Goal: Task Accomplishment & Management: Manage account settings

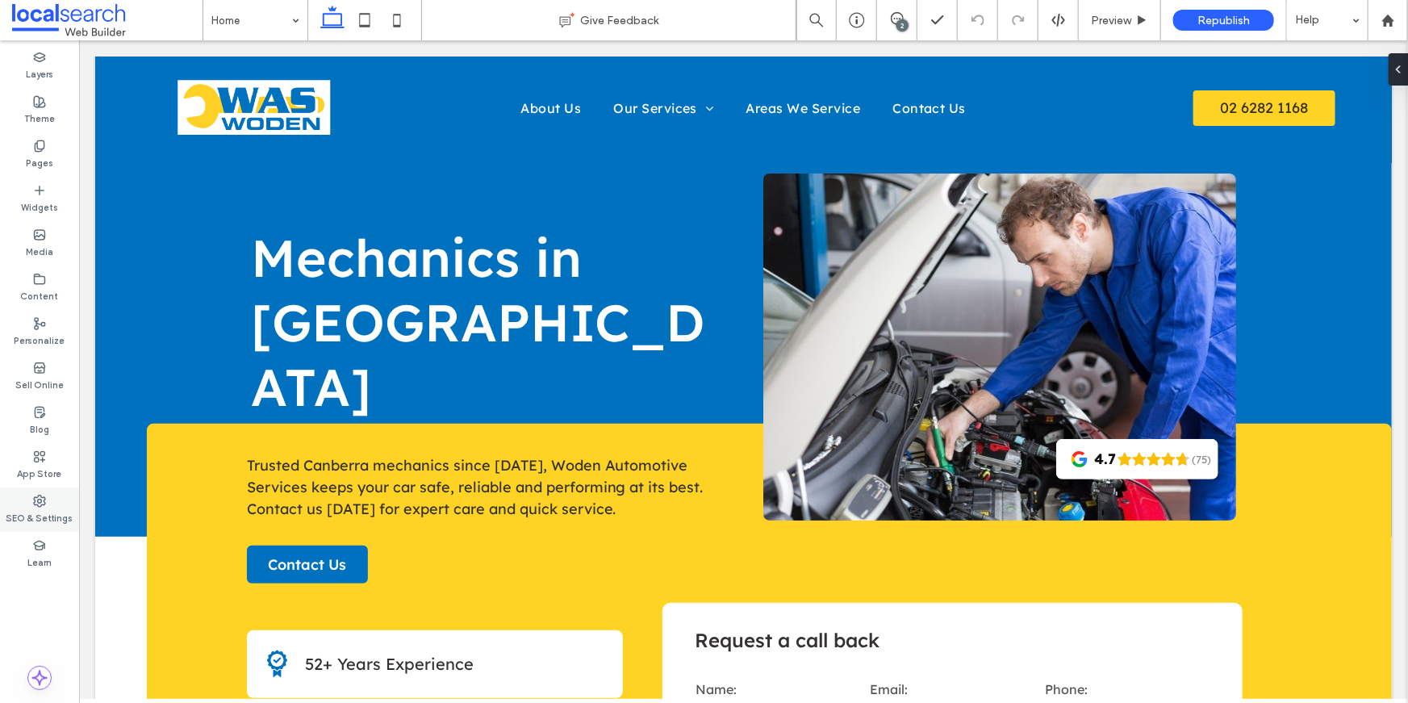
click at [35, 499] on use at bounding box center [39, 500] width 11 height 11
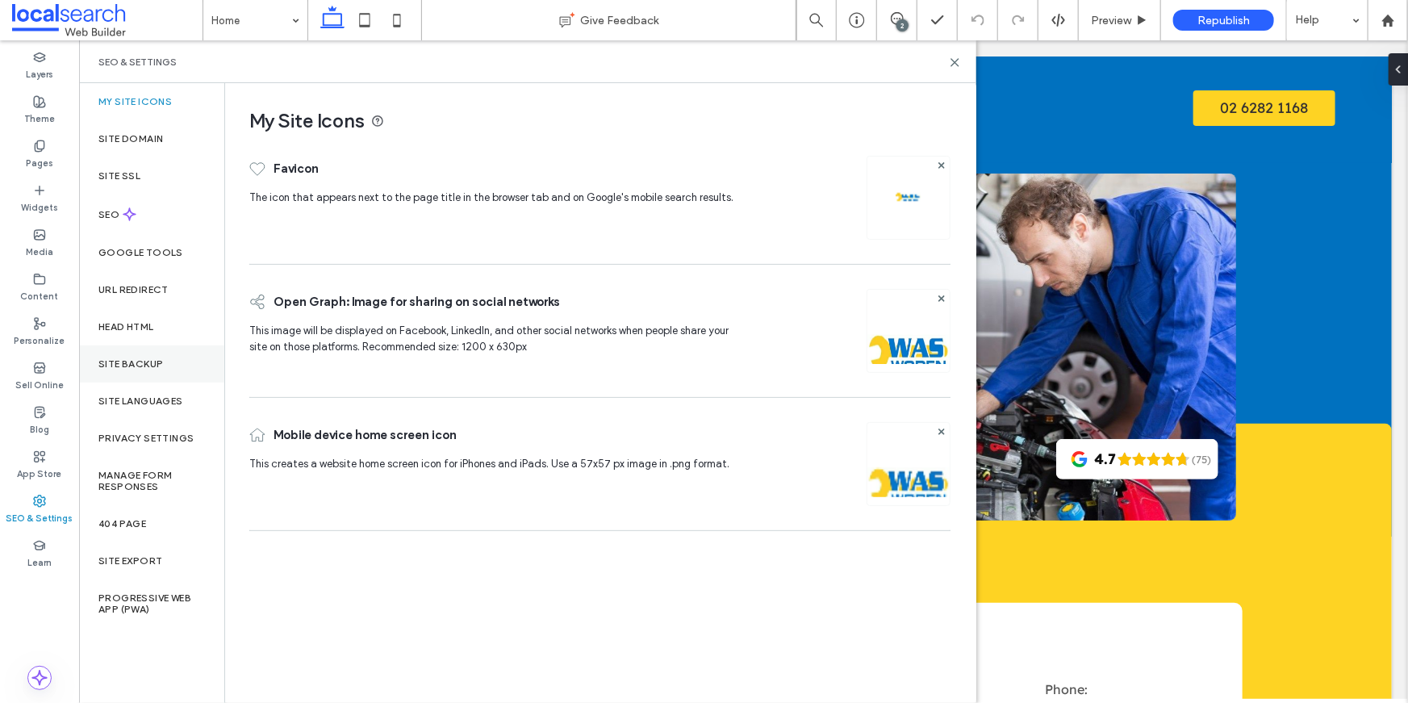
click at [133, 371] on div "Site Backup" at bounding box center [151, 363] width 145 height 37
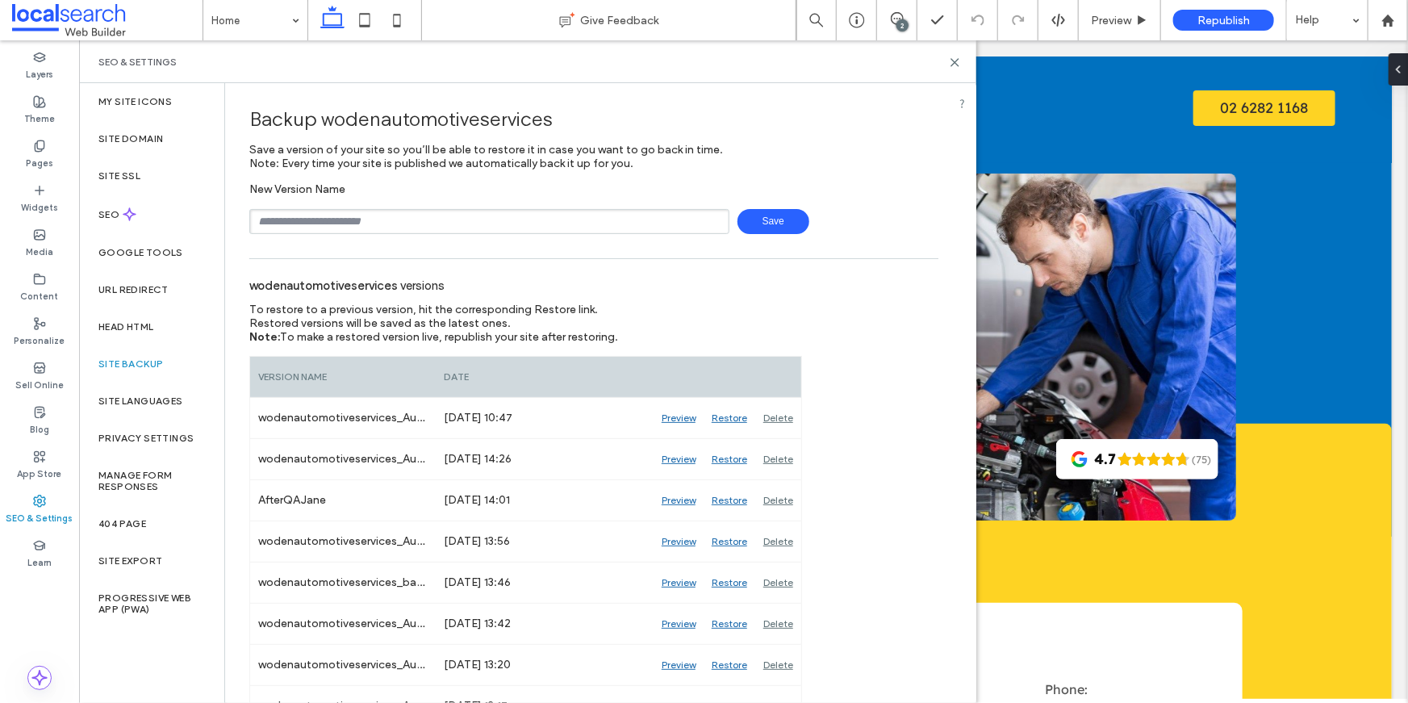
click at [380, 231] on input "text" at bounding box center [489, 221] width 480 height 25
click at [499, 227] on input "text" at bounding box center [489, 221] width 480 height 25
click at [461, 215] on input "text" at bounding box center [489, 221] width 480 height 25
type input "*"
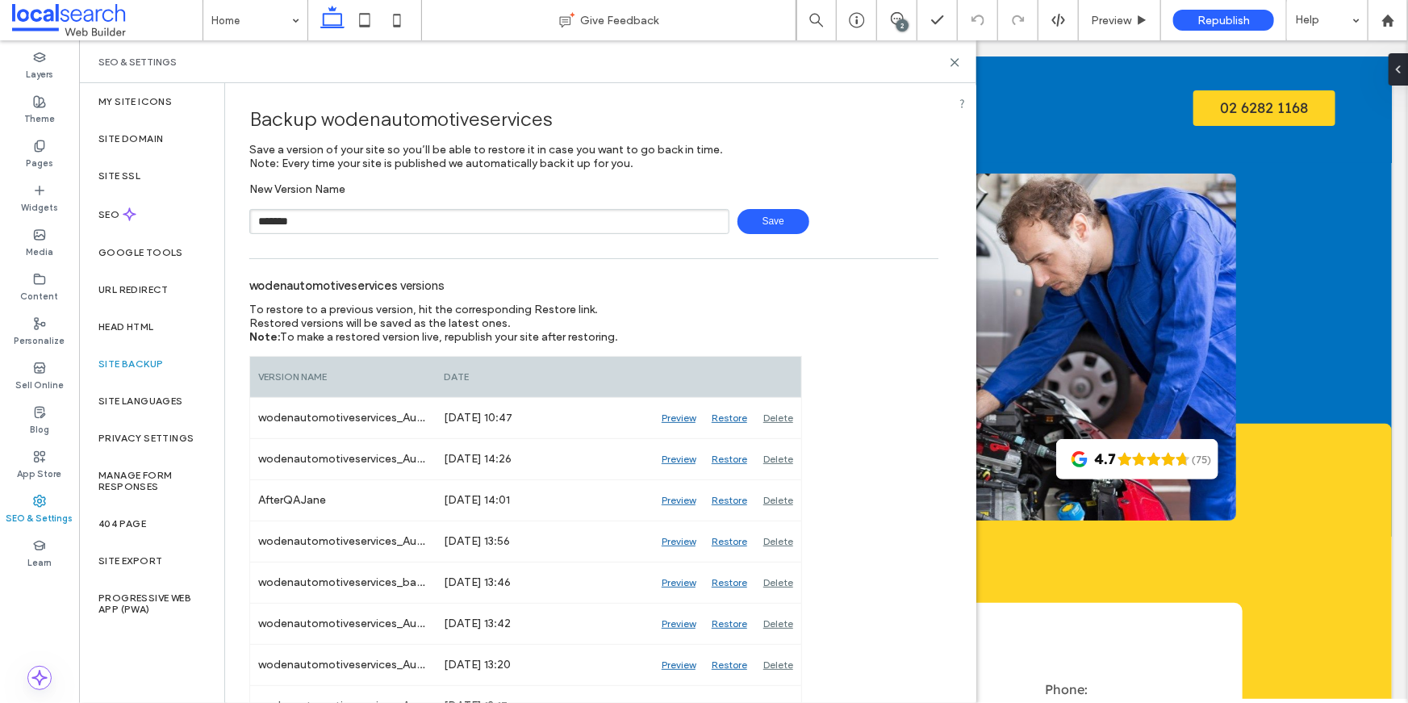
click at [324, 220] on input "*******" at bounding box center [489, 221] width 480 height 25
type input "**********"
click at [786, 220] on span "Save" at bounding box center [773, 221] width 72 height 25
click at [949, 67] on icon at bounding box center [955, 62] width 12 height 12
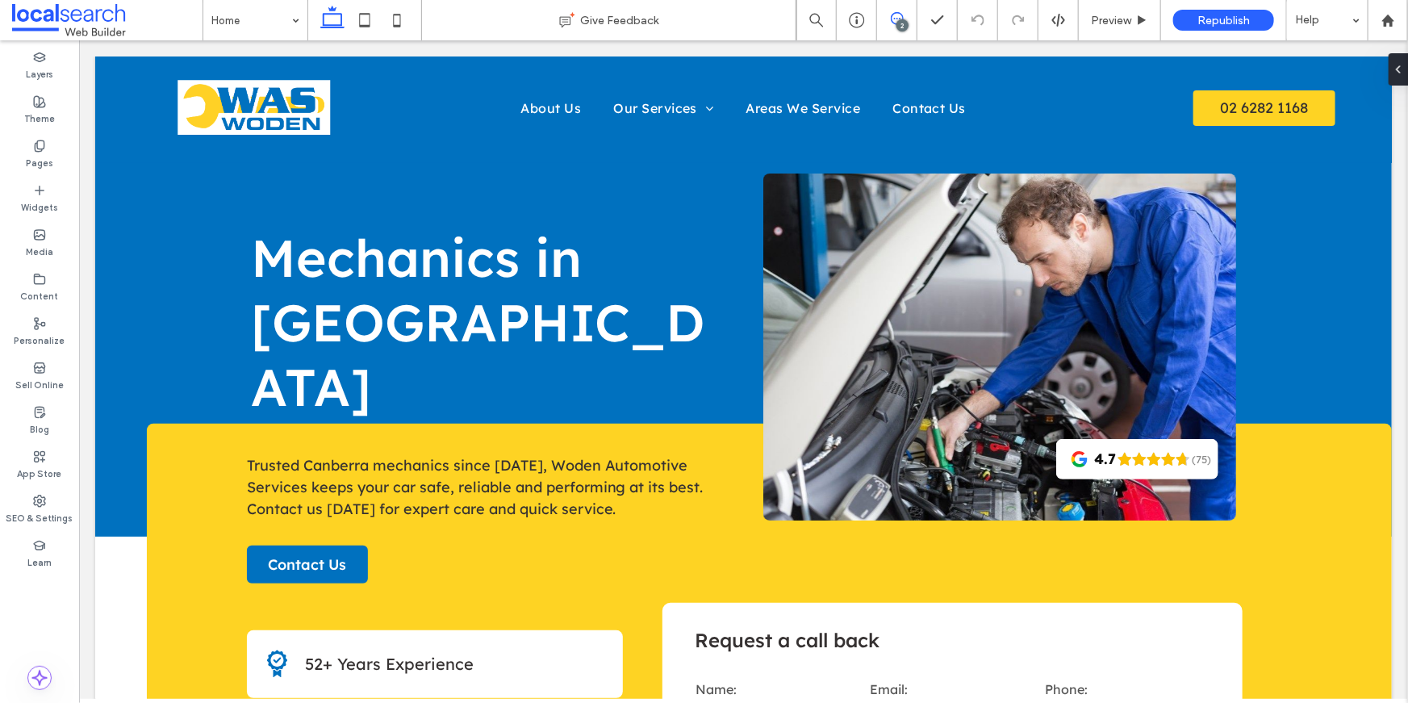
click at [893, 14] on use at bounding box center [897, 18] width 13 height 13
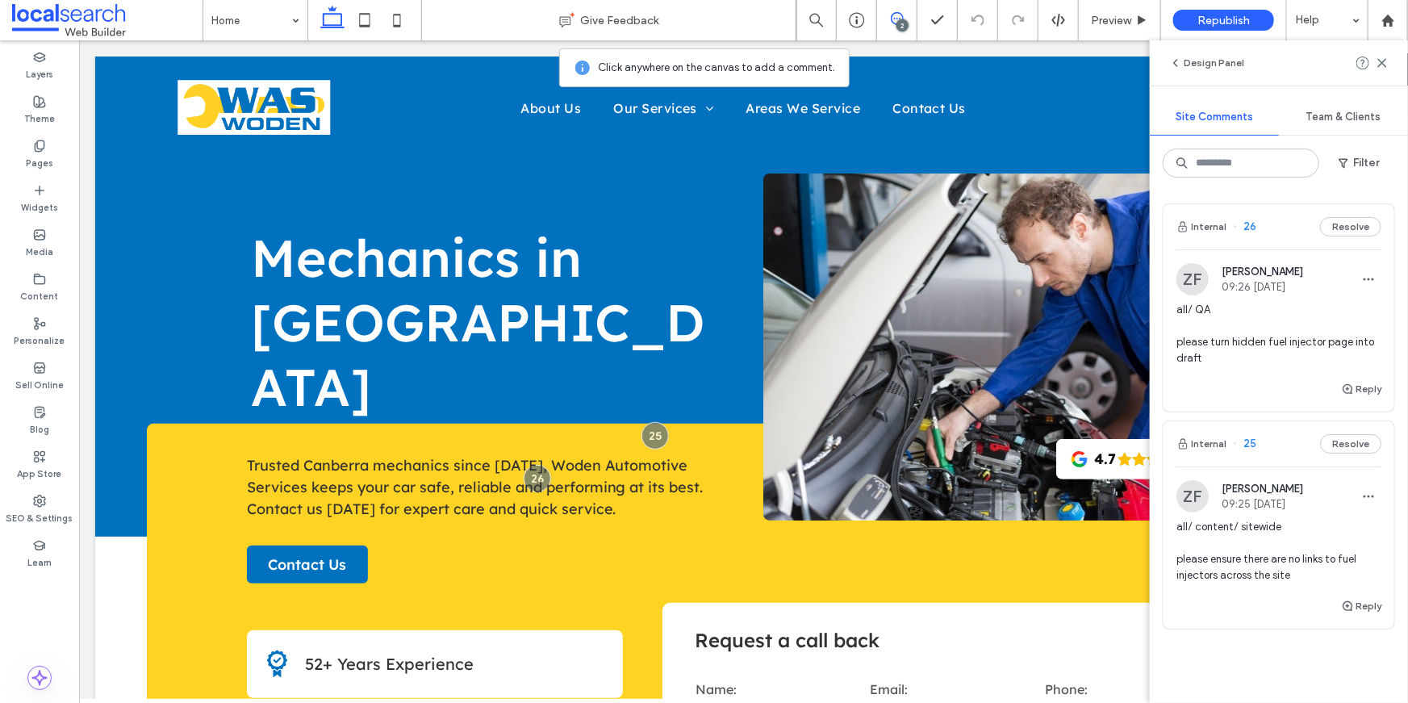
scroll to position [81, 0]
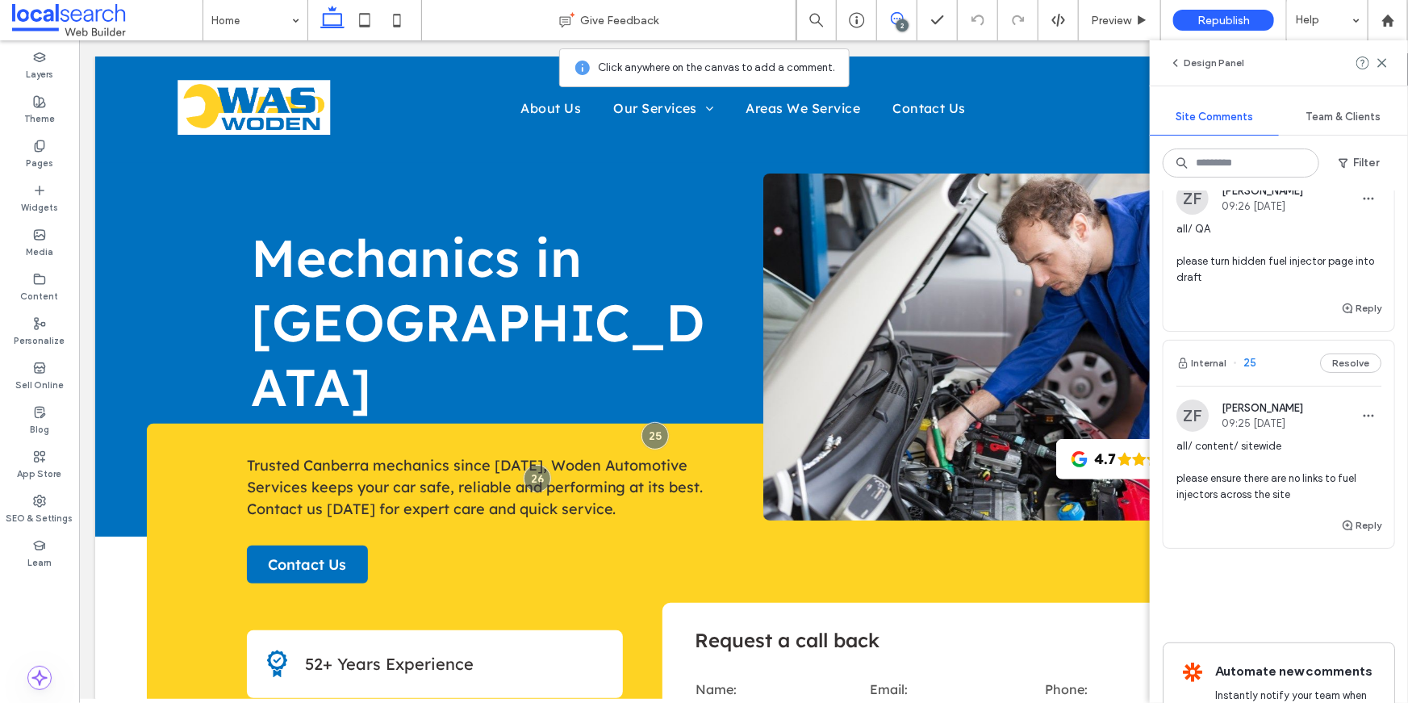
click at [1224, 474] on span "all/ content/ sitewide please ensure there are no links to fuel injectors acros…" at bounding box center [1278, 470] width 205 height 65
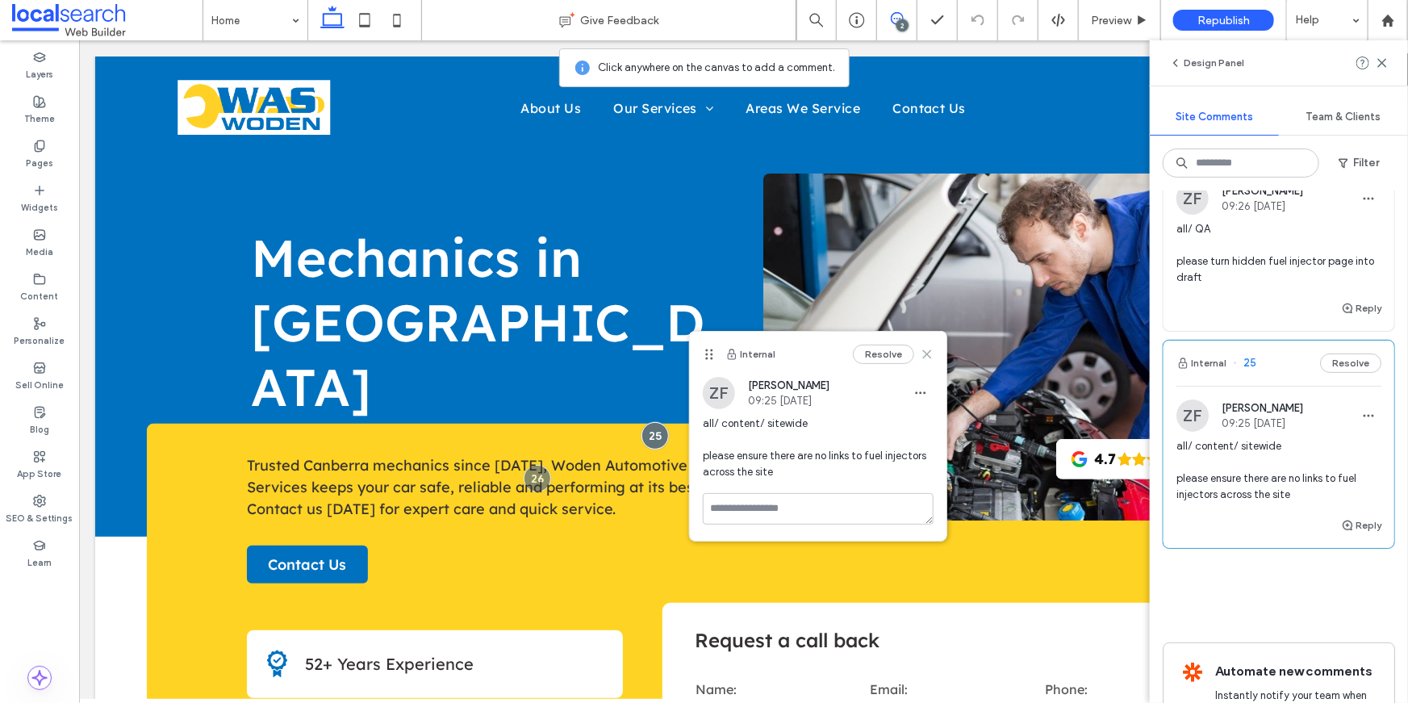
click at [931, 355] on icon at bounding box center [926, 354] width 13 height 13
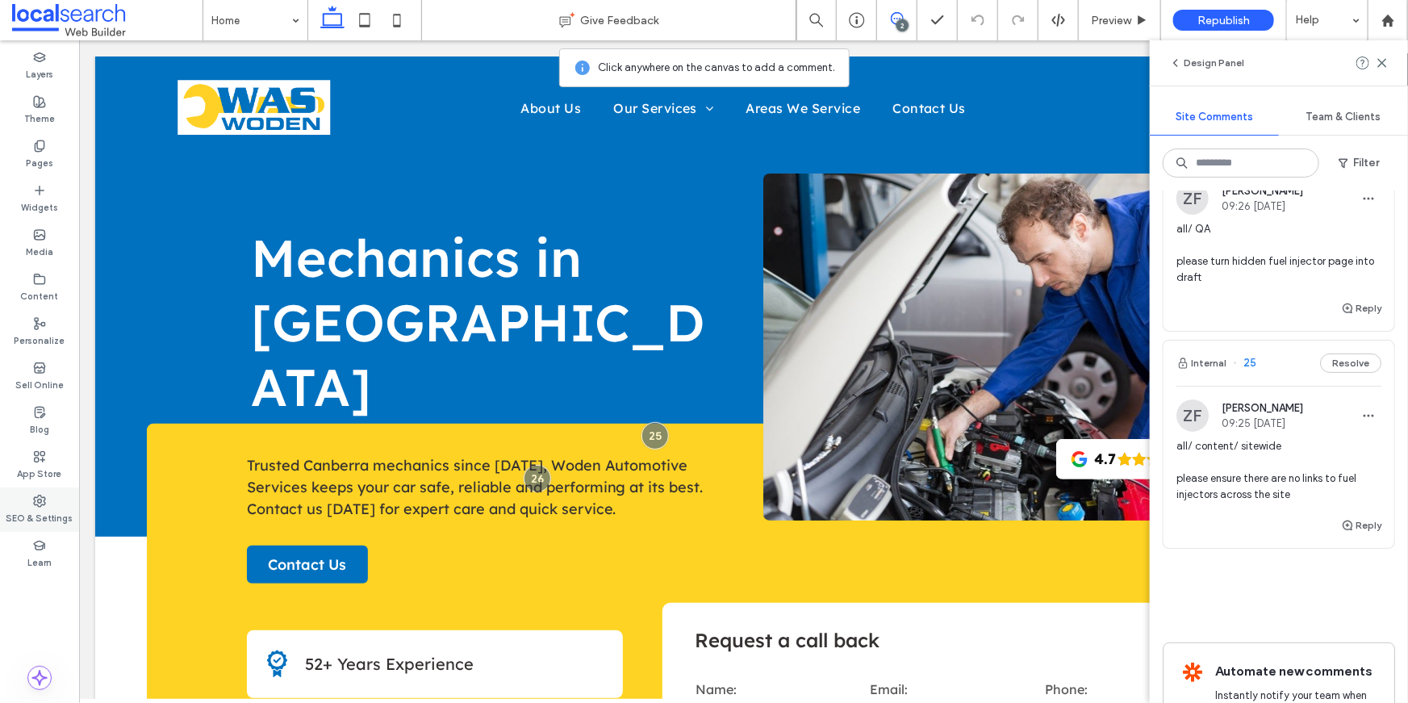
click at [45, 500] on icon at bounding box center [39, 500] width 13 height 13
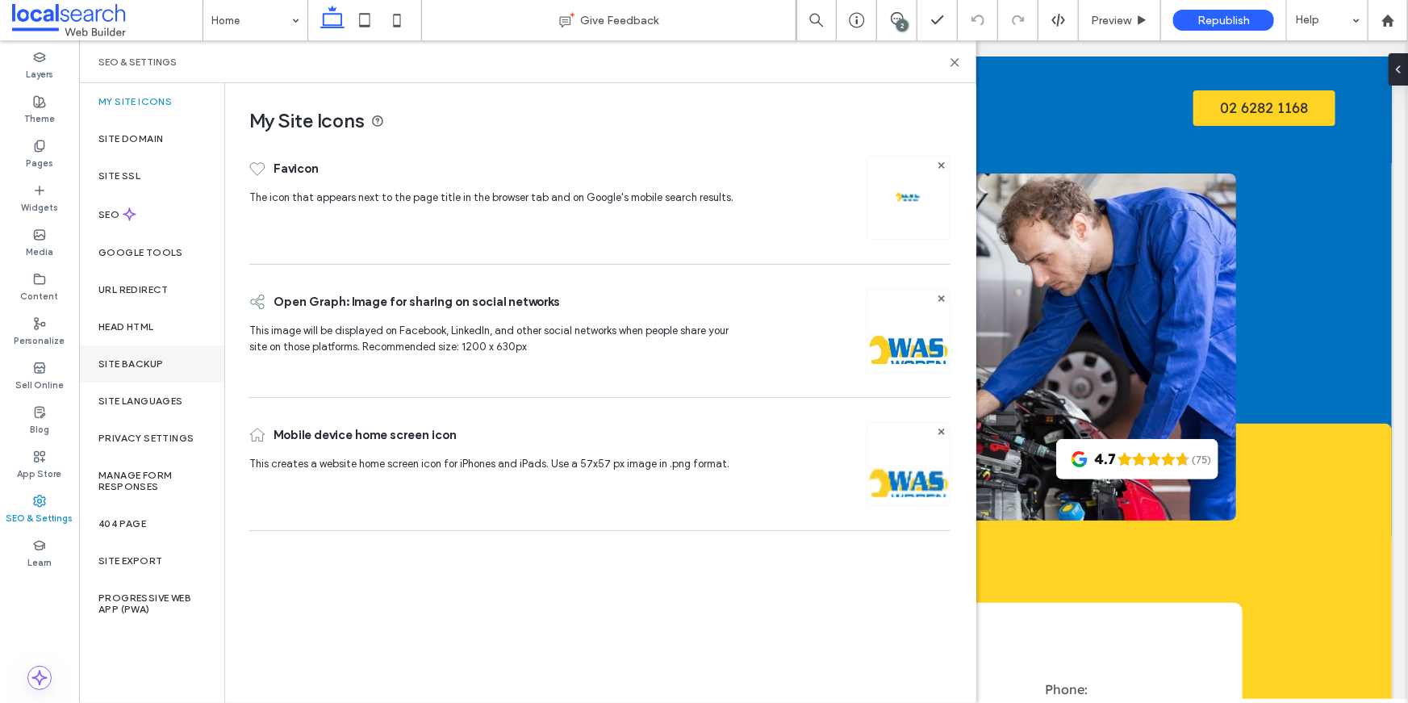
click at [160, 353] on div "Site Backup" at bounding box center [151, 363] width 145 height 37
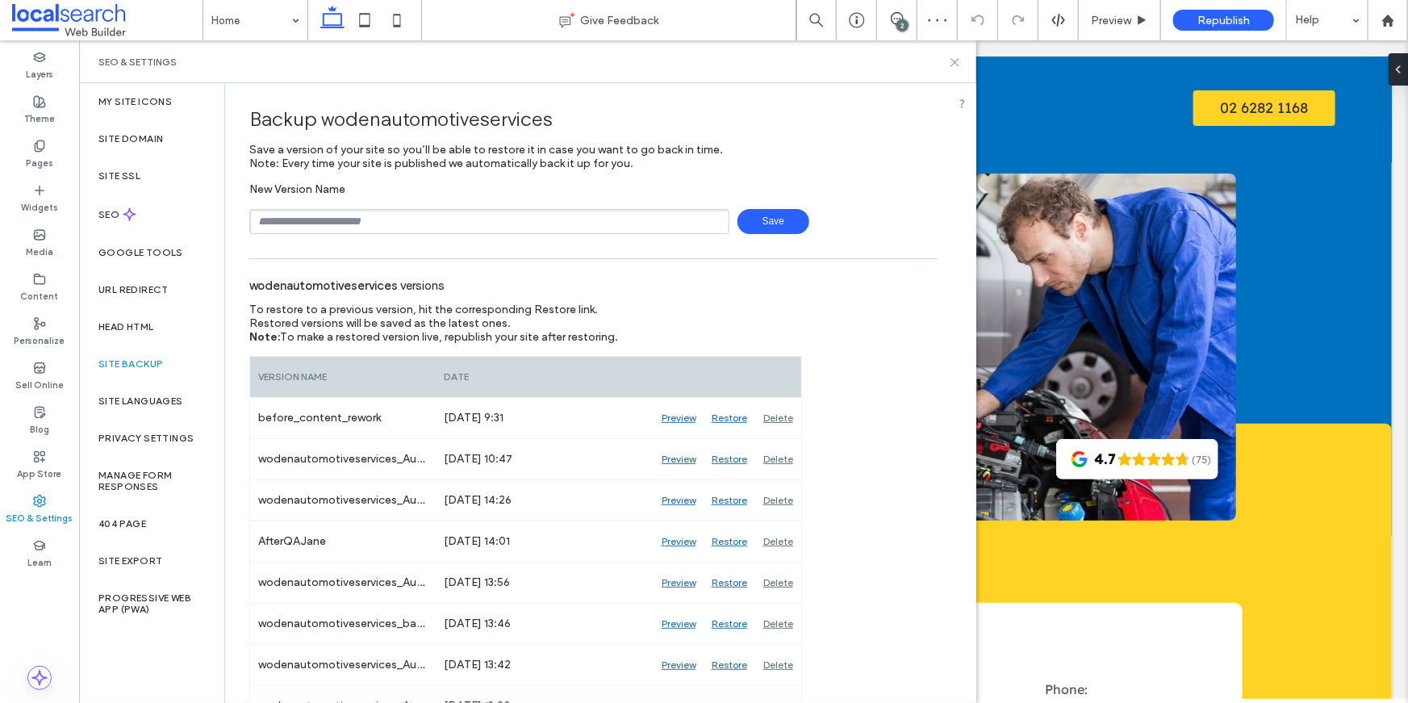
click at [957, 59] on use at bounding box center [954, 62] width 7 height 7
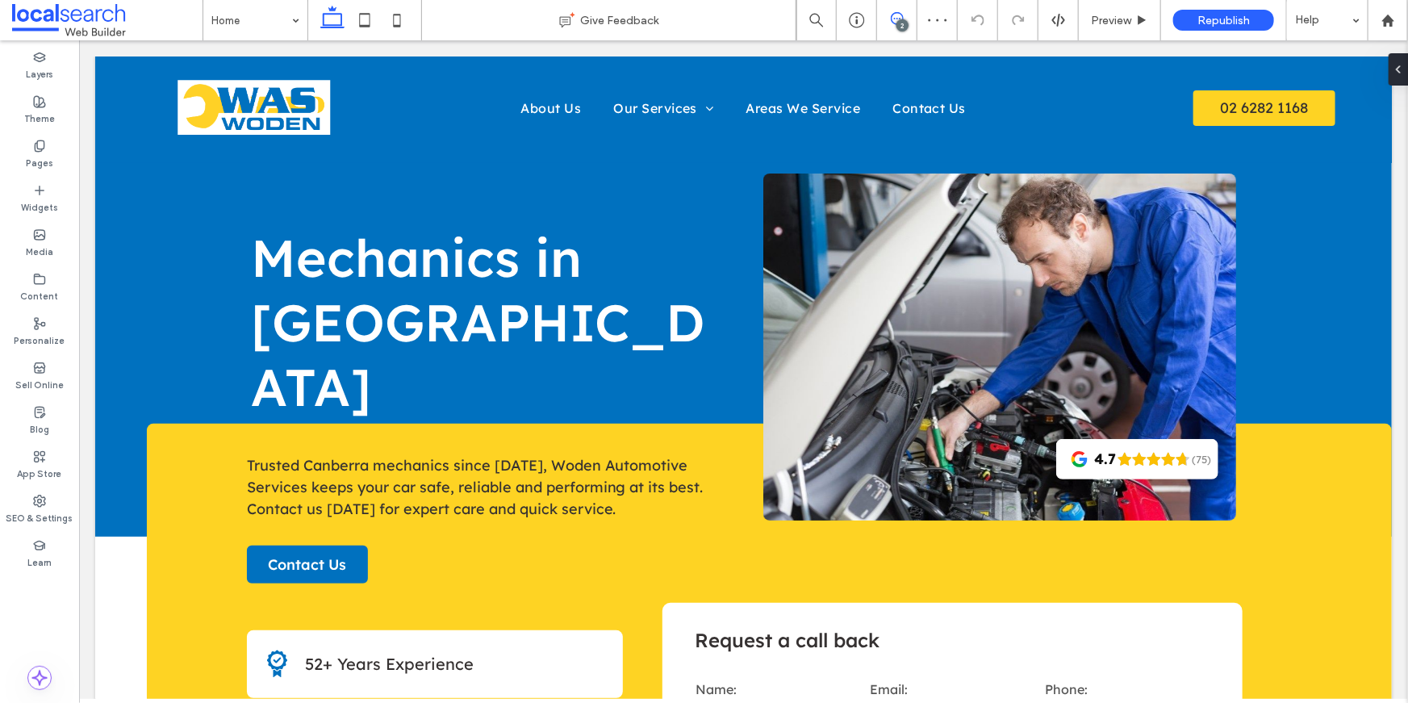
click at [898, 19] on icon at bounding box center [897, 18] width 13 height 13
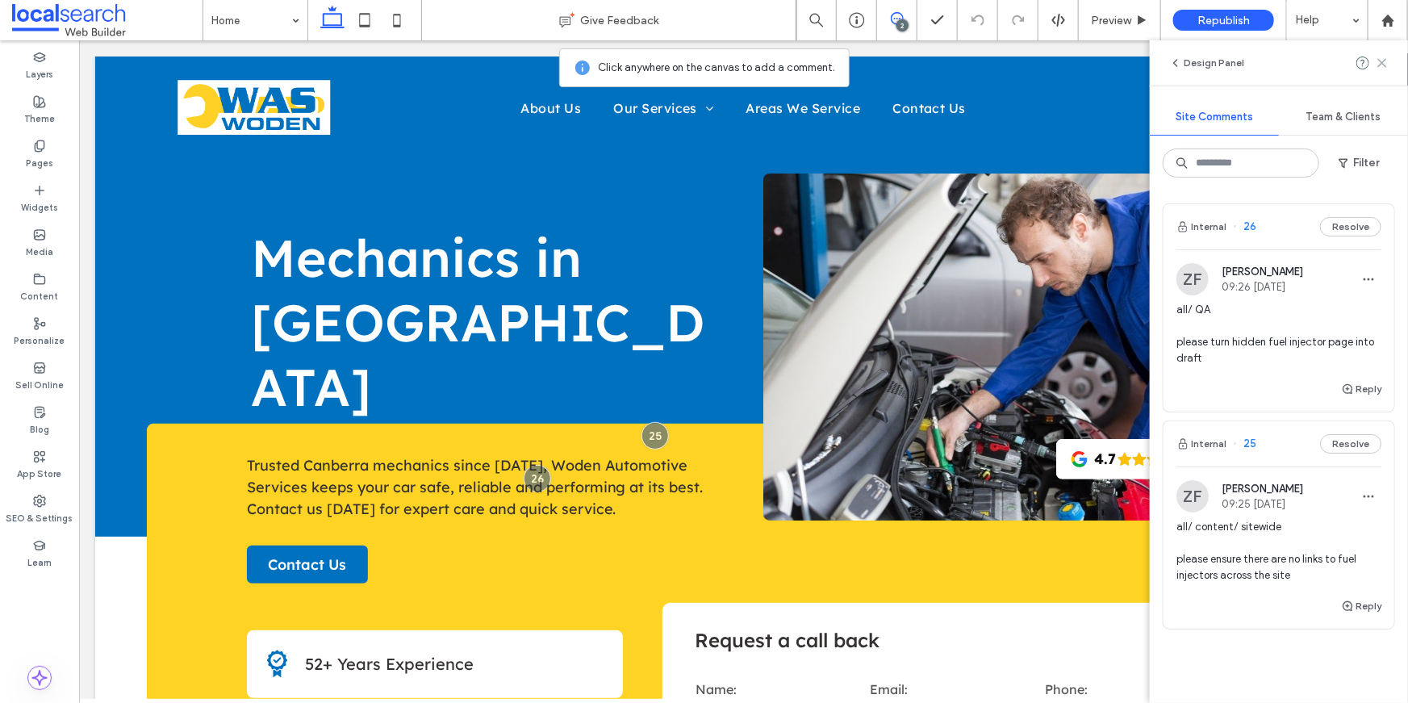
click at [1379, 65] on use at bounding box center [1381, 62] width 7 height 7
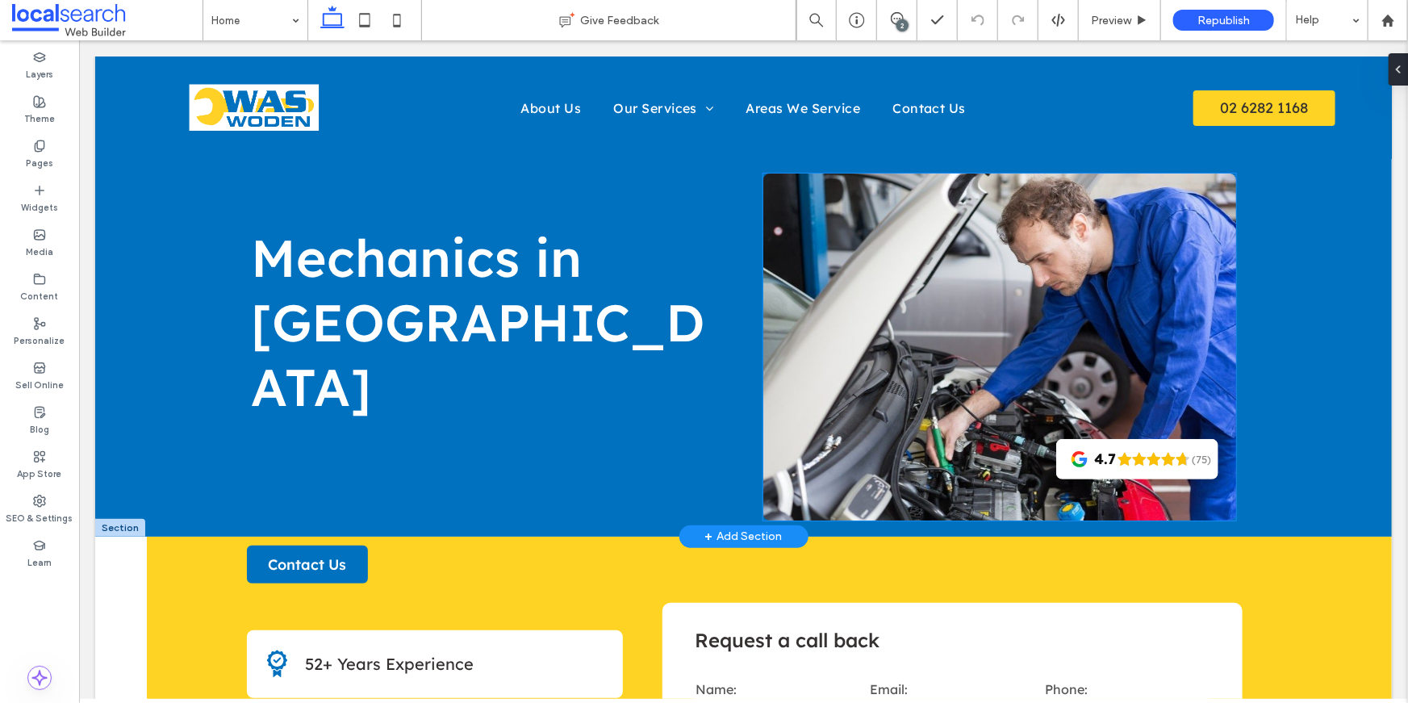
scroll to position [2562, 0]
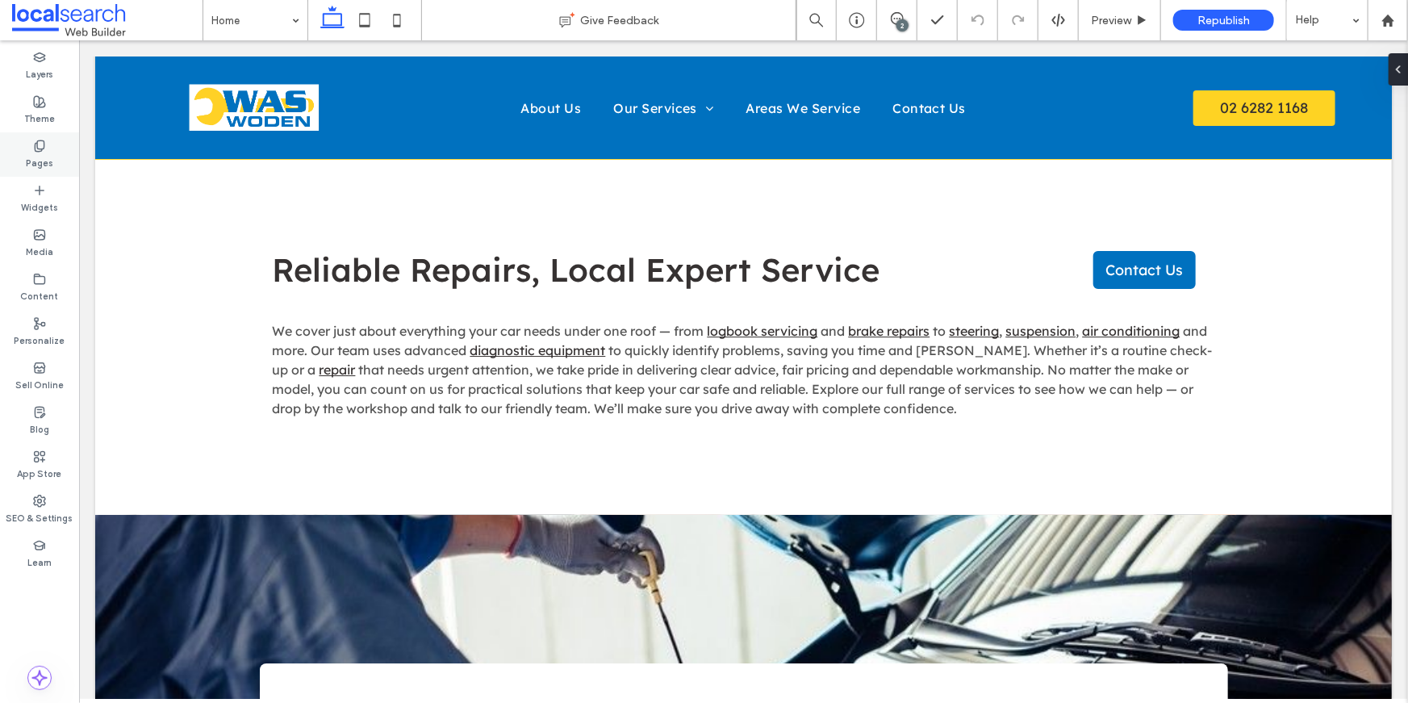
click at [35, 135] on div "Pages" at bounding box center [39, 154] width 79 height 44
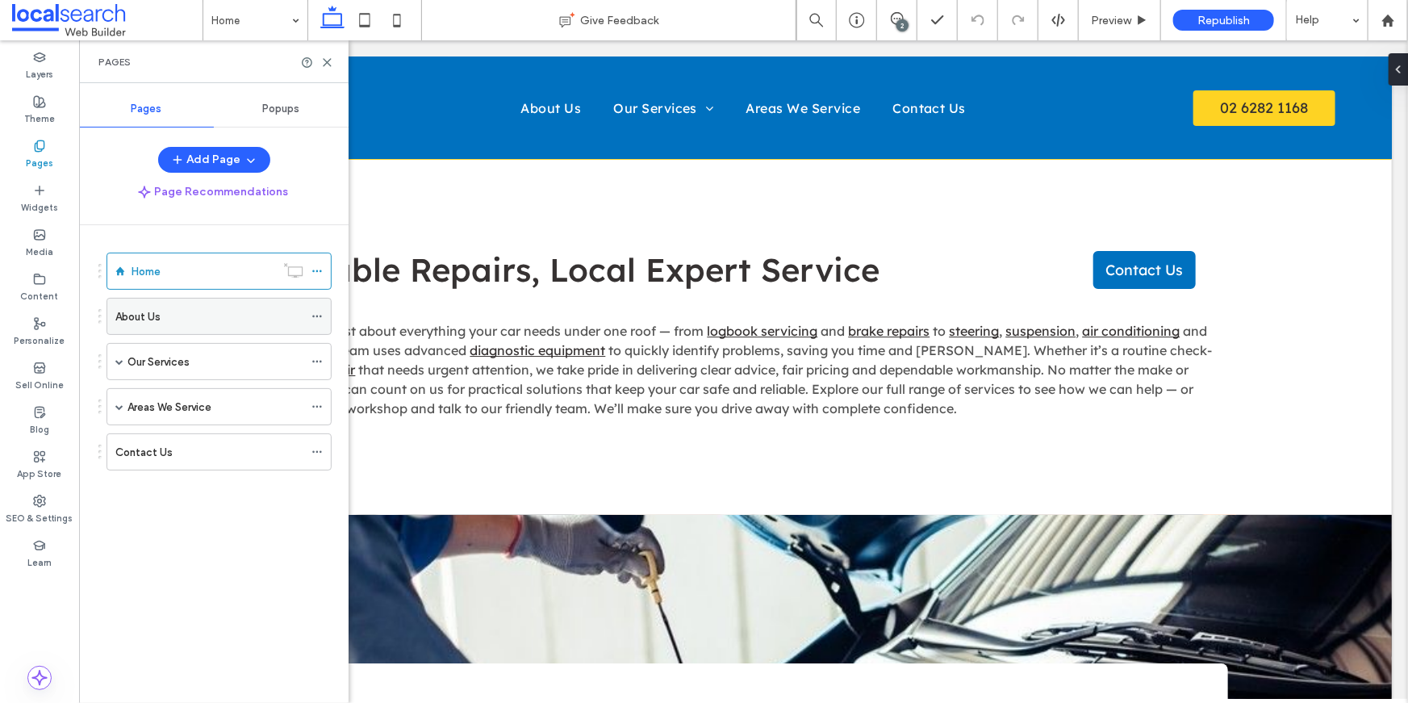
click at [152, 310] on label "About Us" at bounding box center [137, 316] width 45 height 28
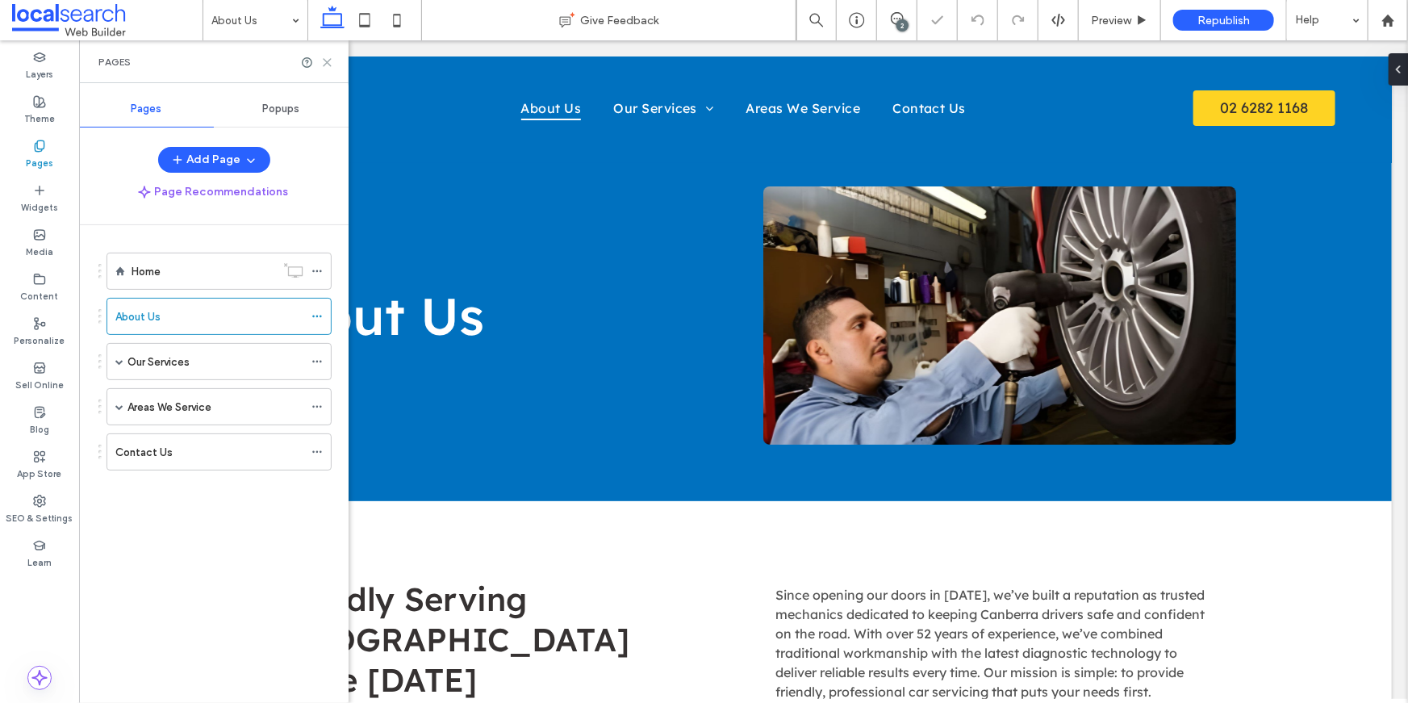
click at [330, 60] on icon at bounding box center [327, 62] width 12 height 12
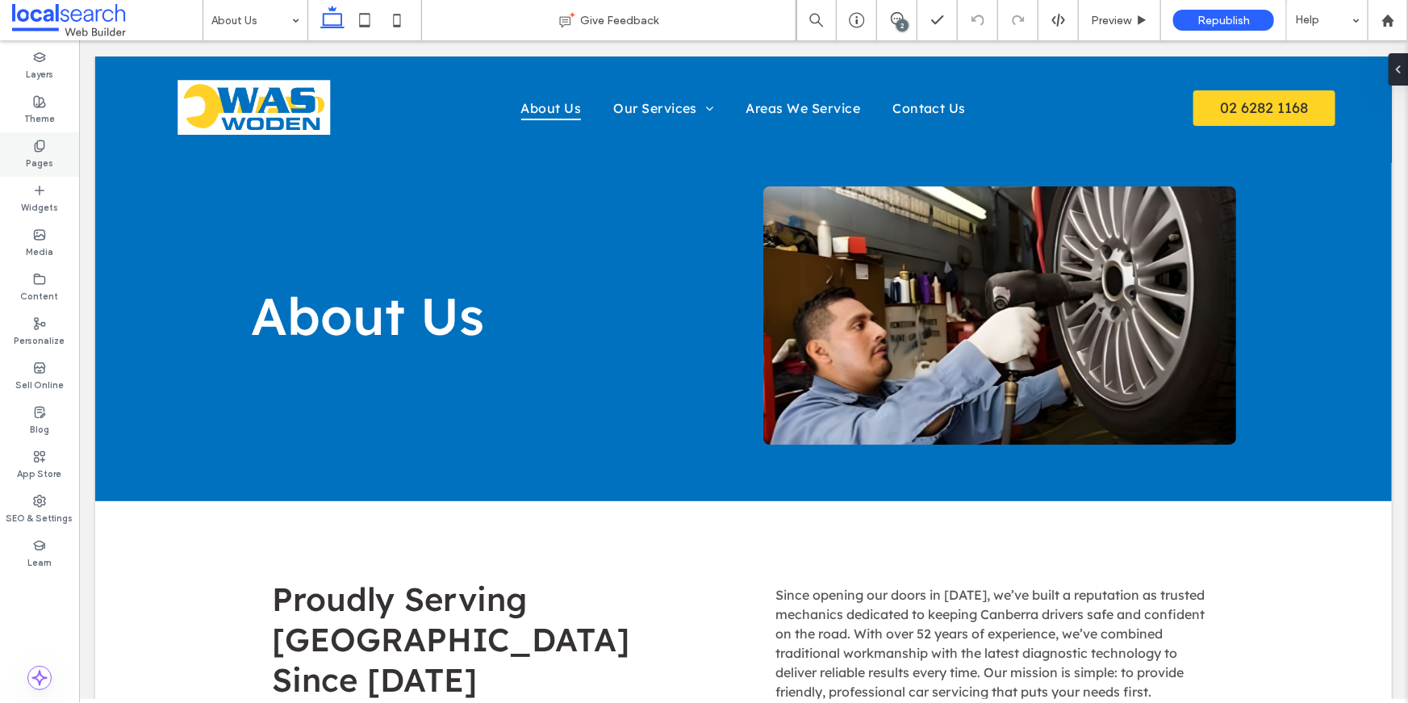
click at [33, 156] on label "Pages" at bounding box center [39, 161] width 27 height 18
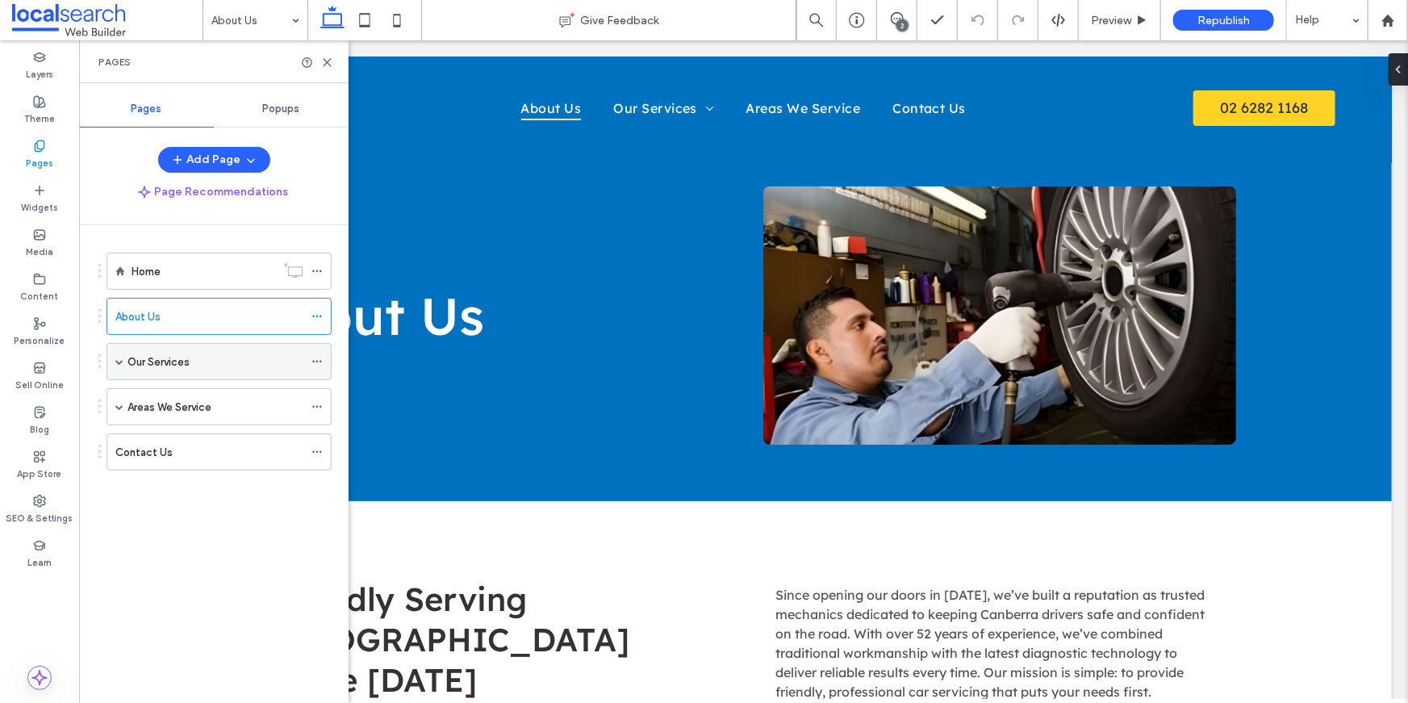
click at [147, 348] on div "Our Services" at bounding box center [215, 361] width 176 height 35
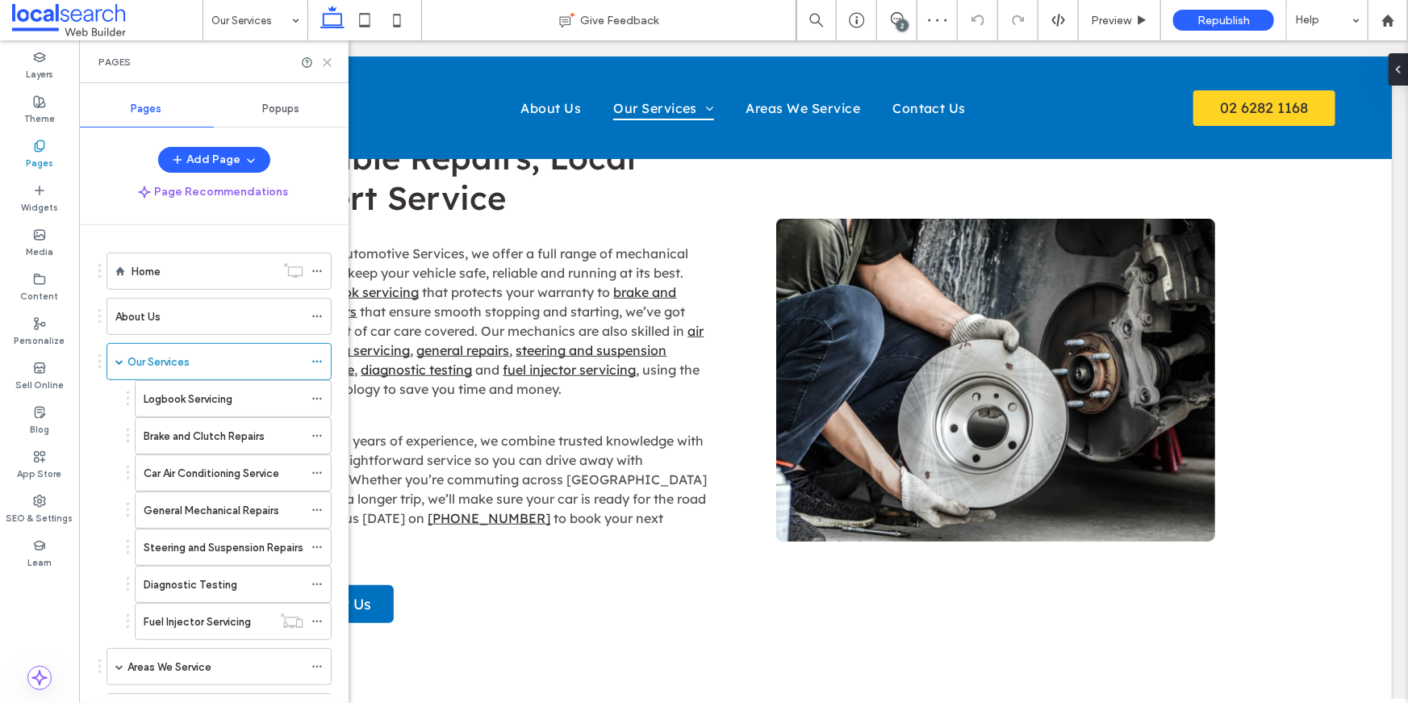
click at [330, 67] on icon at bounding box center [327, 62] width 12 height 12
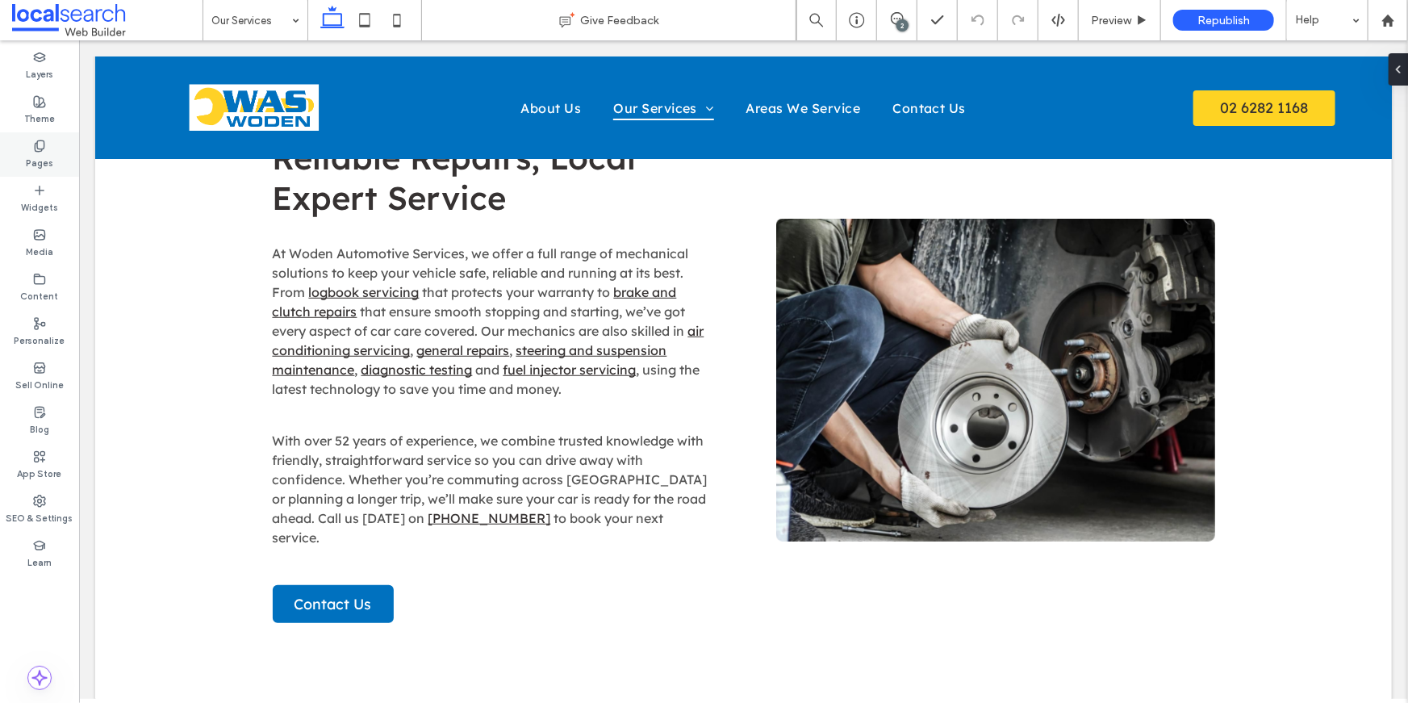
click at [43, 159] on label "Pages" at bounding box center [39, 161] width 27 height 18
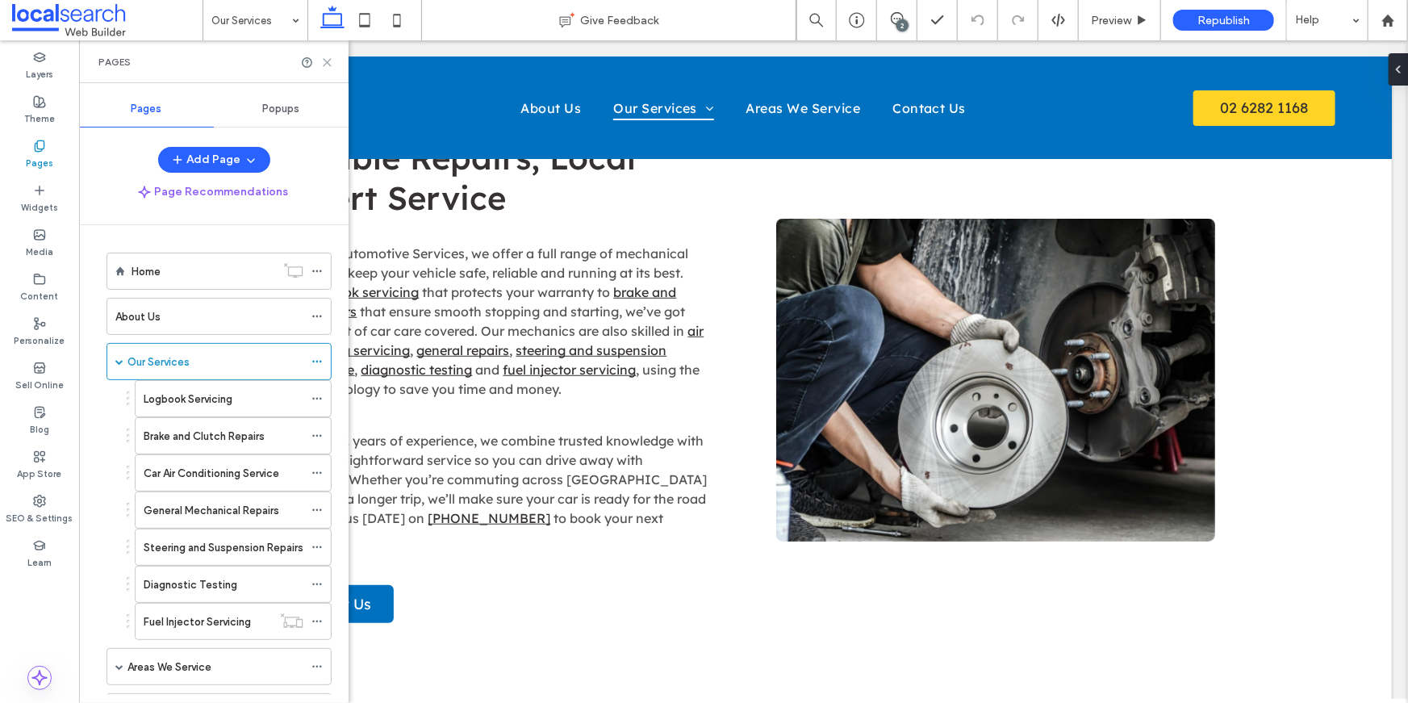
click at [323, 65] on icon at bounding box center [327, 62] width 12 height 12
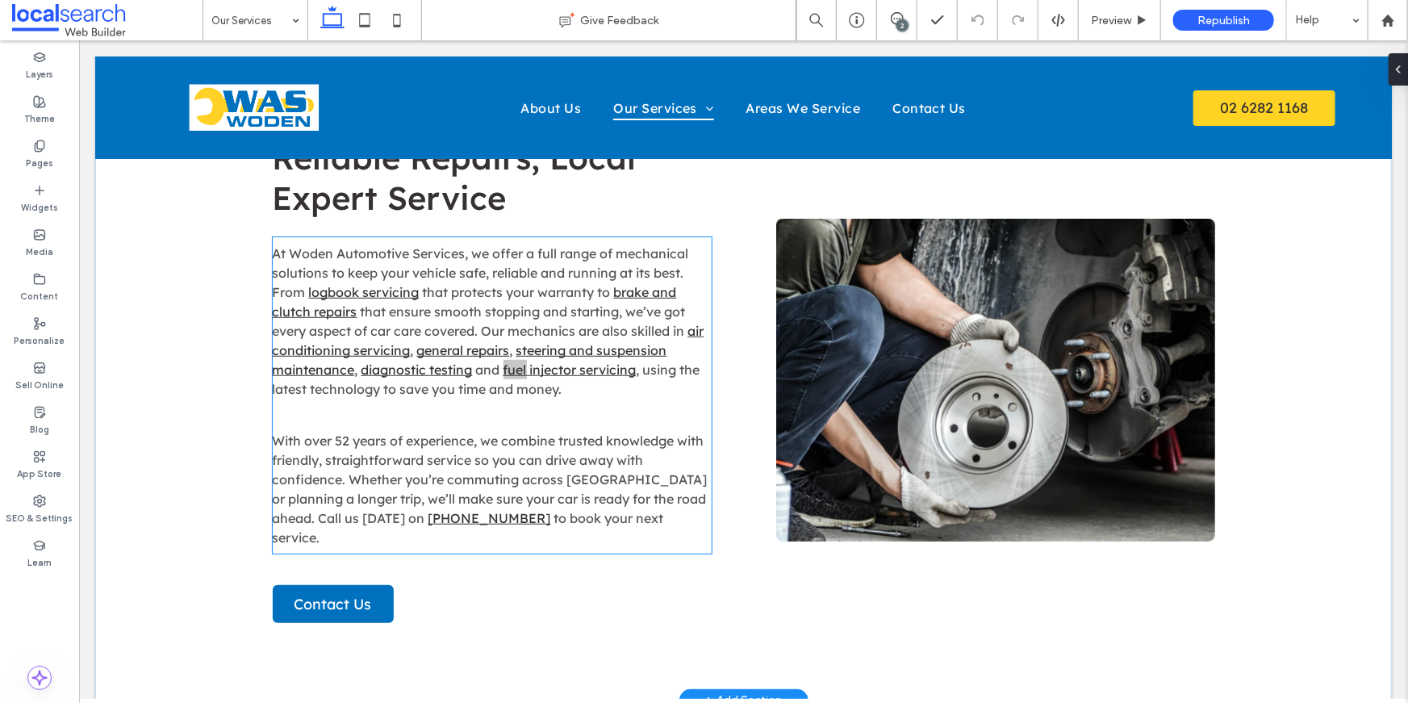
click at [580, 418] on p at bounding box center [491, 413] width 439 height 19
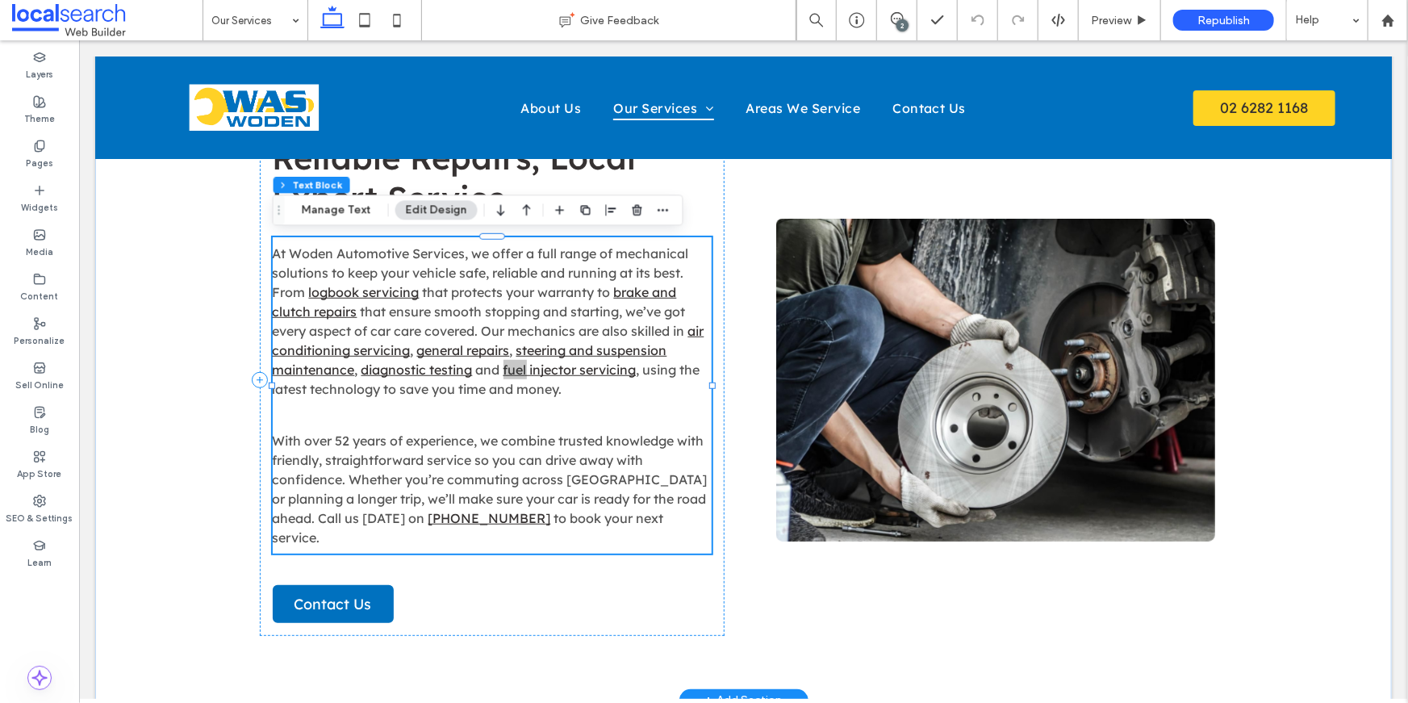
click at [580, 418] on div "At Woden Automotive Services, we offer a full range of mechanical solutions to …" at bounding box center [491, 394] width 439 height 316
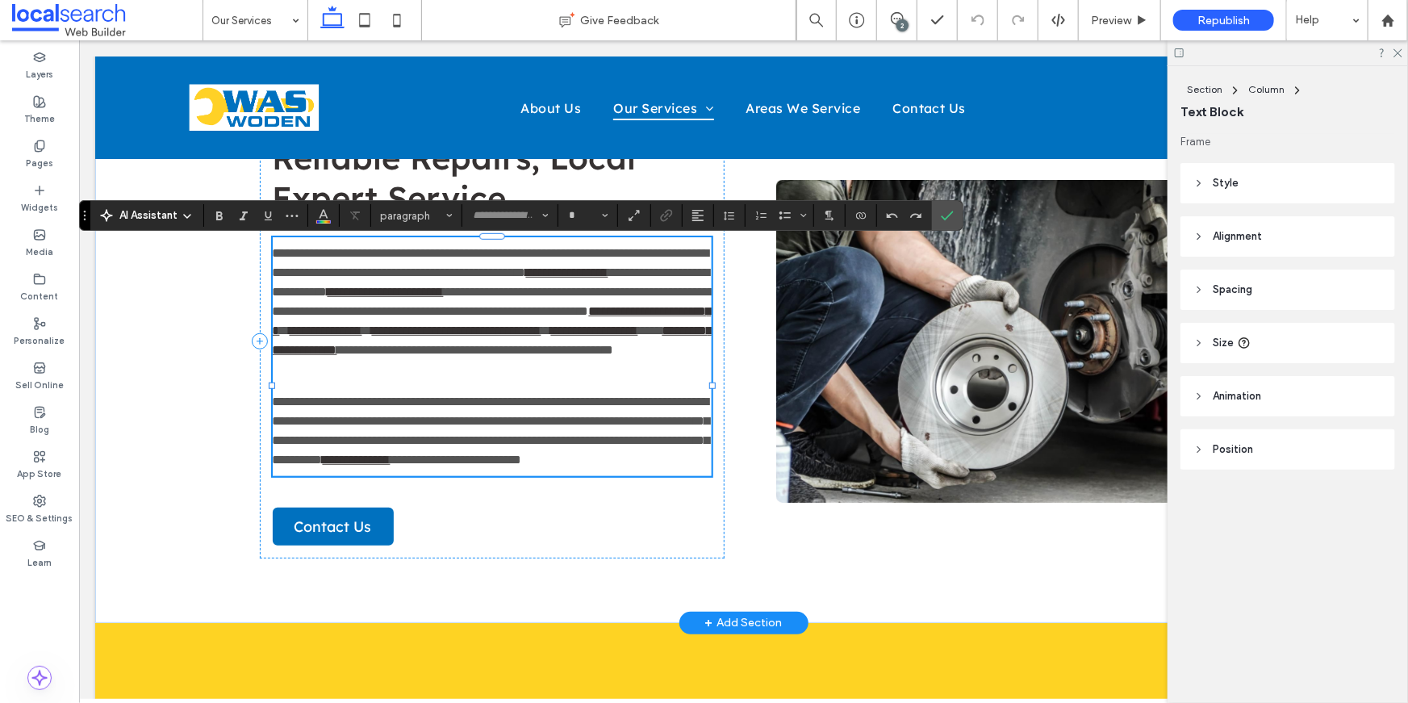
type input "**********"
type input "**"
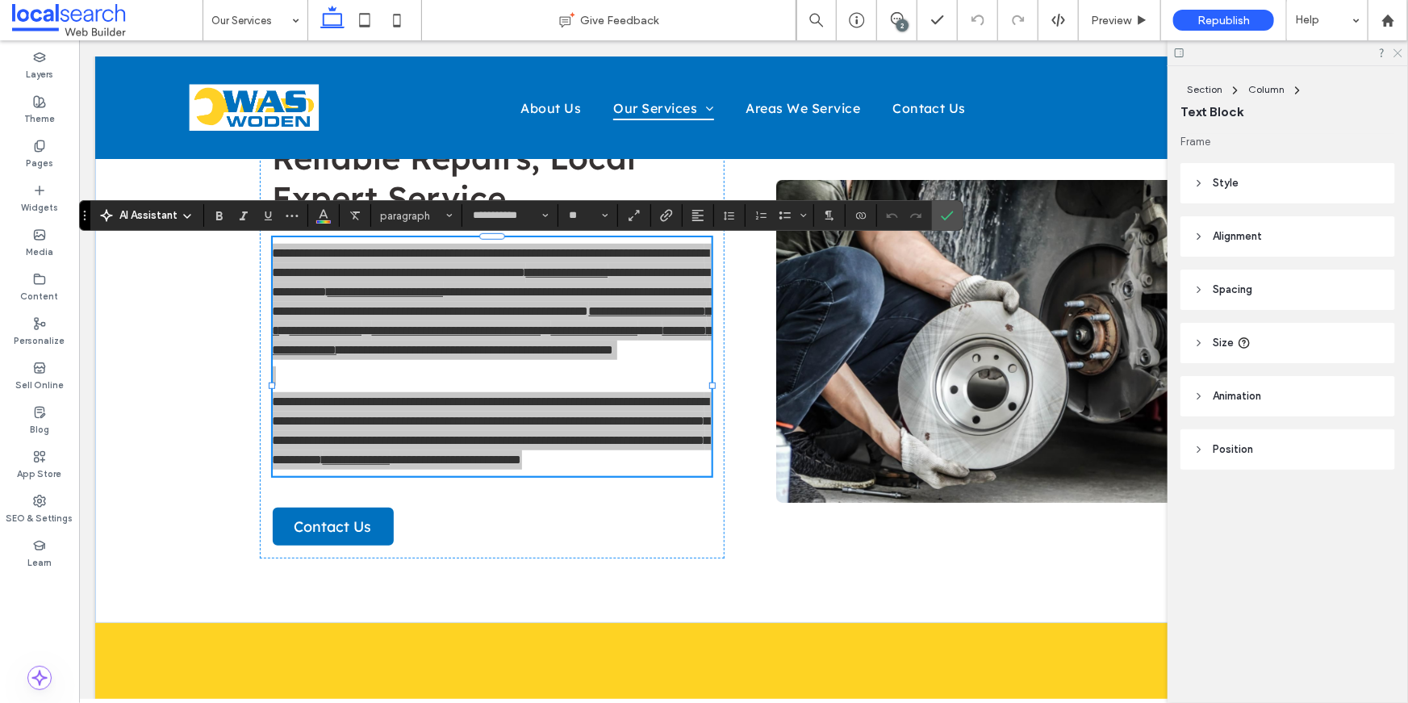
click at [1399, 49] on icon at bounding box center [1396, 52] width 10 height 10
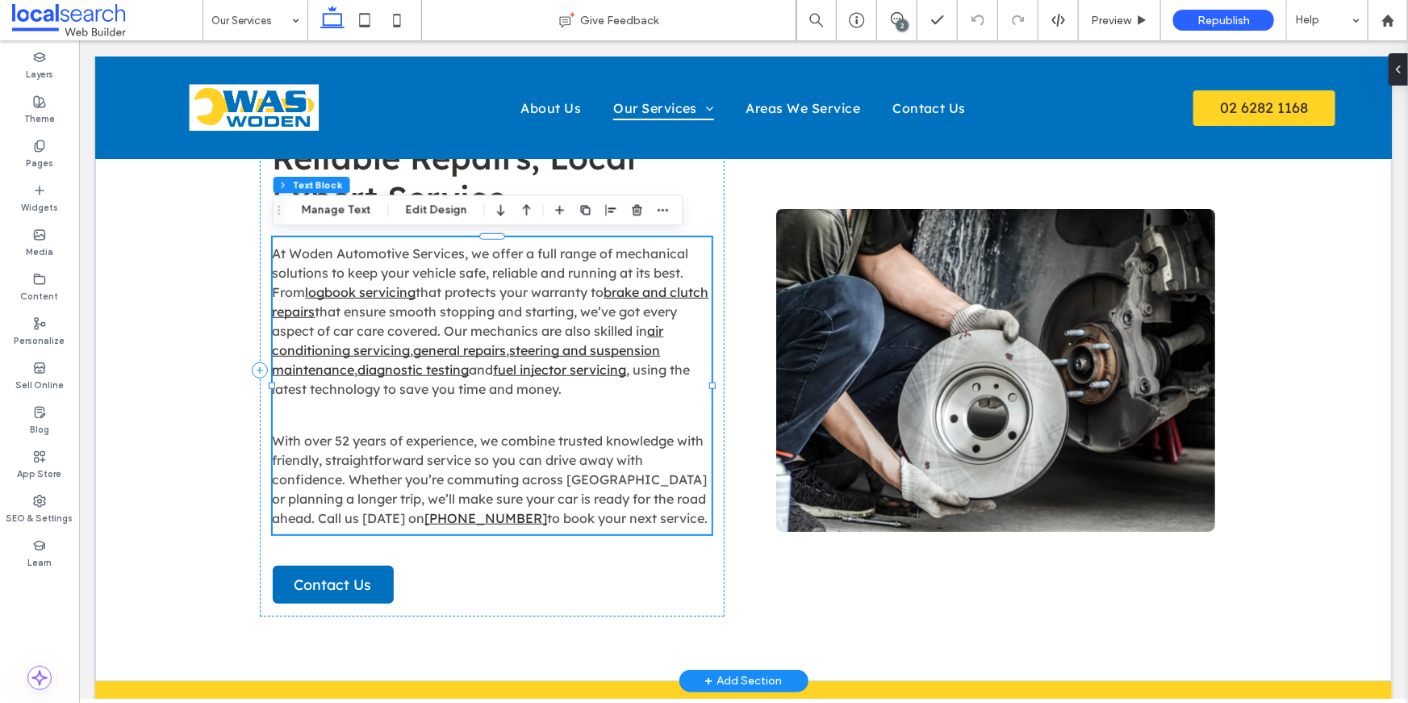
click at [613, 438] on span "With over 52 years of experience, we combine trusted knowledge with friendly, s…" at bounding box center [489, 479] width 435 height 94
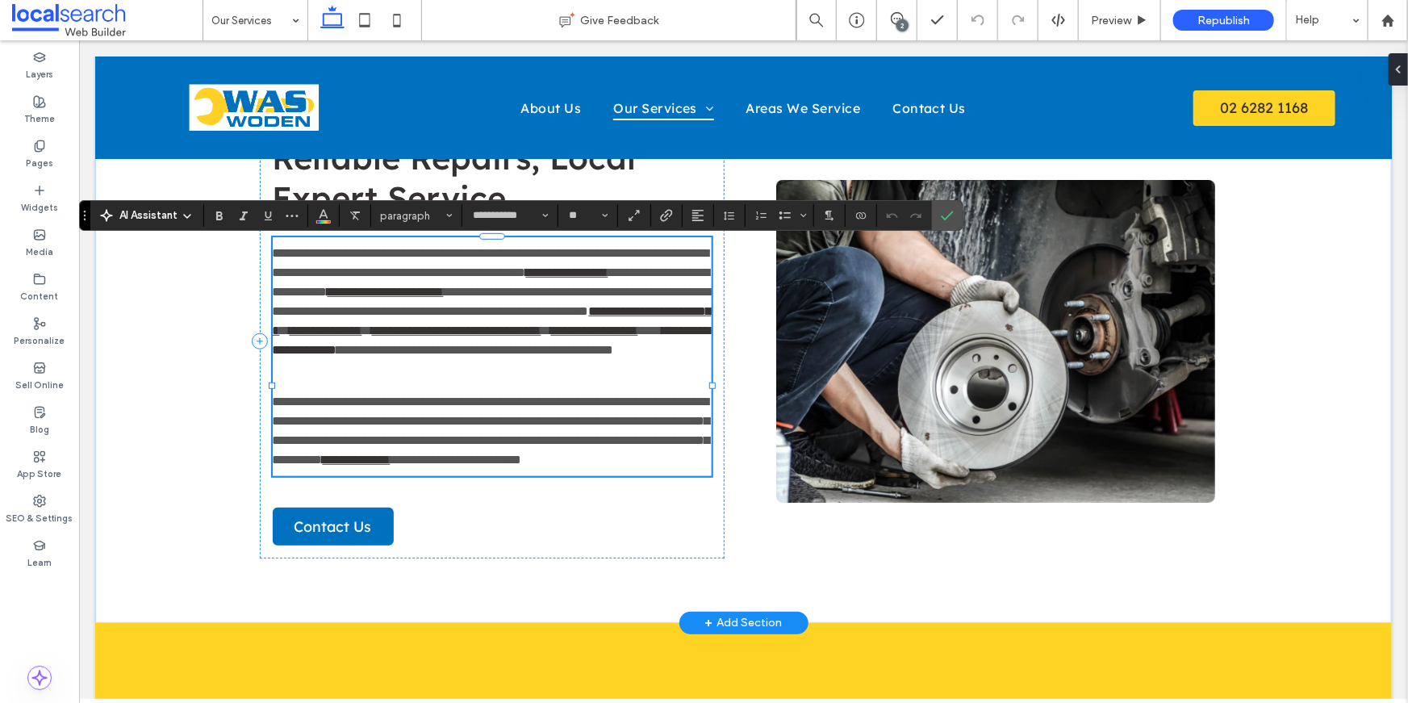
click at [634, 355] on link "**********" at bounding box center [491, 338] width 438 height 31
drag, startPoint x: 640, startPoint y: 367, endPoint x: 507, endPoint y: 369, distance: 133.1
click at [507, 359] on p "**********" at bounding box center [491, 301] width 439 height 116
click at [946, 213] on icon "Confirm" at bounding box center [947, 215] width 13 height 13
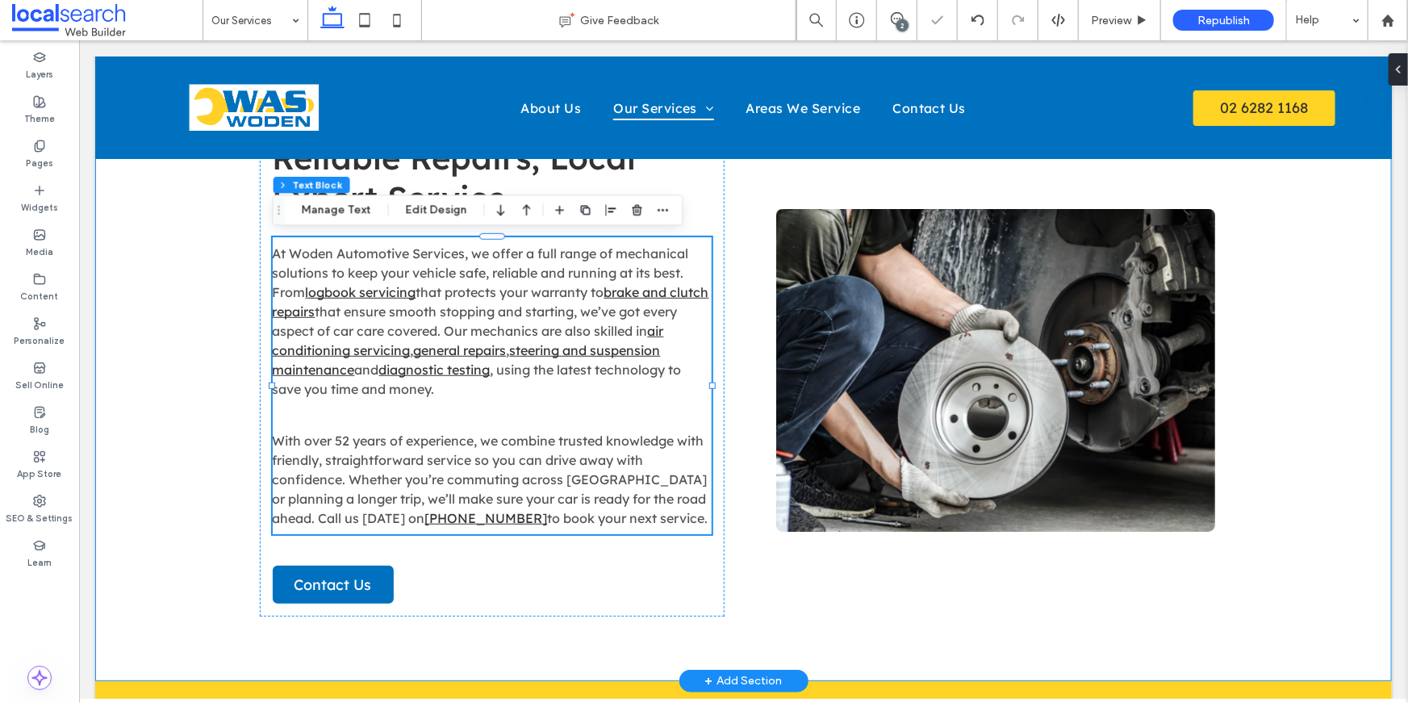
click at [1288, 403] on div "Reliable Repairs, Local Expert Service At Woden Automotive Services, we offer a…" at bounding box center [742, 369] width 1296 height 621
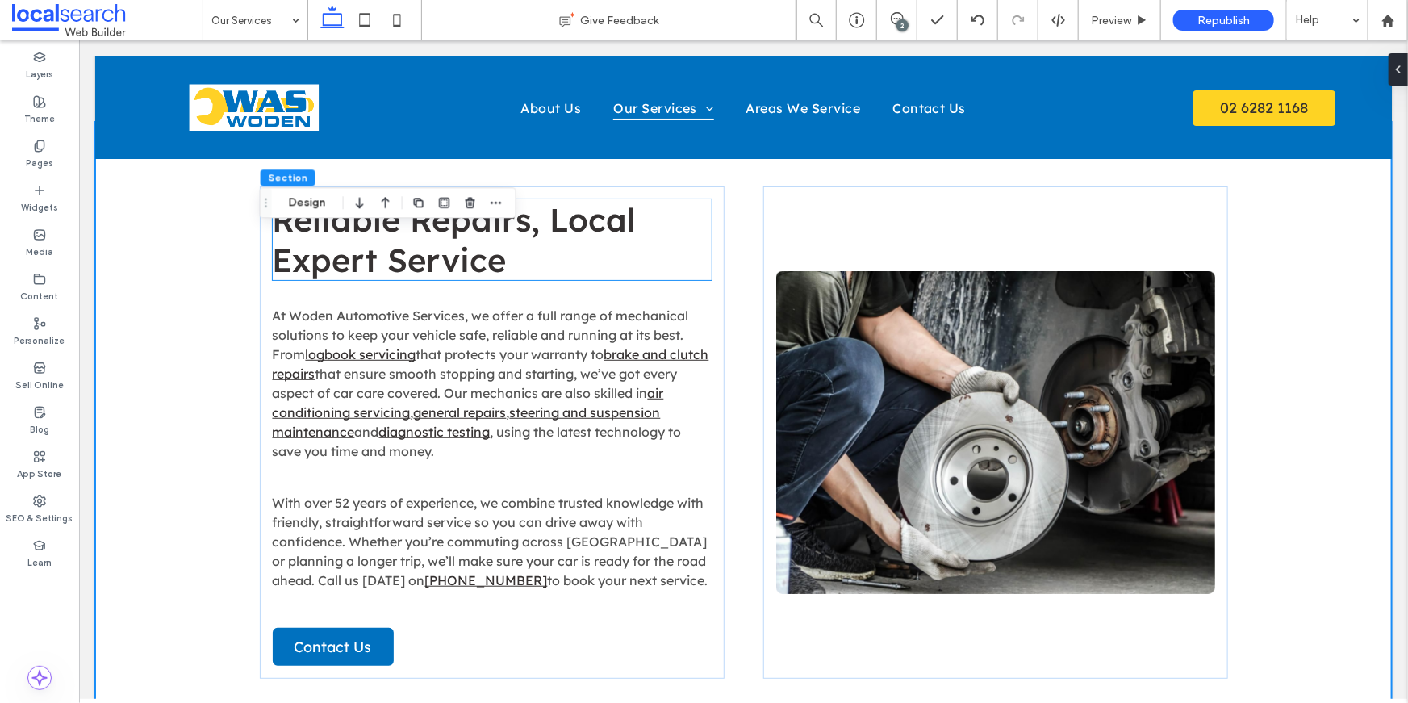
scroll to position [427, 0]
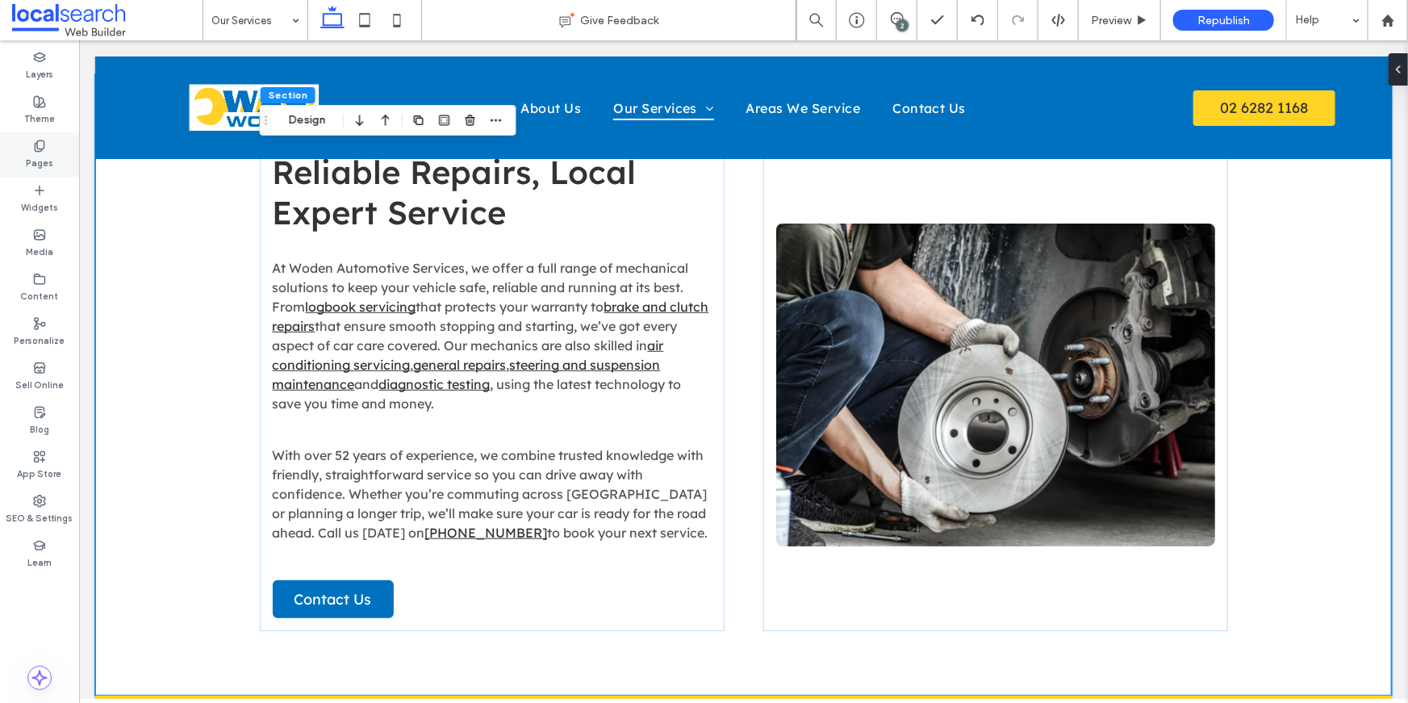
click at [46, 146] on div "Pages" at bounding box center [39, 154] width 79 height 44
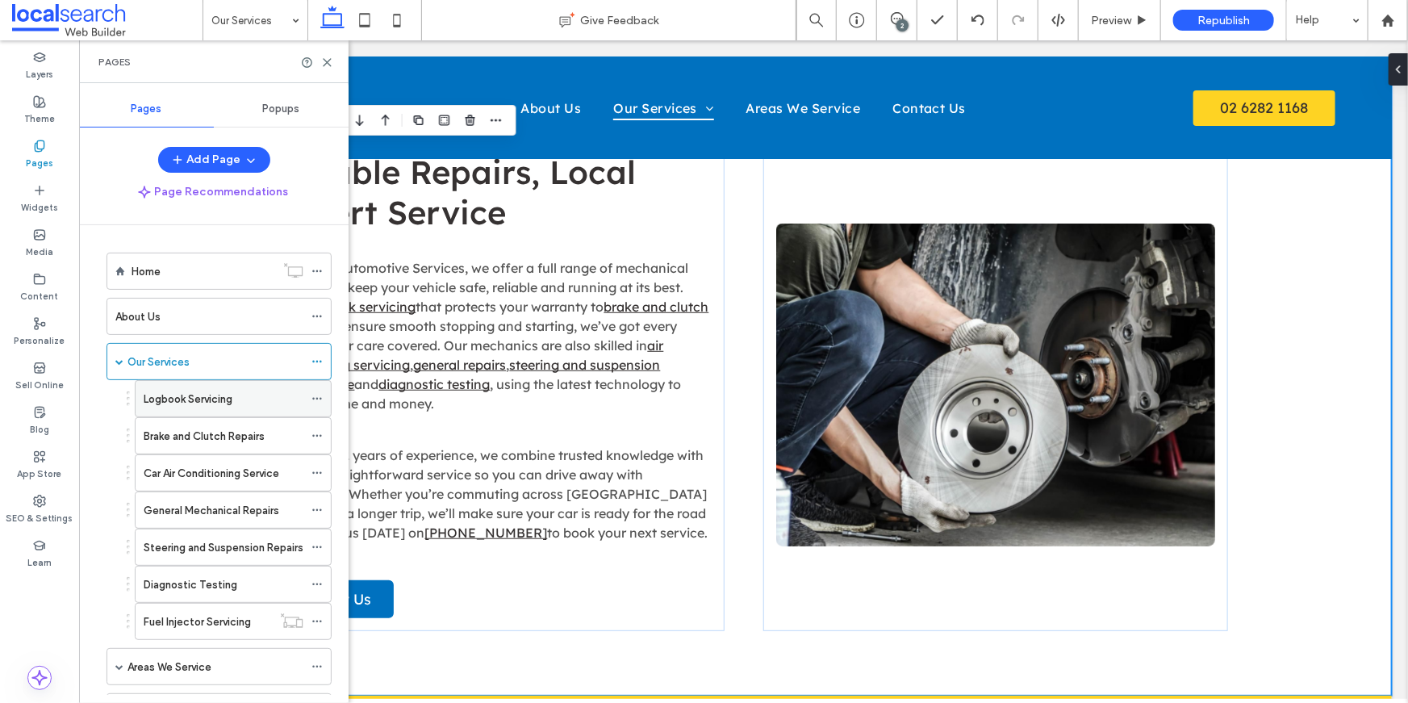
scroll to position [24, 0]
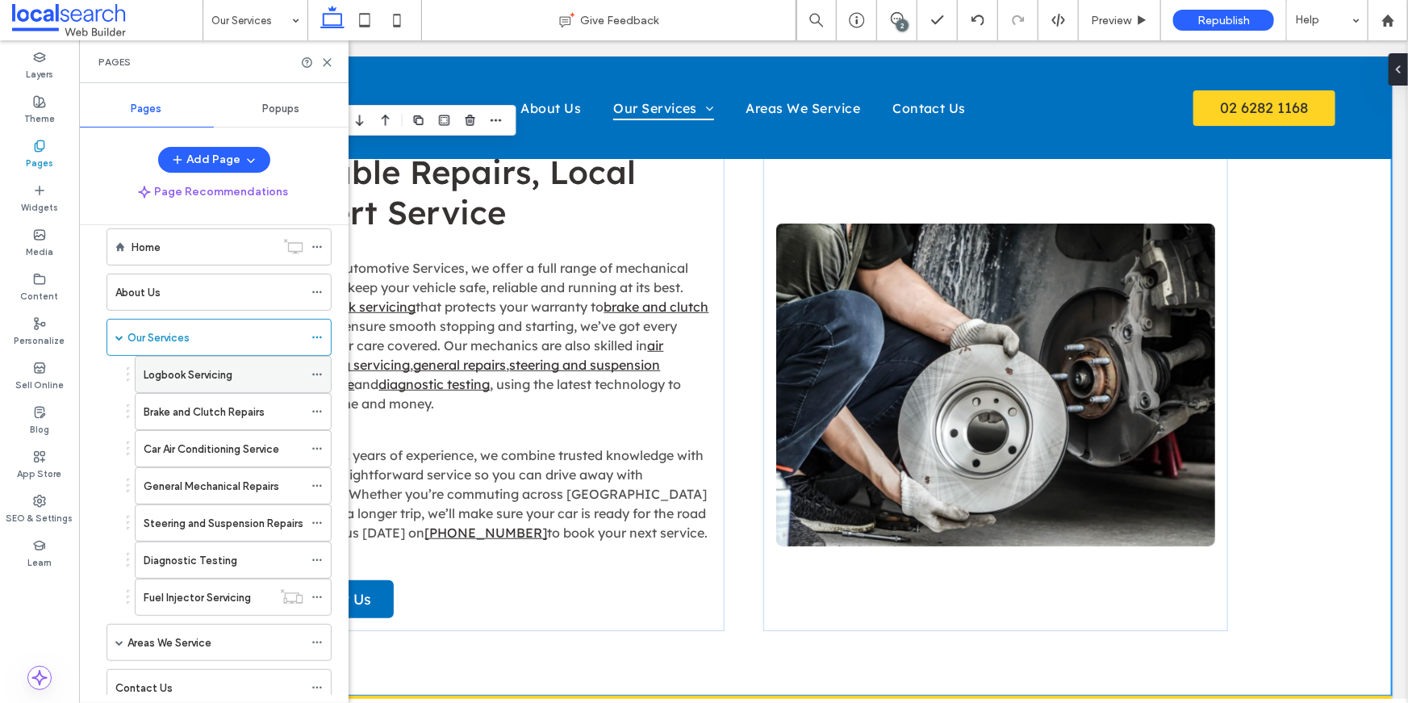
click at [189, 374] on label "Logbook Servicing" at bounding box center [188, 375] width 89 height 28
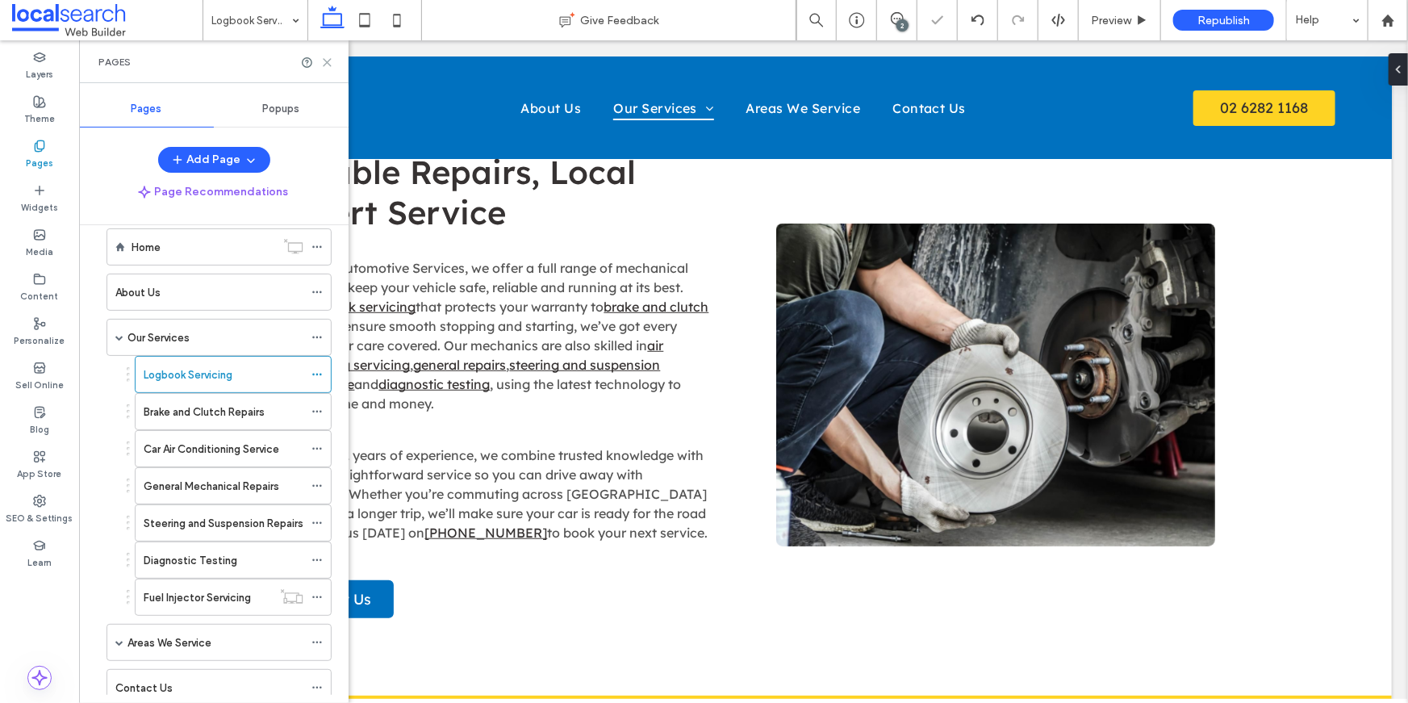
click at [328, 61] on icon at bounding box center [327, 62] width 12 height 12
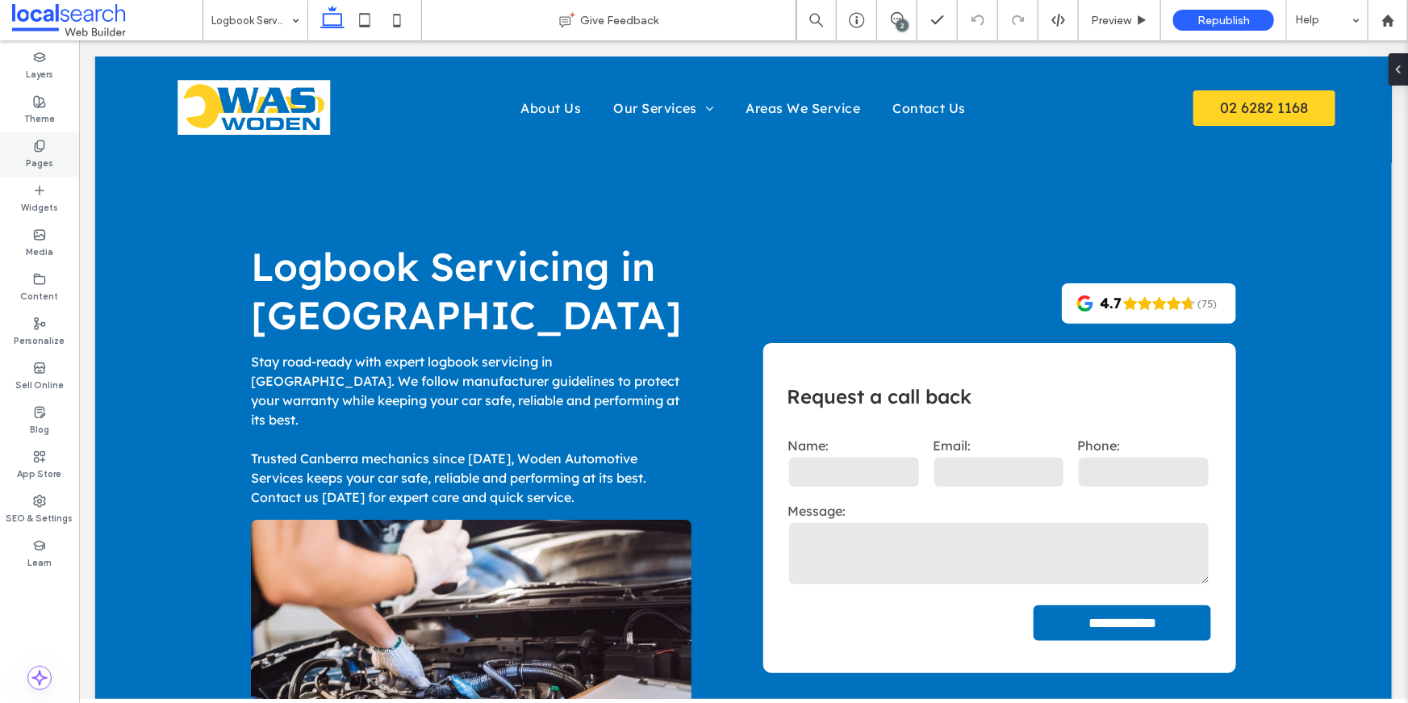
click at [27, 140] on div "Pages" at bounding box center [39, 154] width 79 height 44
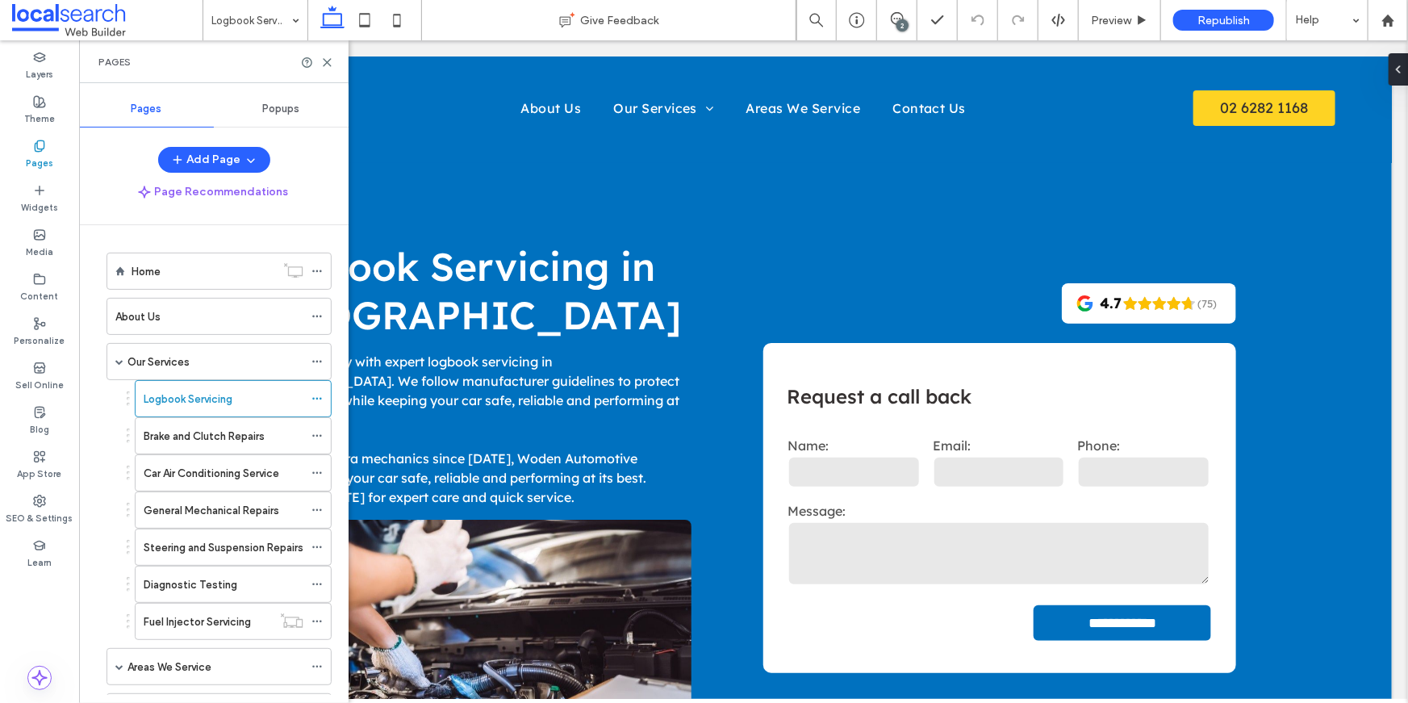
scroll to position [44, 0]
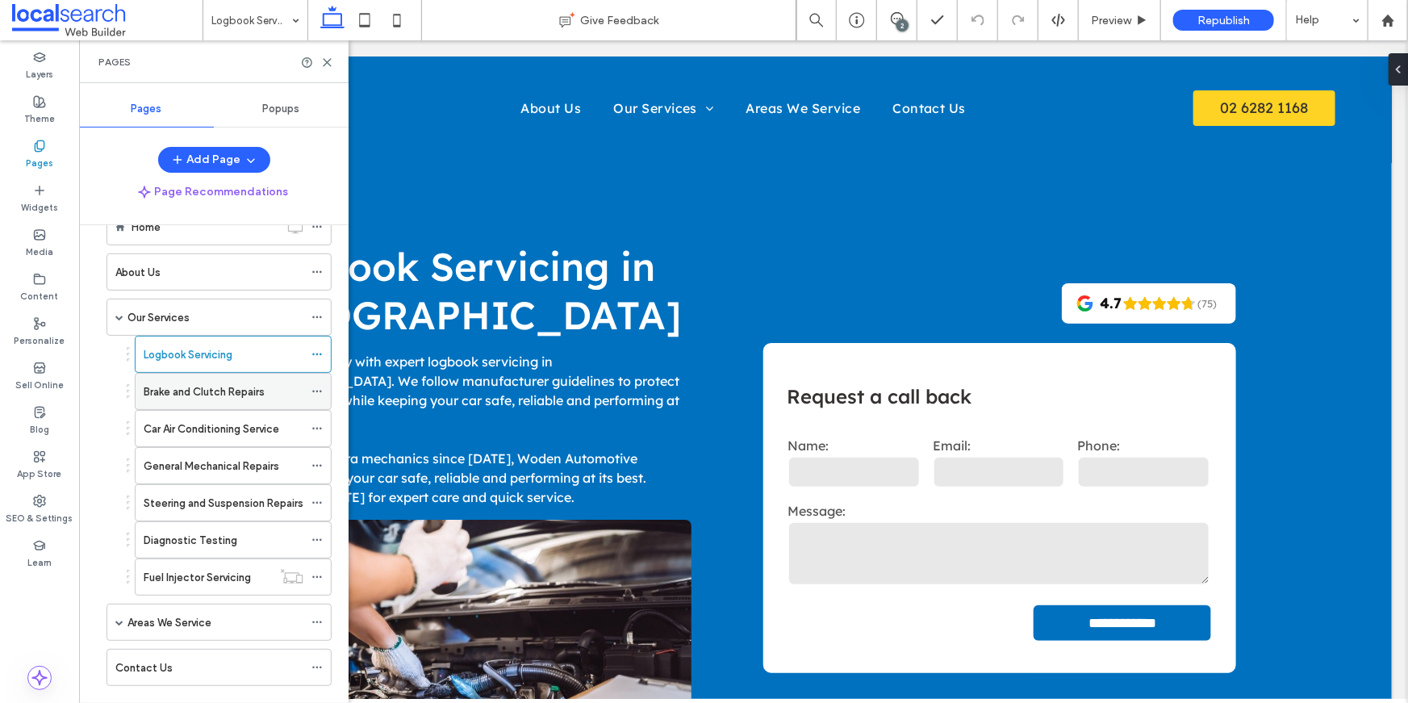
click at [180, 376] on div "Brake and Clutch Repairs" at bounding box center [224, 390] width 160 height 35
click at [326, 386] on div at bounding box center [320, 391] width 19 height 24
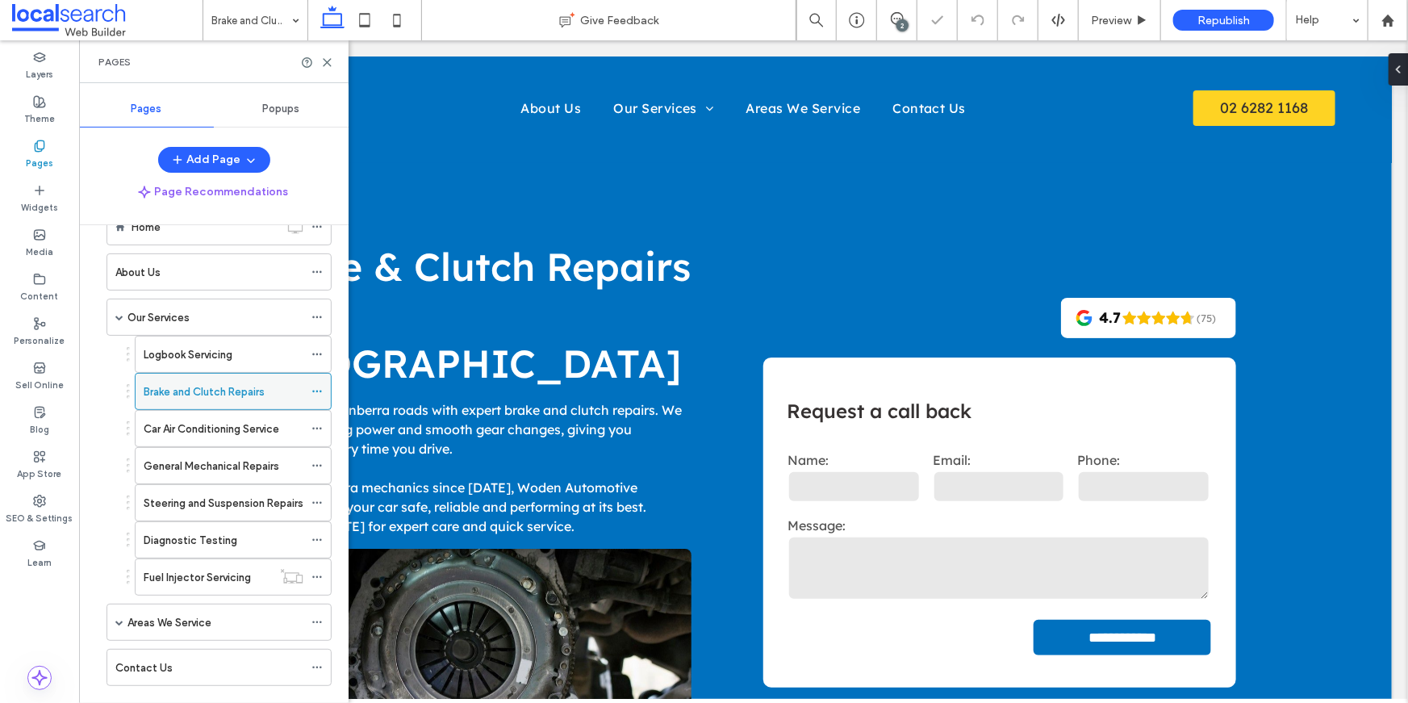
click at [316, 386] on icon at bounding box center [316, 391] width 11 height 11
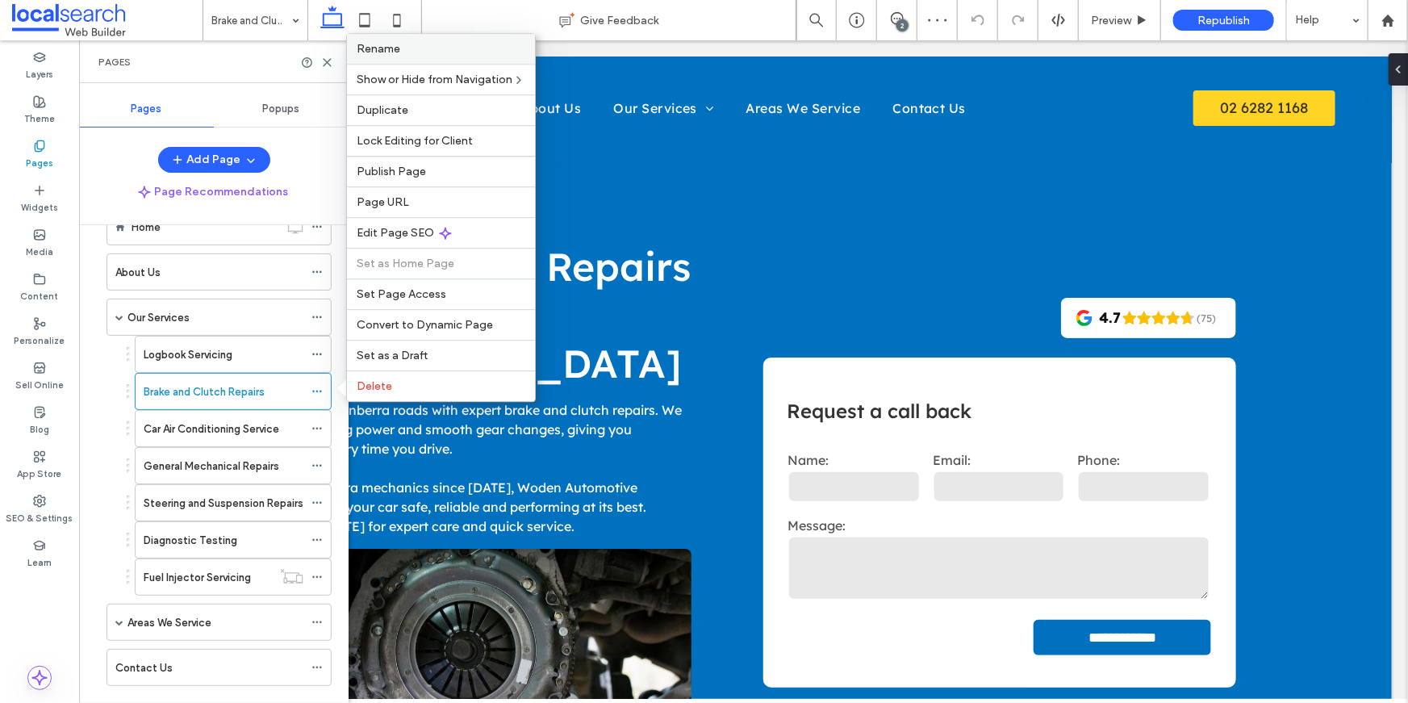
click at [407, 47] on label "Rename" at bounding box center [441, 49] width 169 height 14
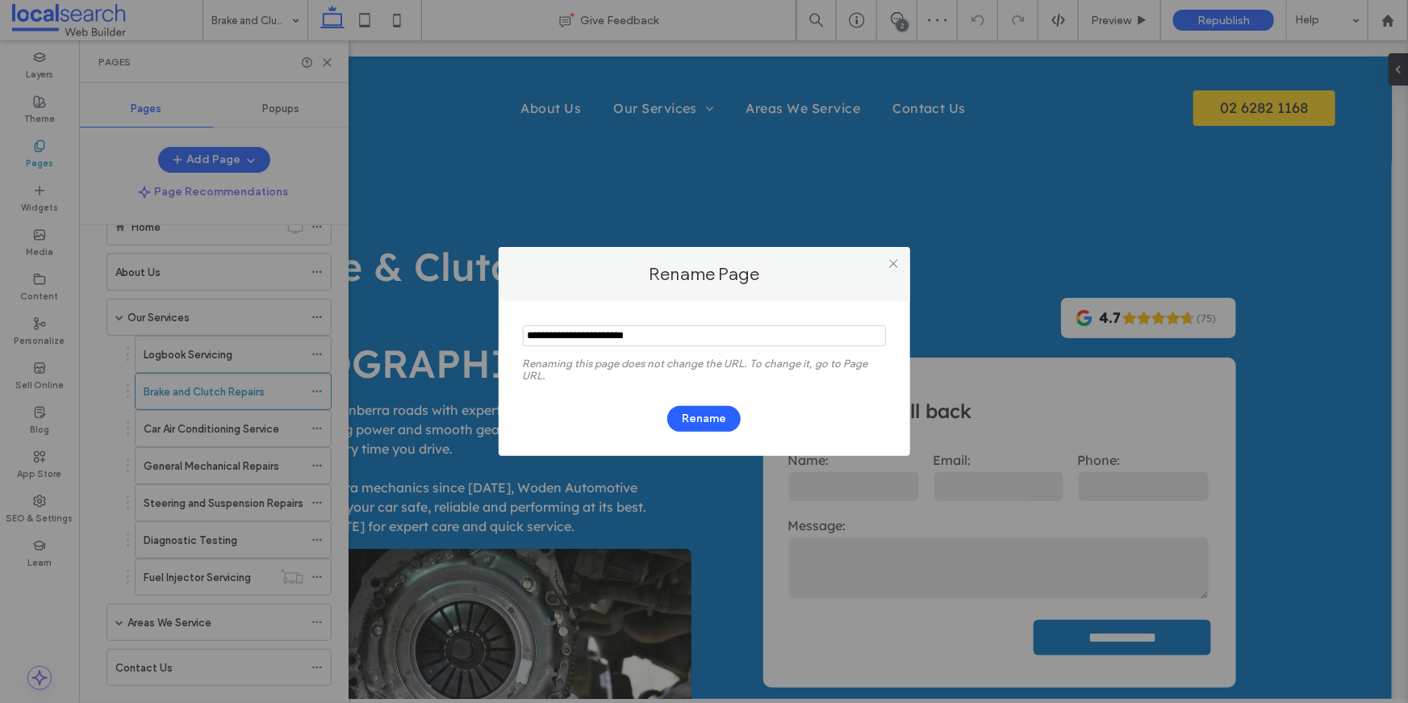
click at [560, 334] on input "notEmpty" at bounding box center [704, 335] width 363 height 21
type input "**********"
click at [694, 429] on button "Rename" at bounding box center [703, 419] width 73 height 26
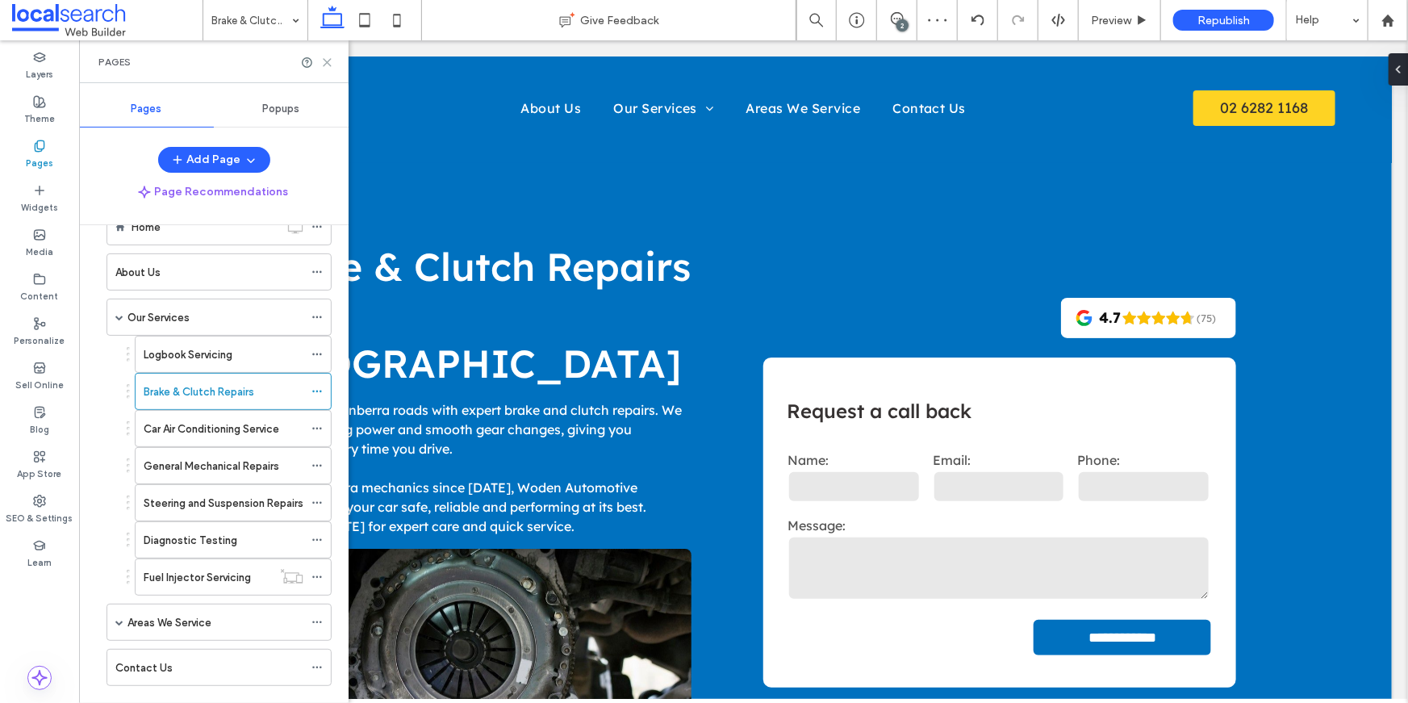
click at [326, 65] on icon at bounding box center [327, 62] width 12 height 12
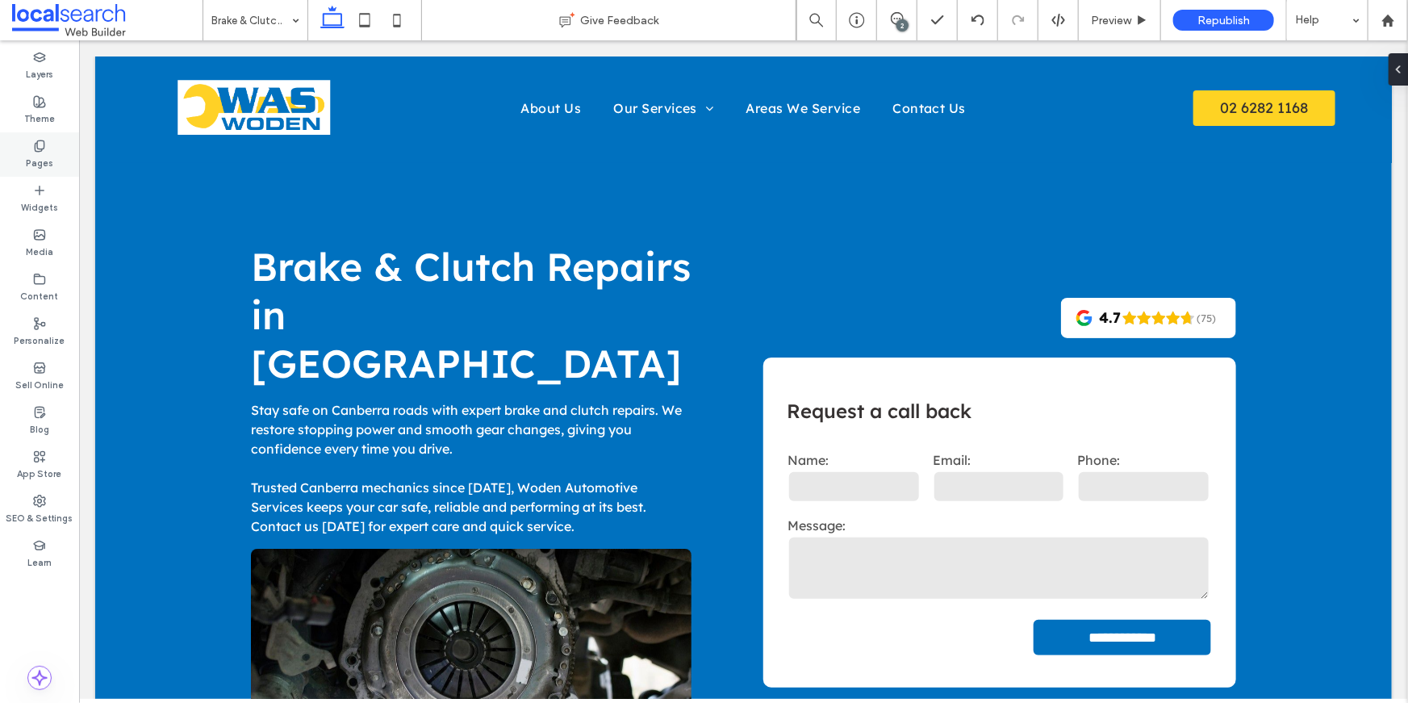
click at [30, 152] on label "Pages" at bounding box center [39, 161] width 27 height 18
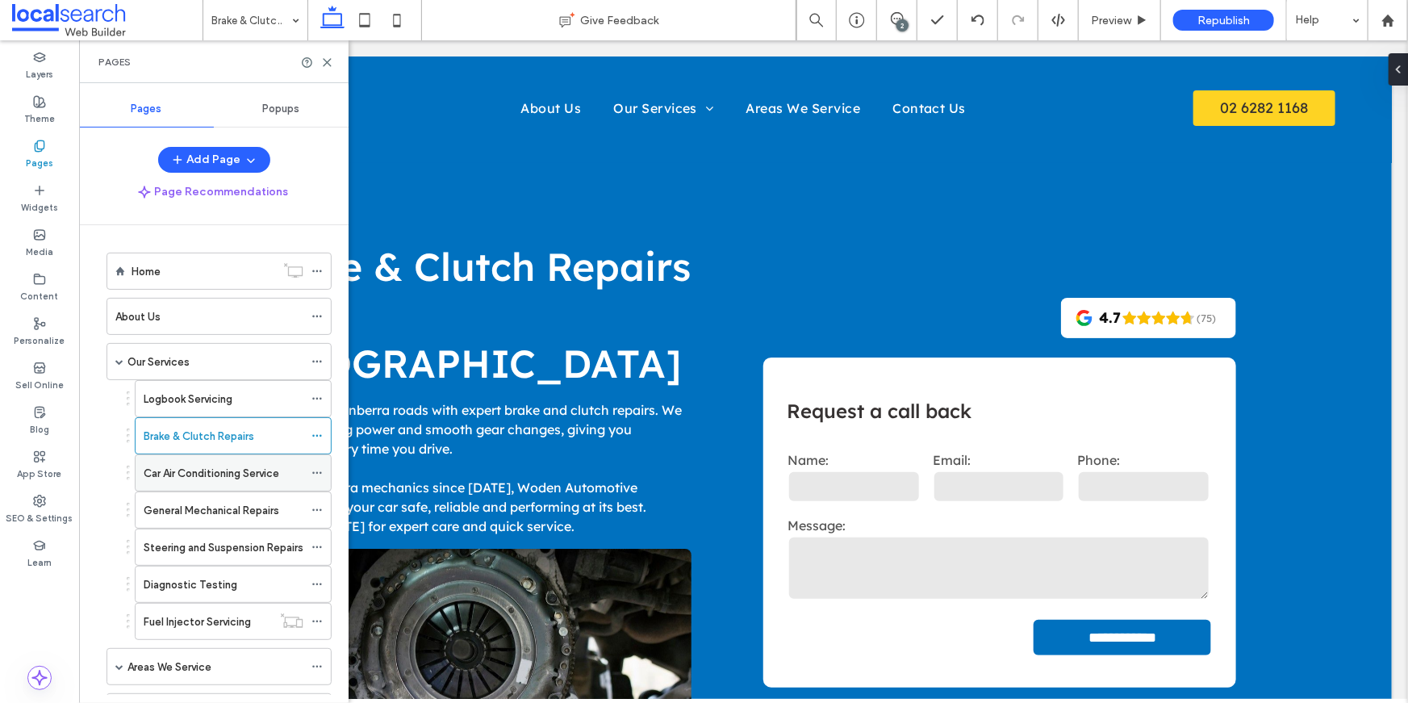
click at [208, 476] on label "Car Air Conditioning Service" at bounding box center [212, 473] width 136 height 28
click at [326, 62] on use at bounding box center [326, 62] width 7 height 7
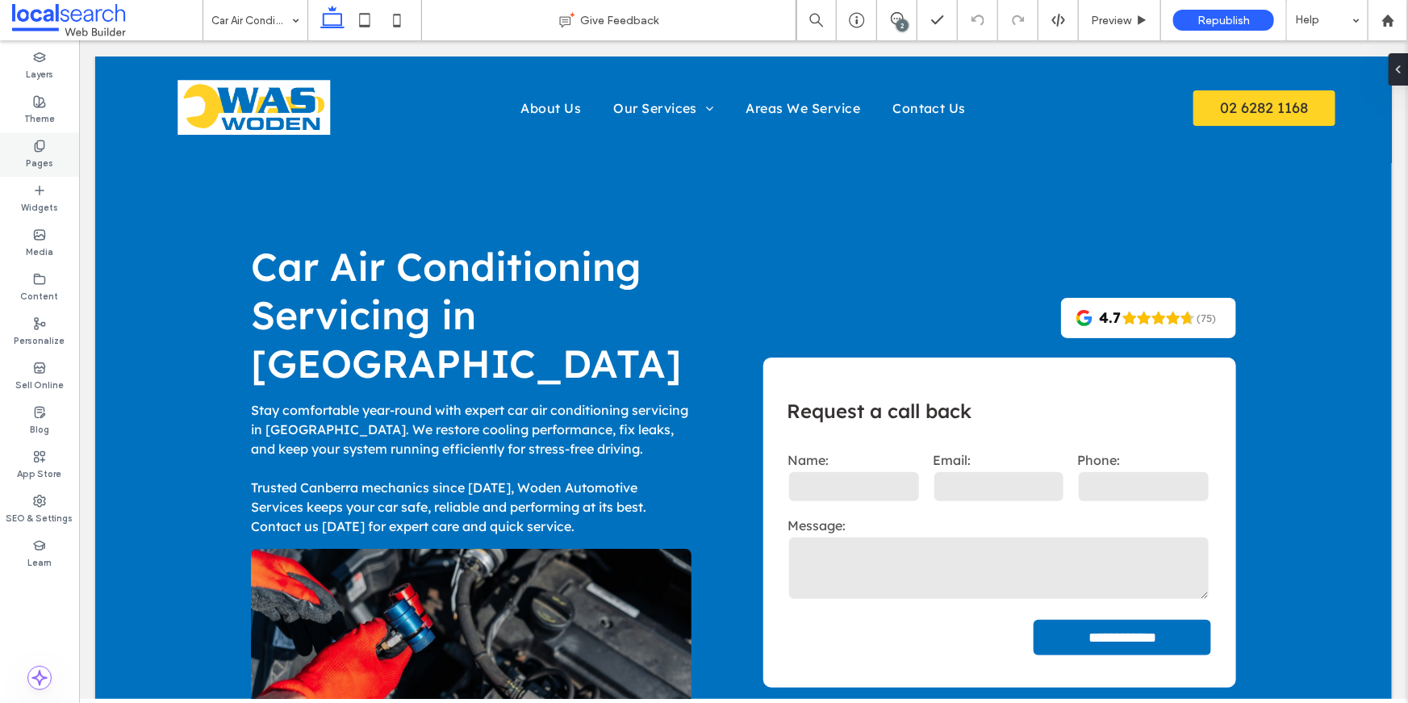
click at [40, 163] on label "Pages" at bounding box center [39, 161] width 27 height 18
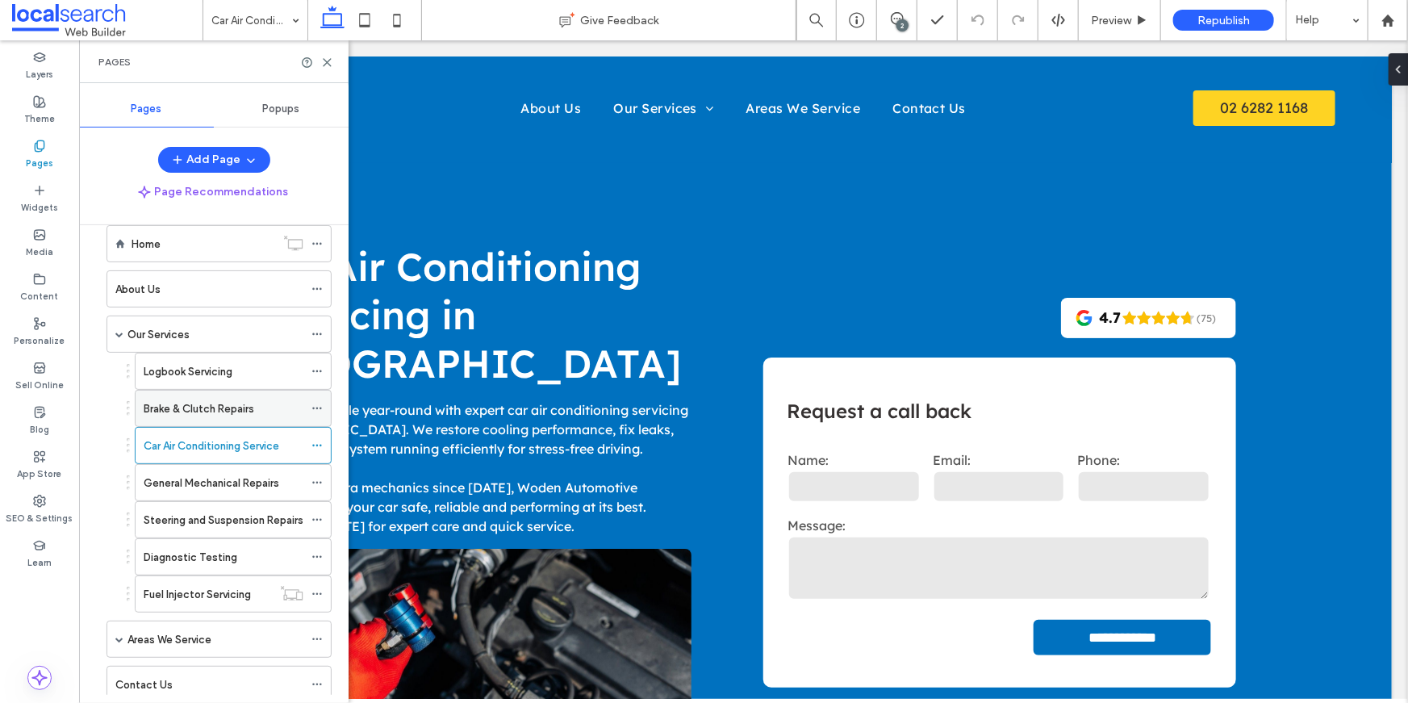
scroll to position [35, 0]
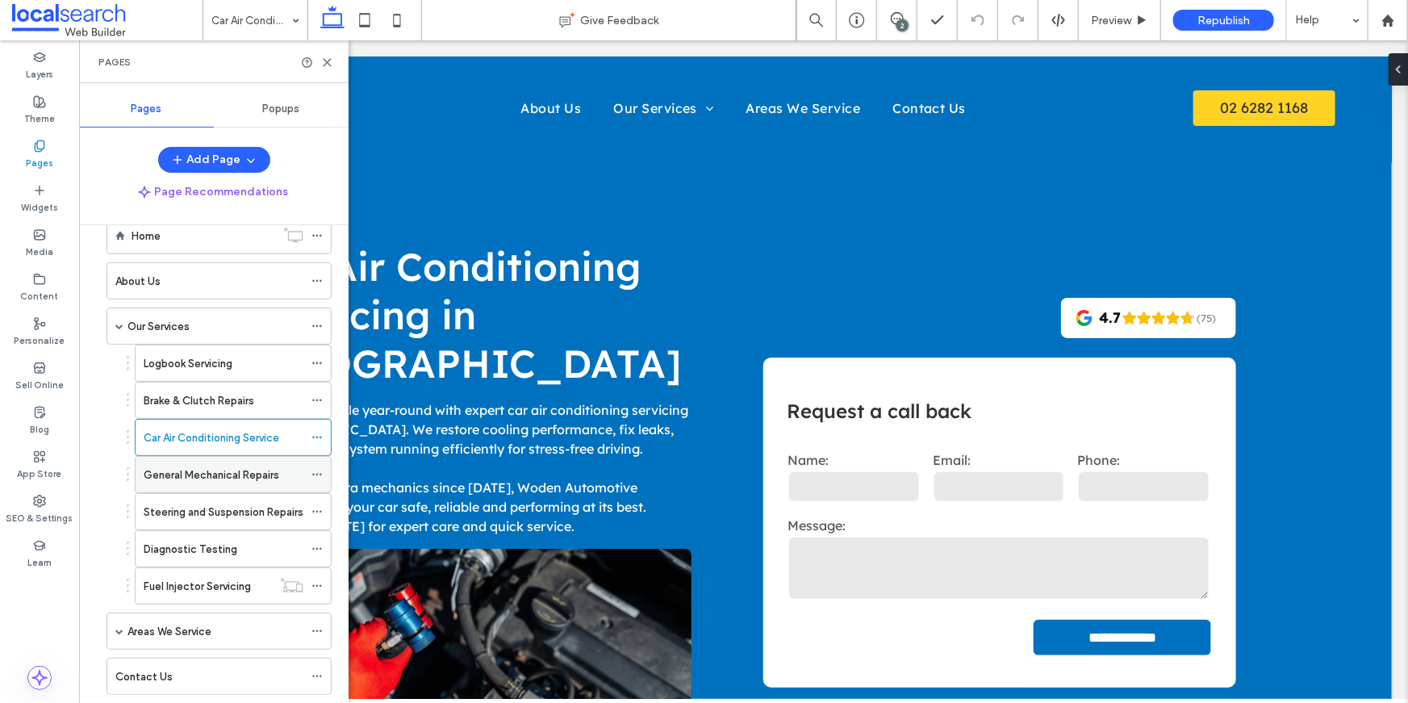
click at [218, 471] on label "General Mechanical Repairs" at bounding box center [212, 475] width 136 height 28
click at [331, 65] on use at bounding box center [326, 62] width 7 height 7
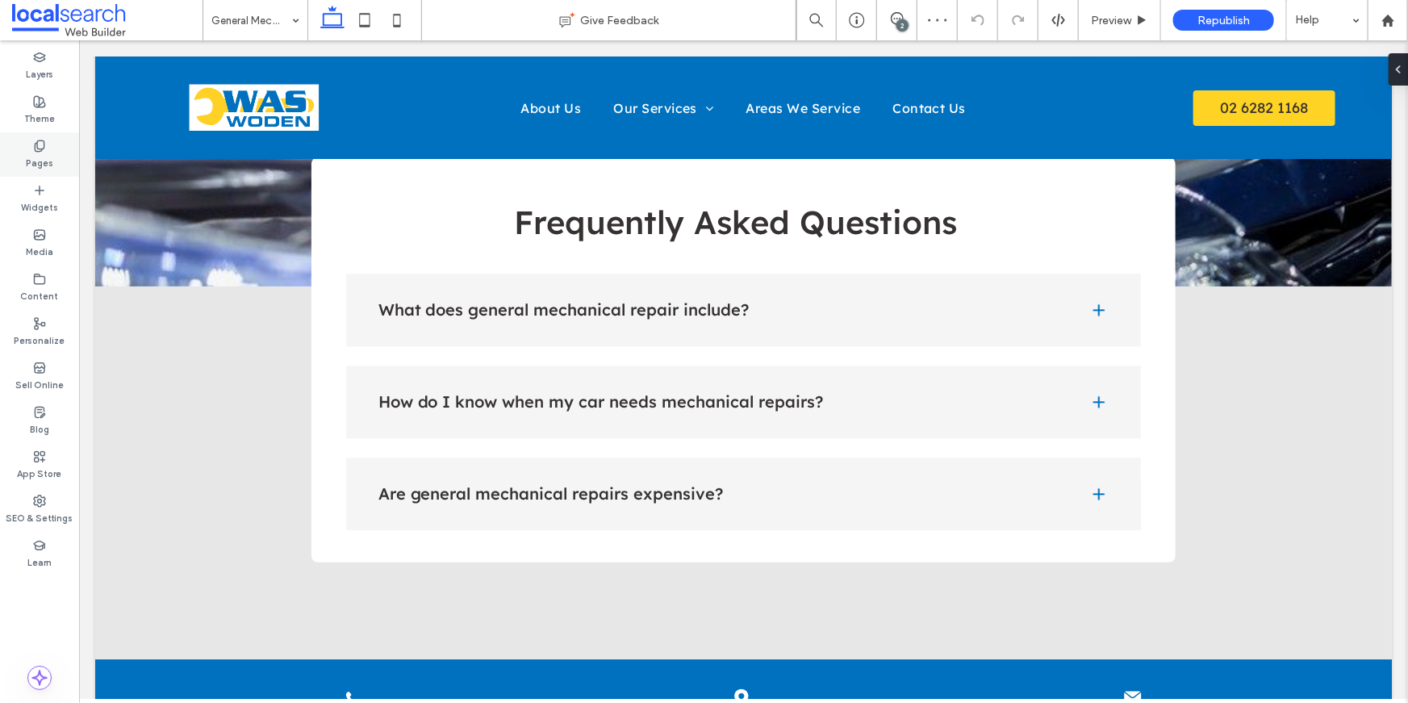
click at [46, 150] on div "Pages" at bounding box center [39, 154] width 79 height 44
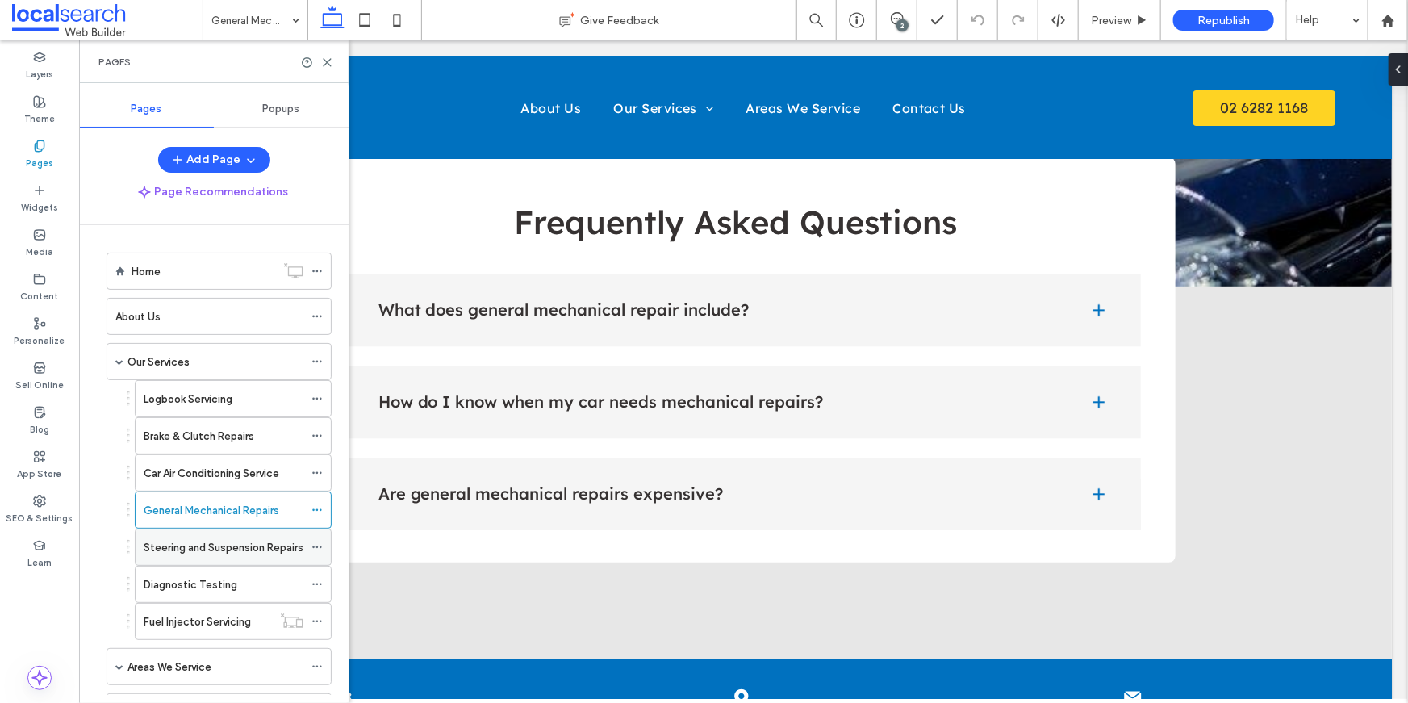
click at [188, 540] on label "Steering and Suspension Repairs" at bounding box center [224, 547] width 160 height 28
click at [329, 63] on icon at bounding box center [327, 62] width 12 height 12
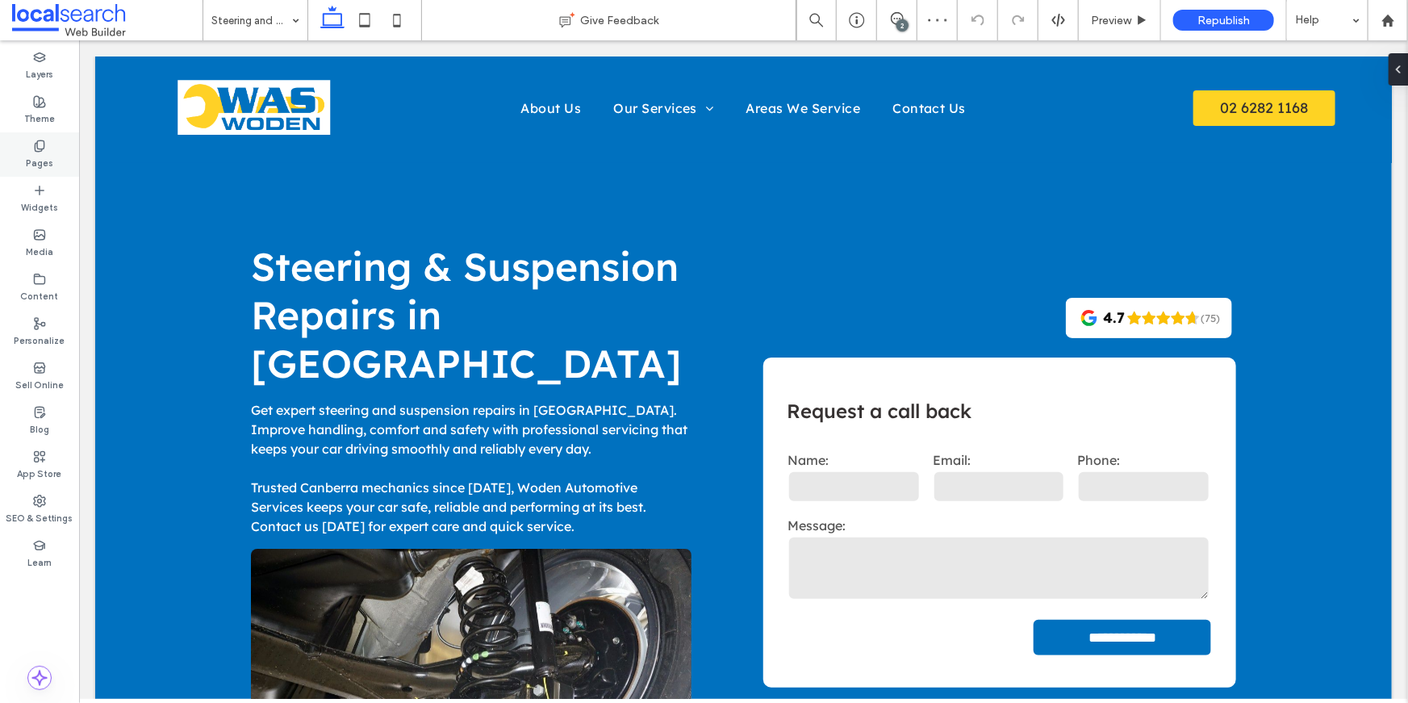
click at [47, 148] on div "Pages" at bounding box center [39, 154] width 79 height 44
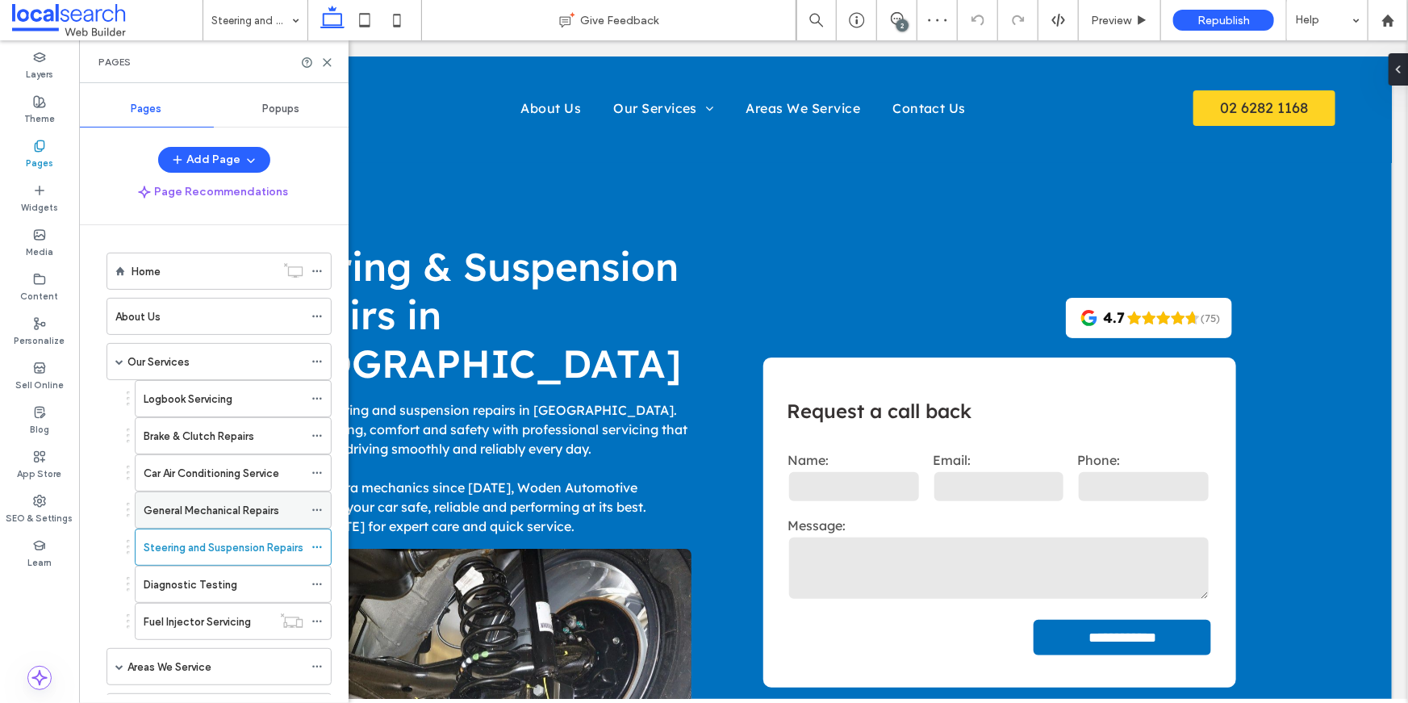
scroll to position [73, 0]
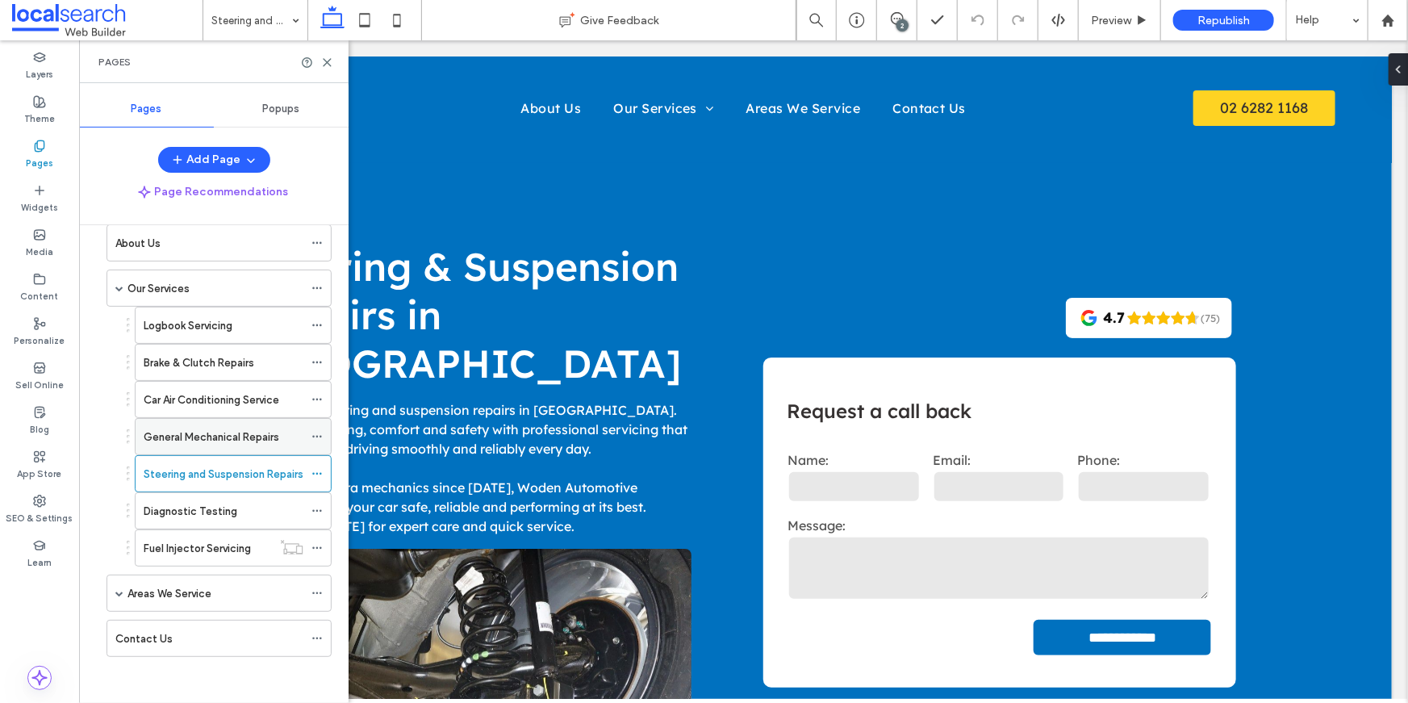
click at [240, 508] on div "Diagnostic Testing" at bounding box center [224, 511] width 160 height 17
click at [327, 60] on use at bounding box center [326, 62] width 7 height 7
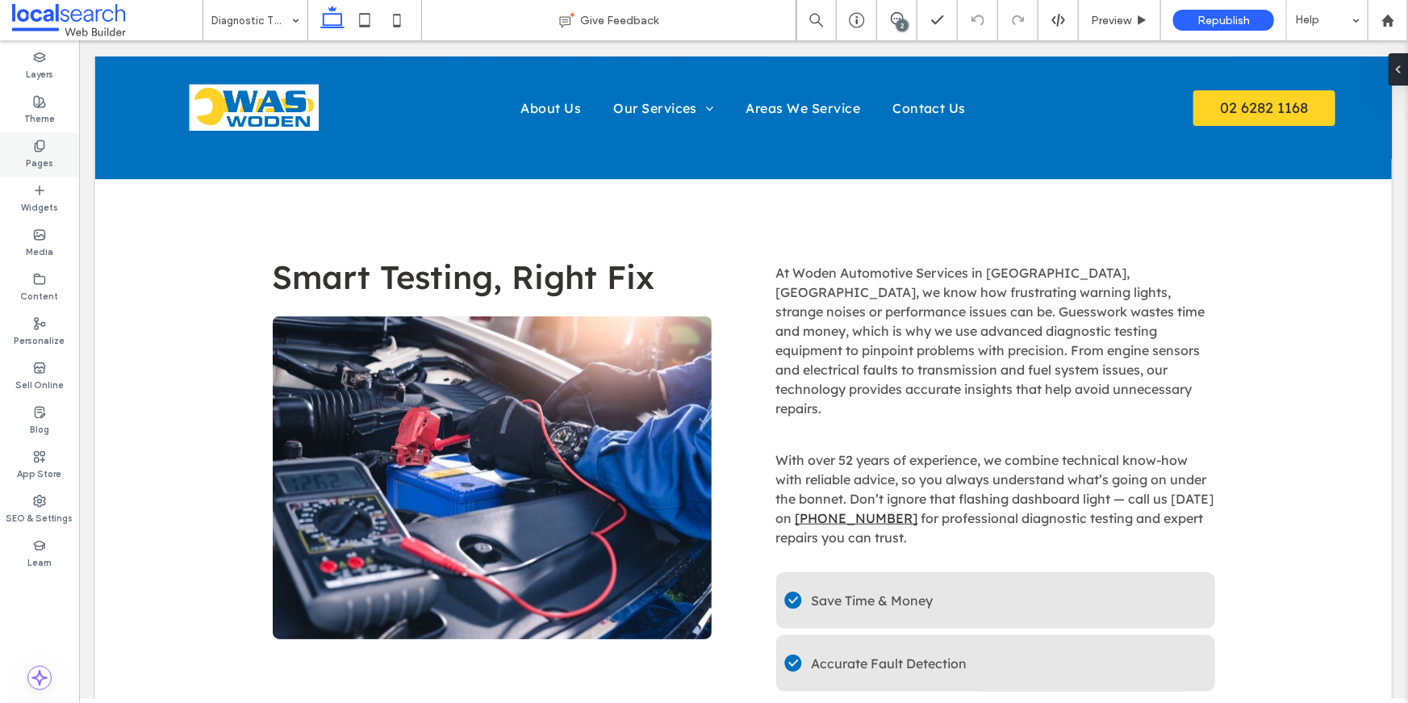
click at [40, 143] on icon at bounding box center [39, 146] width 13 height 13
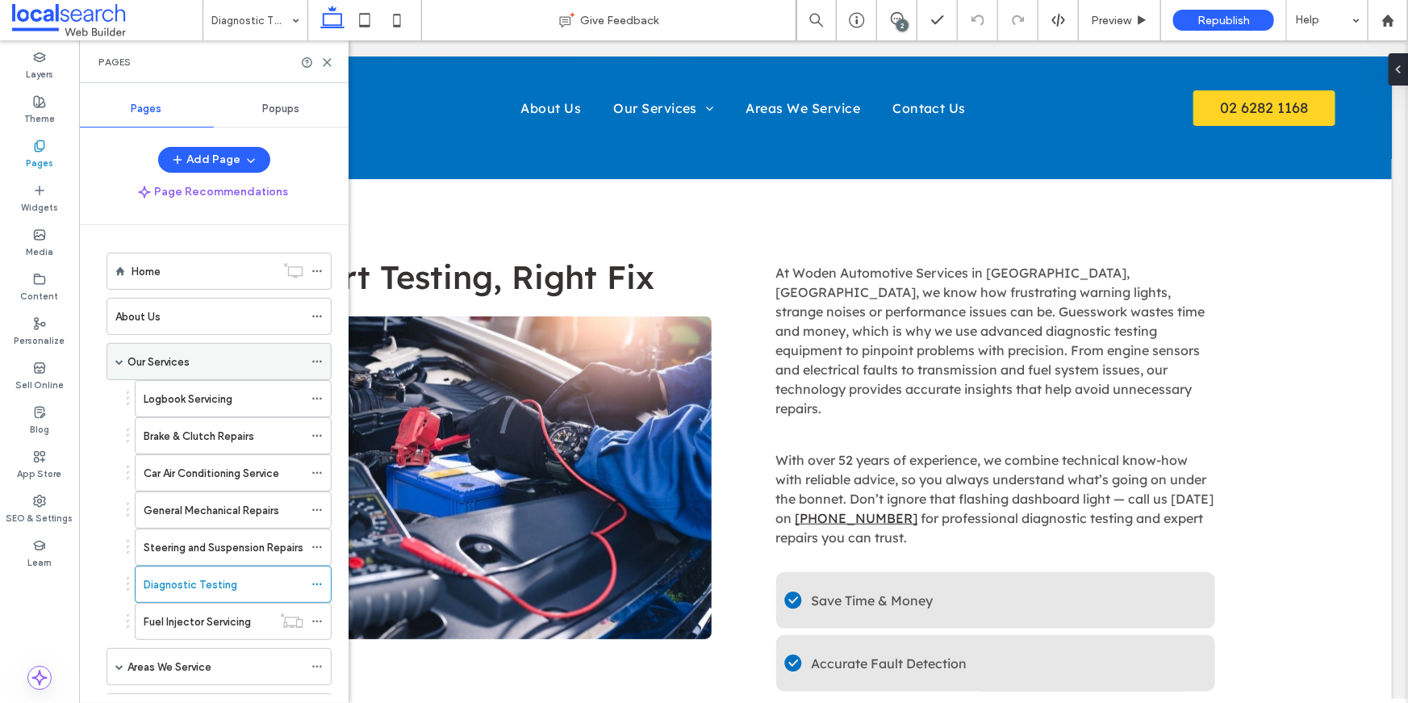
scroll to position [73, 0]
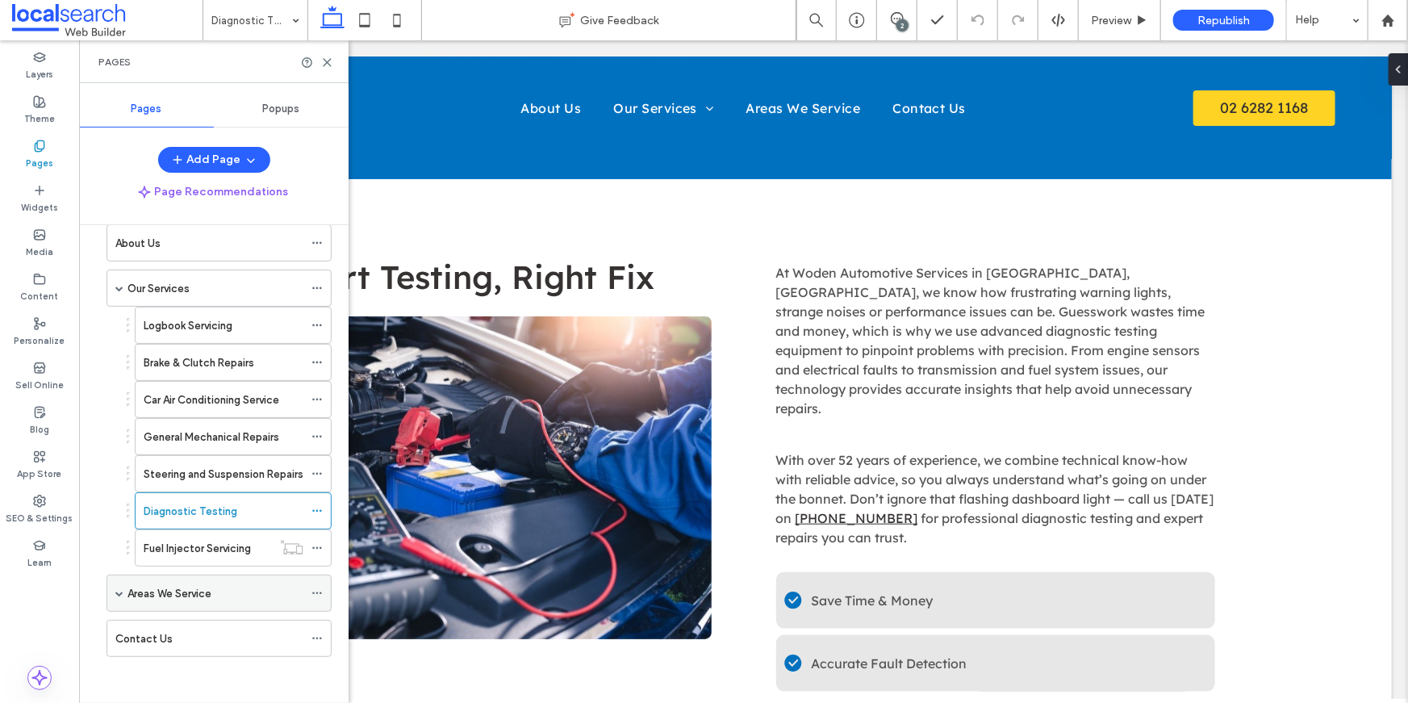
click at [191, 582] on label "Areas We Service" at bounding box center [169, 593] width 84 height 28
click at [327, 61] on use at bounding box center [326, 62] width 7 height 7
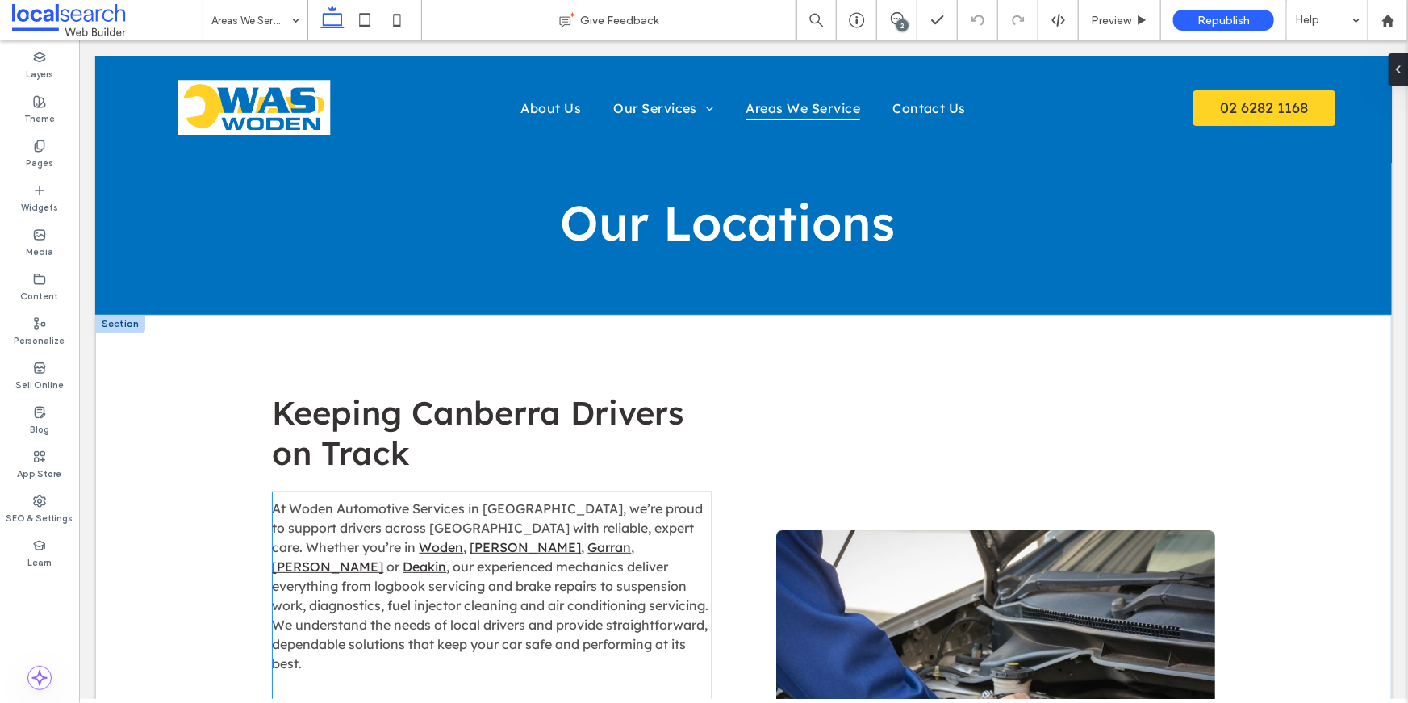
click at [603, 582] on span ", our experienced mechanics deliver everything from logbook servicing and brake…" at bounding box center [490, 613] width 436 height 113
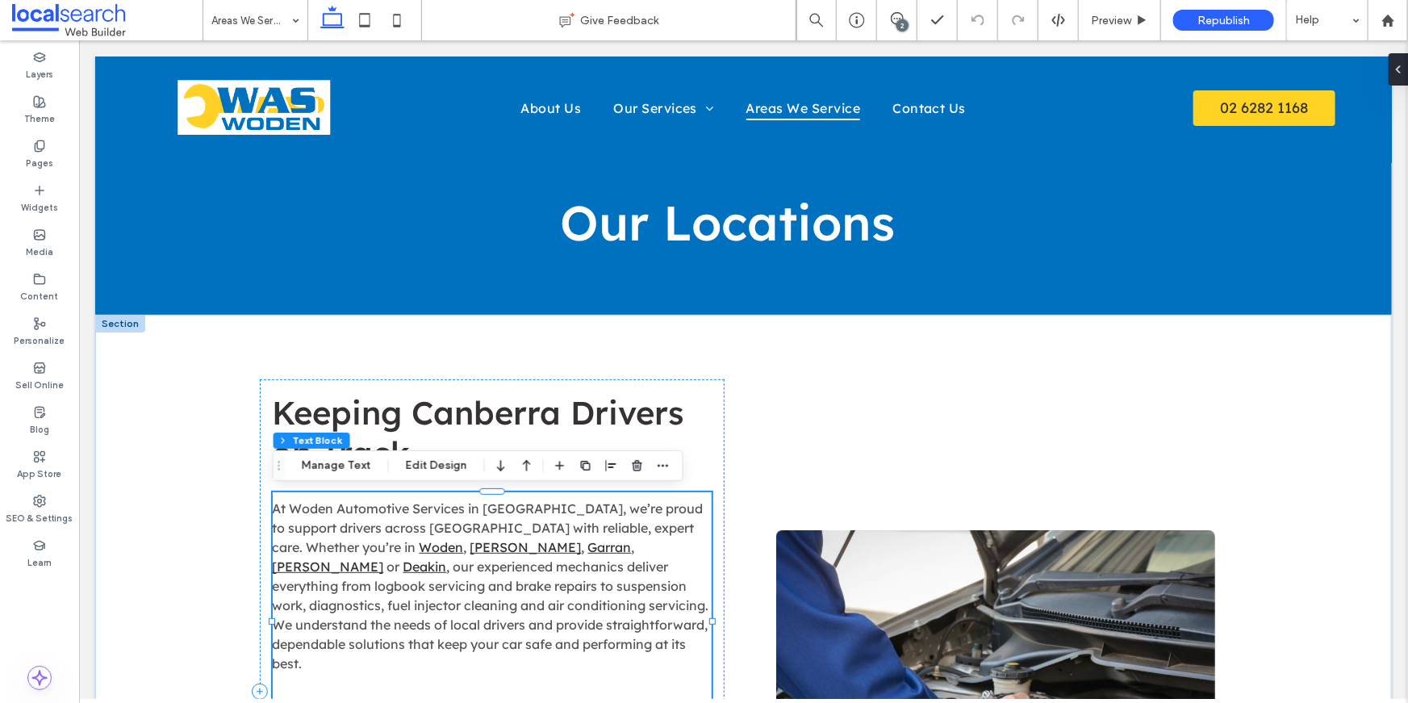
click at [603, 582] on div "At Woden Automotive Services in Phillip, we’re proud to support drivers across …" at bounding box center [491, 629] width 439 height 277
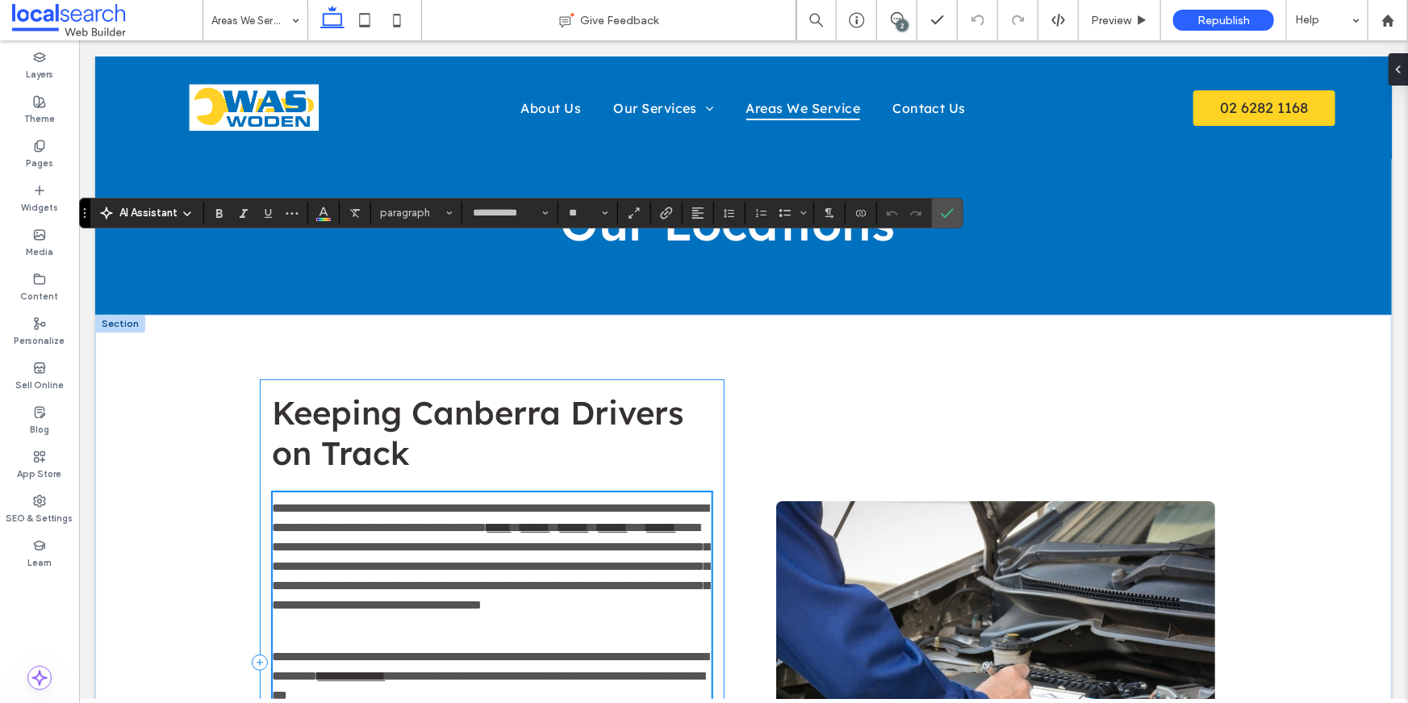
scroll to position [258, 0]
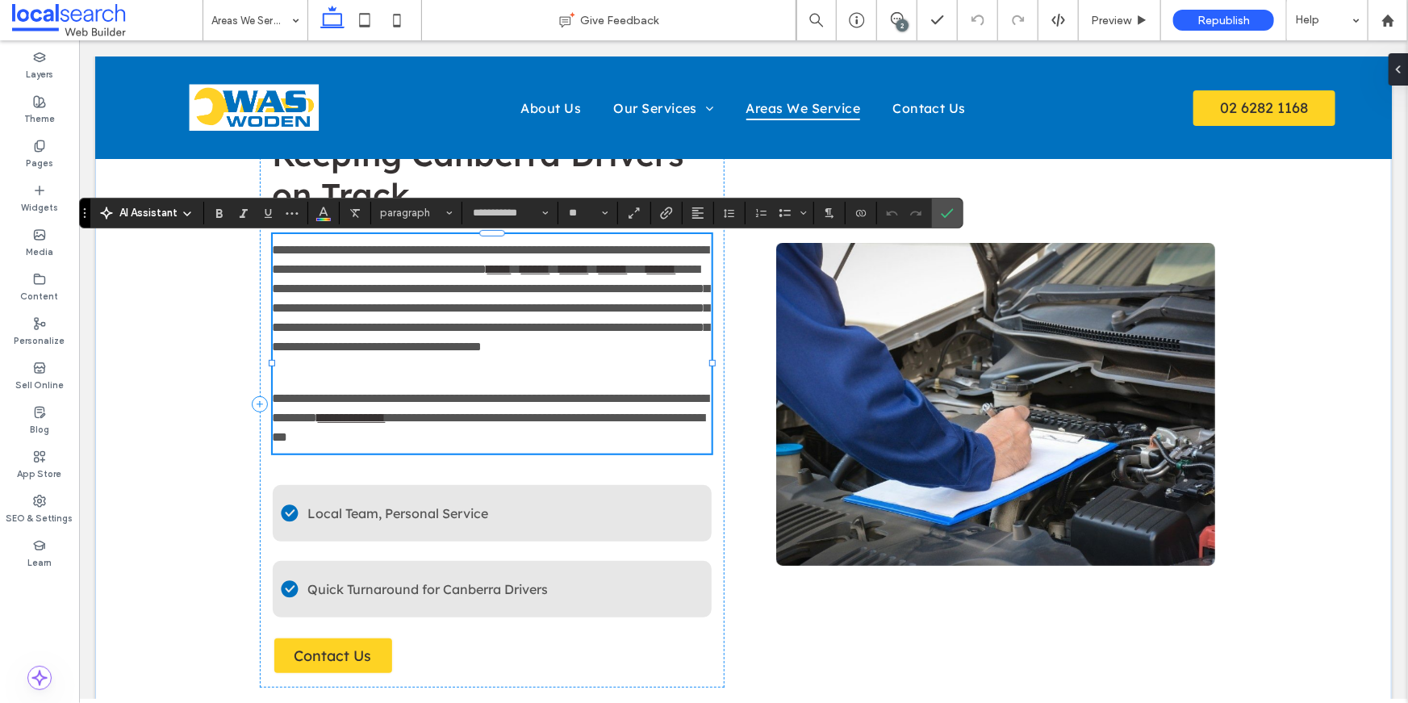
click at [623, 347] on span "**********" at bounding box center [490, 307] width 437 height 90
drag, startPoint x: 651, startPoint y: 326, endPoint x: 529, endPoint y: 328, distance: 121.8
click at [529, 328] on span "**********" at bounding box center [490, 307] width 437 height 90
click at [952, 209] on label "Confirm" at bounding box center [947, 212] width 24 height 29
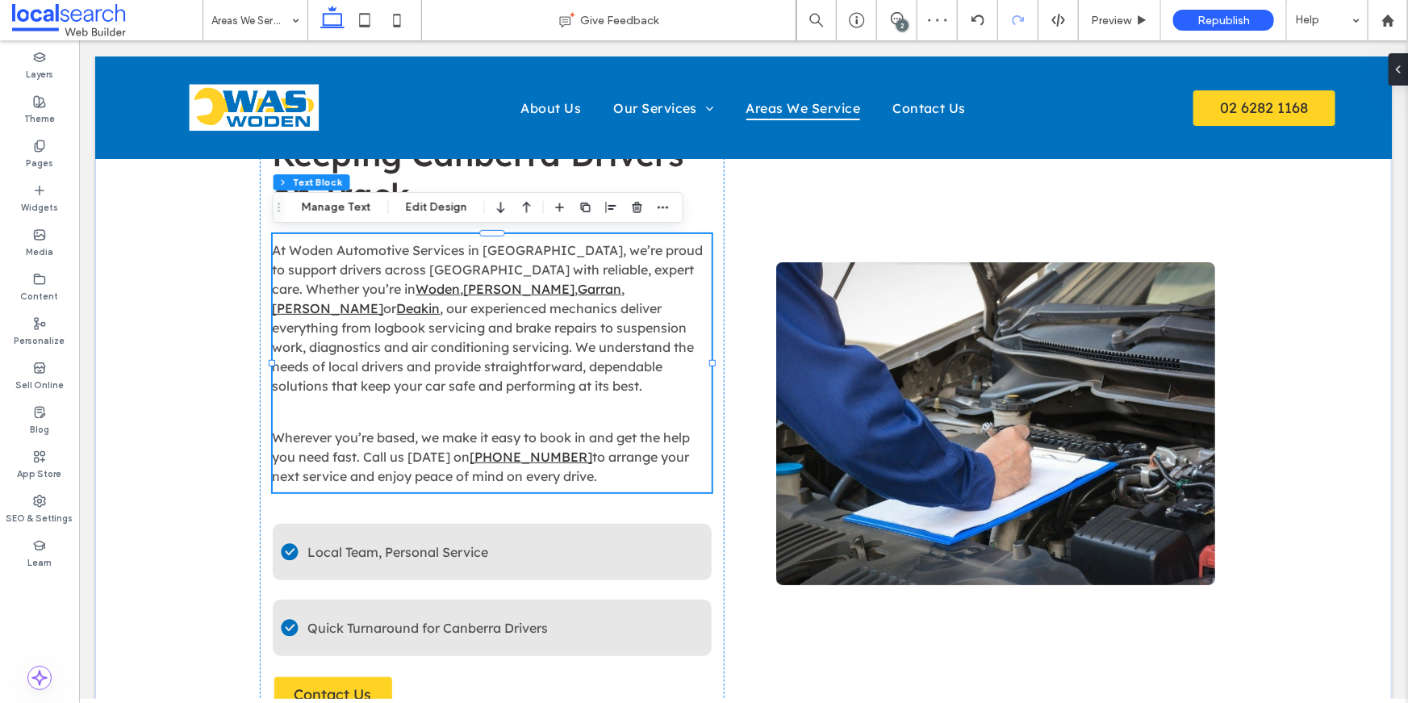
scroll to position [1088, 0]
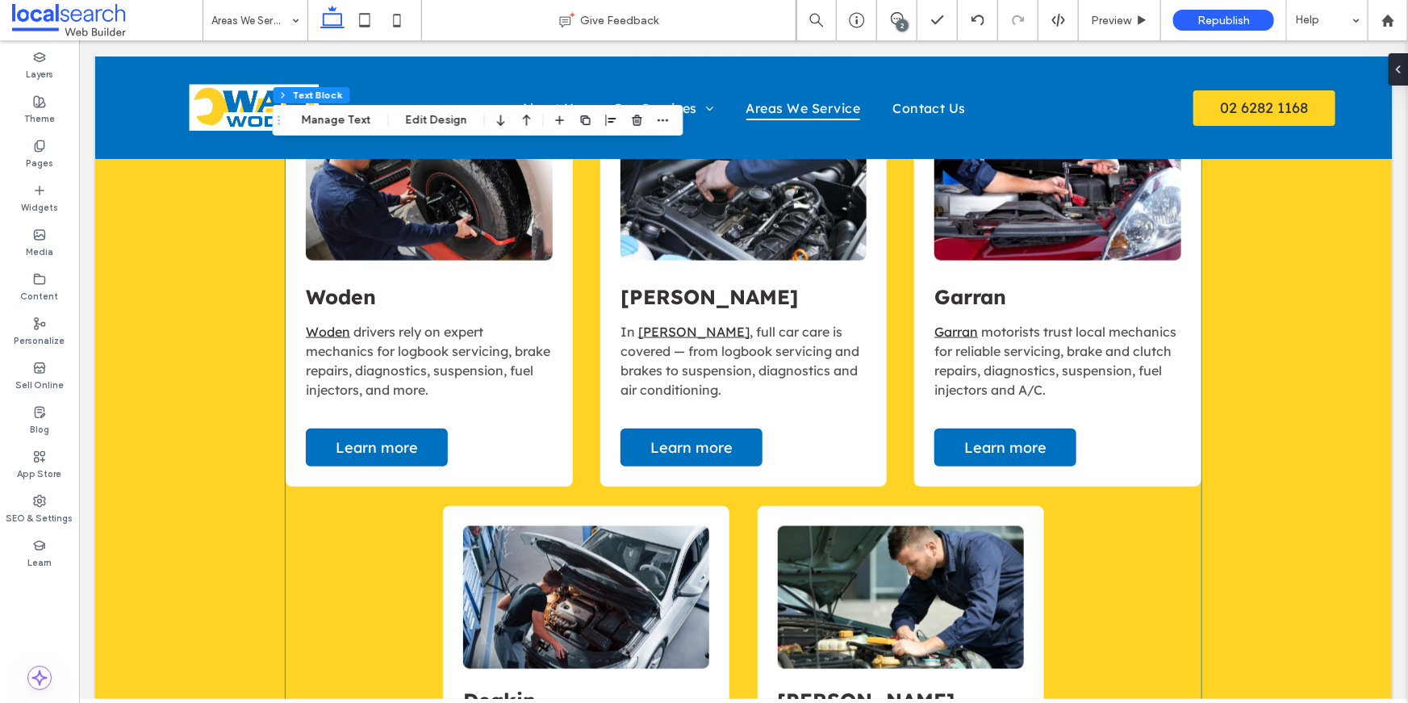
click at [468, 373] on span "drivers rely on expert mechanics for logbook servicing, brake repairs, diagnost…" at bounding box center [427, 360] width 244 height 74
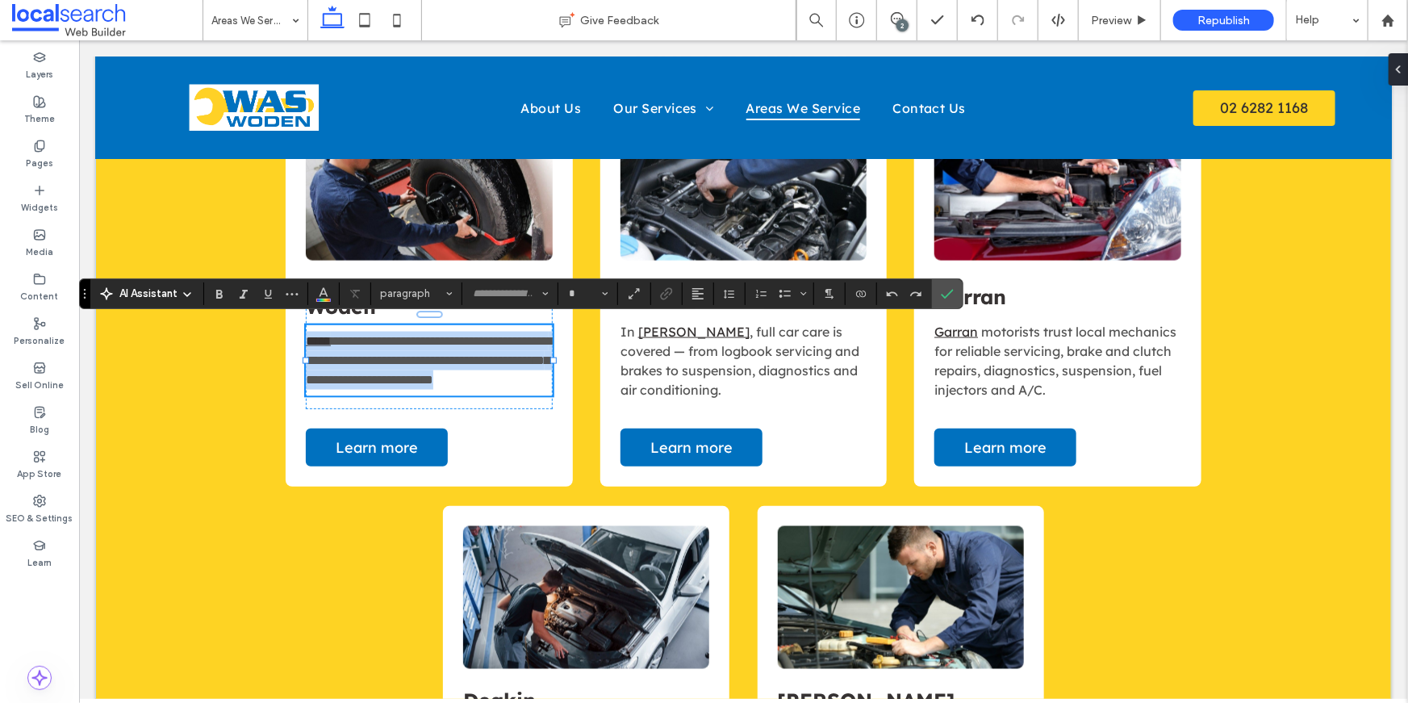
type input "**********"
type input "**"
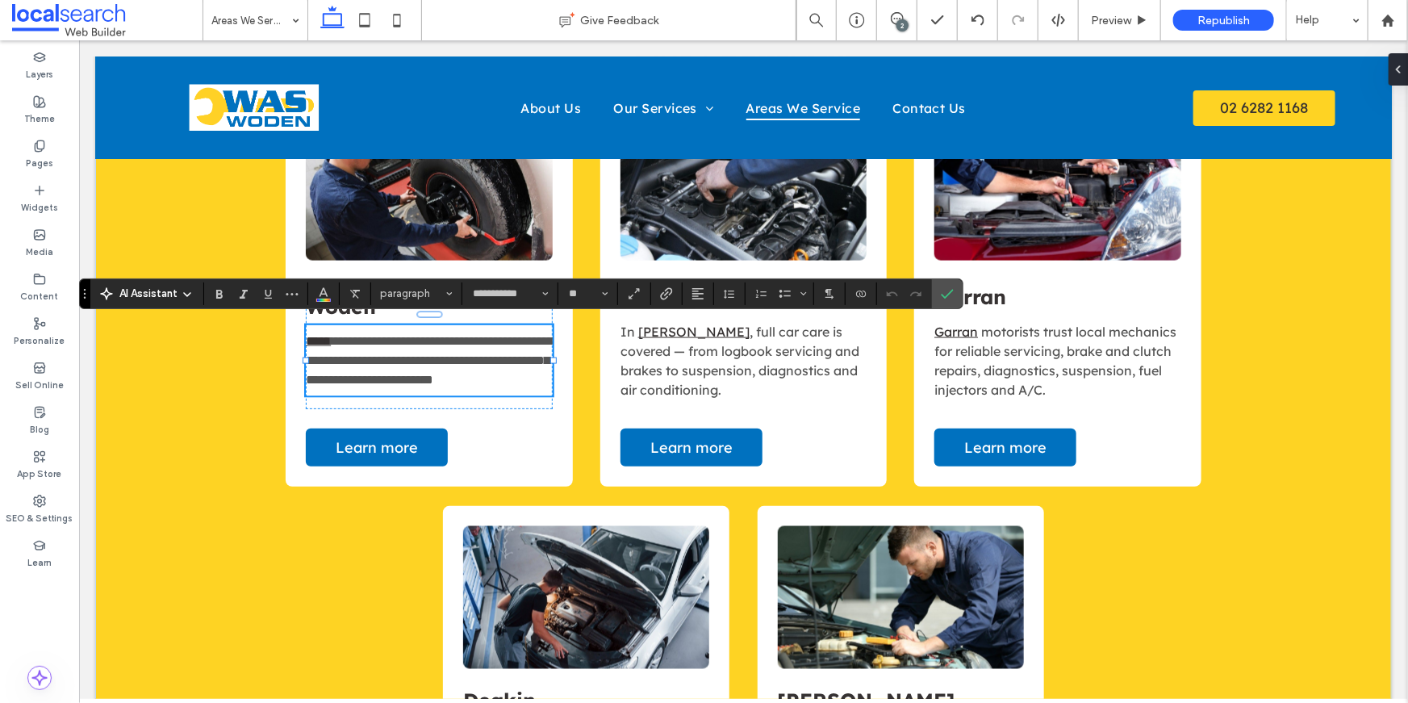
click at [449, 383] on p "**********" at bounding box center [428, 360] width 246 height 58
drag, startPoint x: 361, startPoint y: 387, endPoint x: 298, endPoint y: 387, distance: 63.7
click at [298, 387] on div "**********" at bounding box center [428, 291] width 286 height 389
click at [361, 375] on span "**********" at bounding box center [429, 359] width 248 height 51
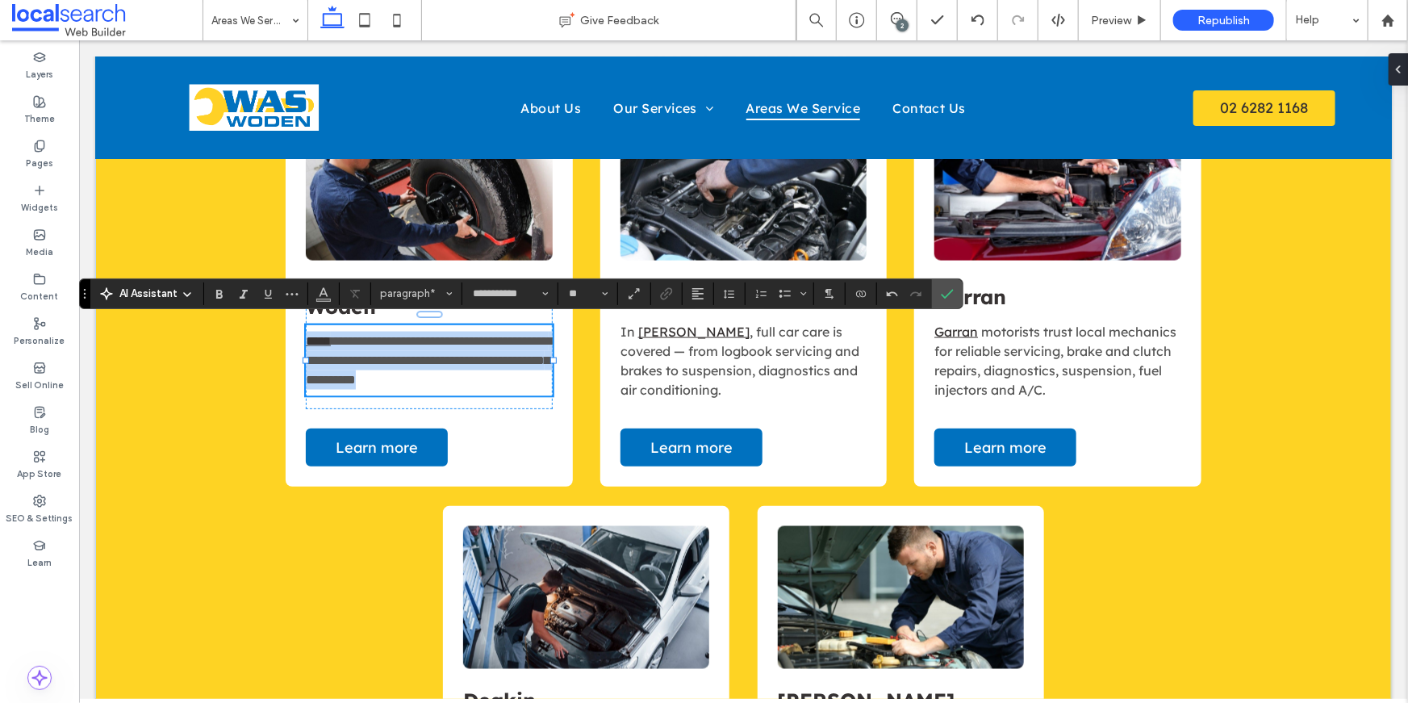
click at [361, 375] on span "**********" at bounding box center [429, 359] width 248 height 51
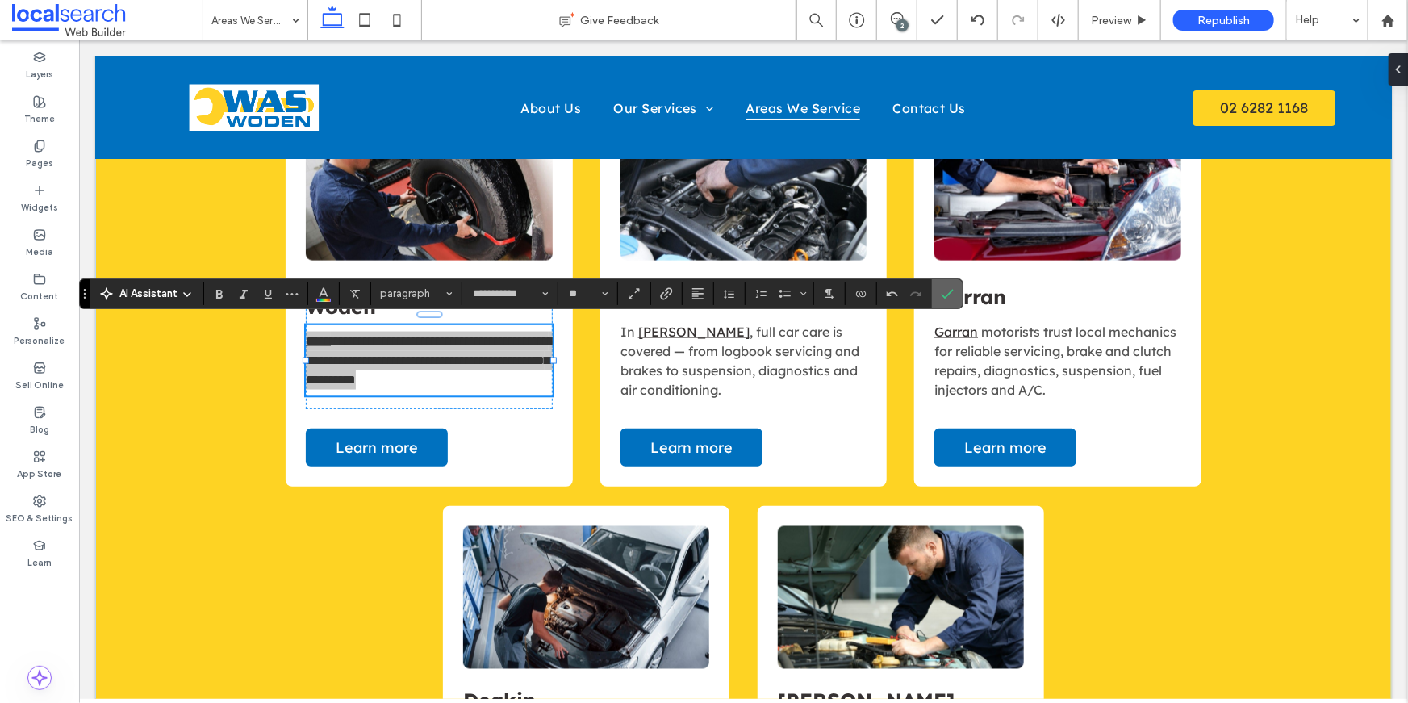
click at [950, 298] on icon "Confirm" at bounding box center [947, 293] width 13 height 13
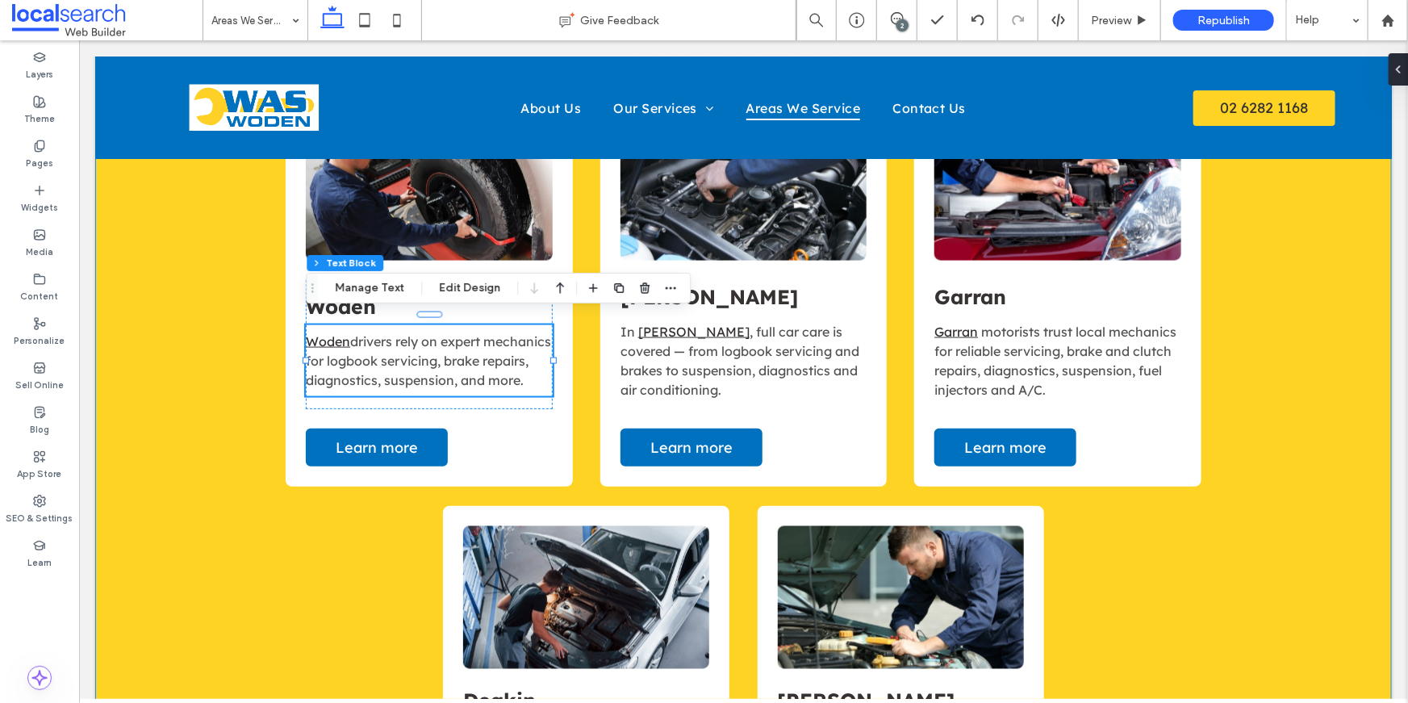
click at [1272, 552] on div "Our Locations Woden Woden drivers rely on expert mechanics for logbook servicin…" at bounding box center [742, 472] width 1296 height 1024
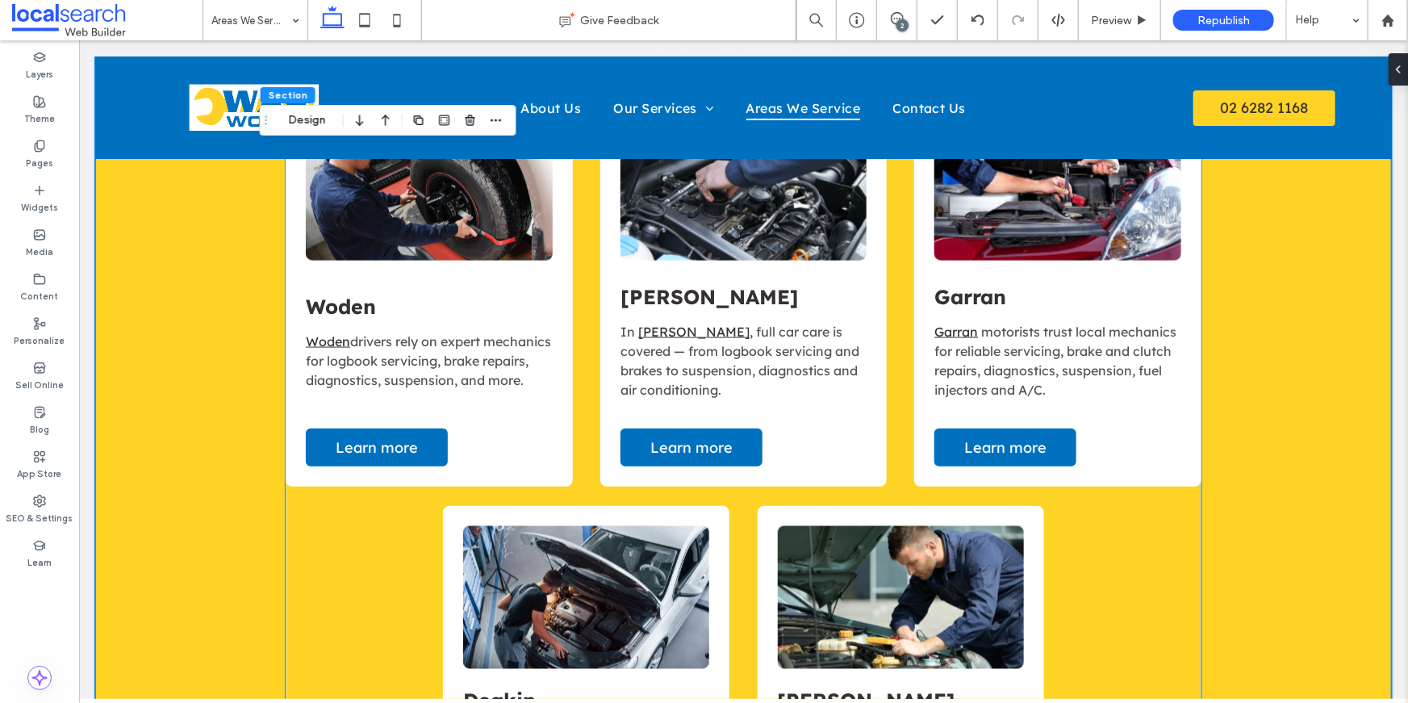
click at [1073, 353] on span "motorists trust local mechanics for reliable servicing, brake and clutch repair…" at bounding box center [1054, 360] width 242 height 74
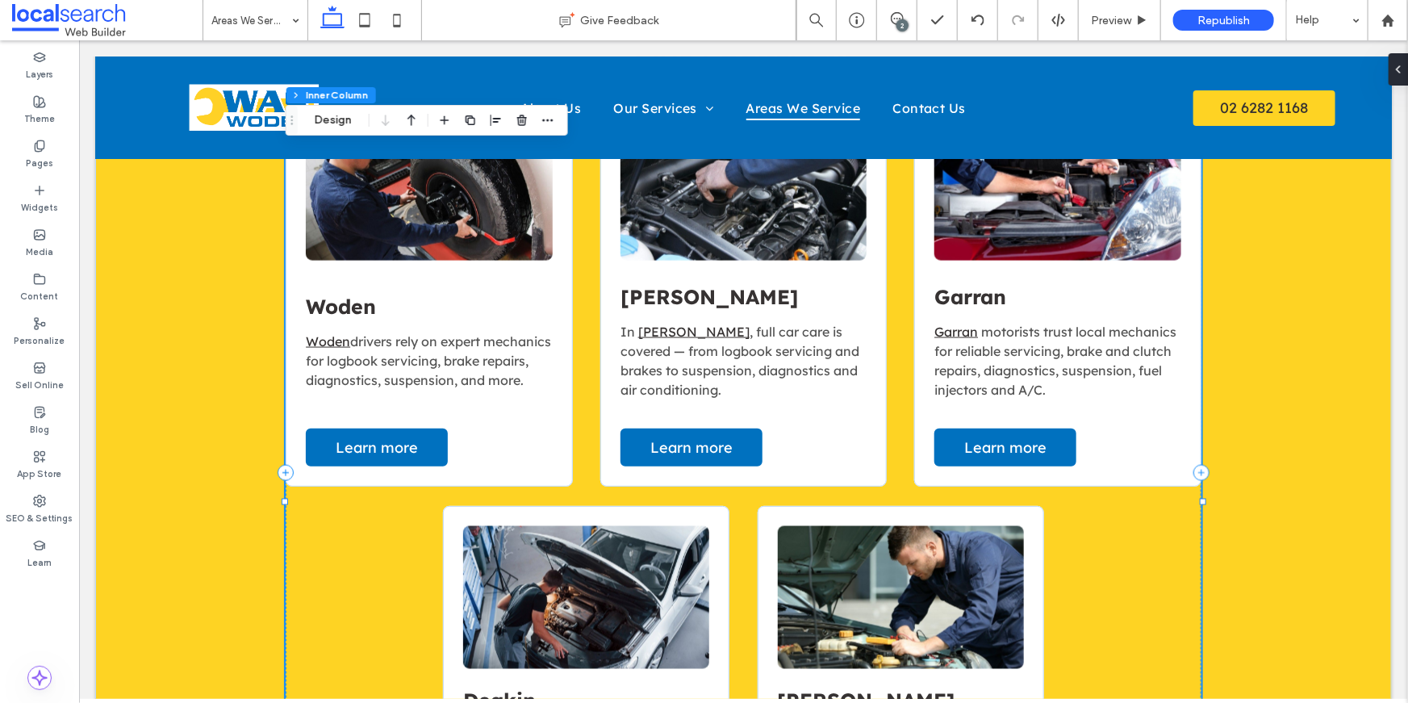
click at [1073, 353] on span "motorists trust local mechanics for reliable servicing, brake and clutch repair…" at bounding box center [1054, 360] width 242 height 74
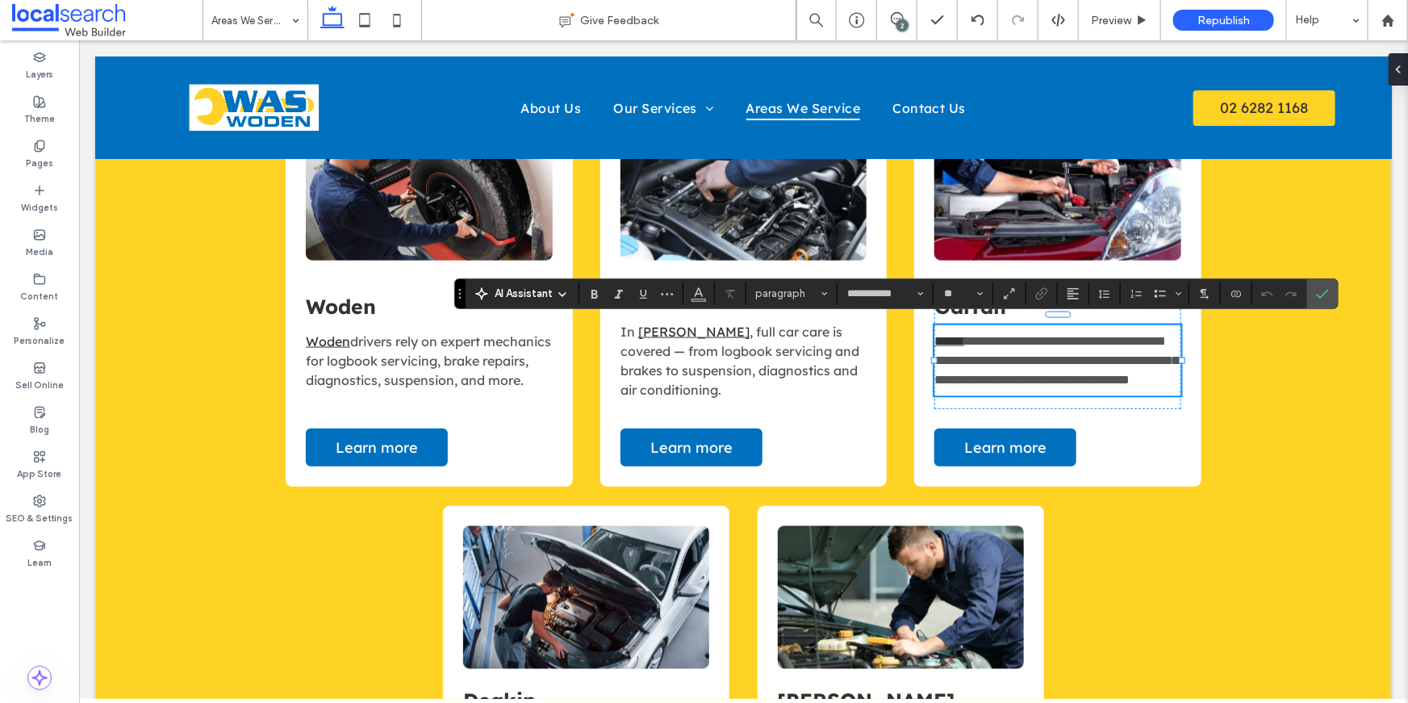
click at [1071, 385] on p "**********" at bounding box center [1056, 360] width 246 height 58
click at [990, 385] on span "**********" at bounding box center [1055, 359] width 244 height 51
click at [520, 387] on p "Woden drivers rely on expert mechanics for logbook servicing, brake repairs, di…" at bounding box center [428, 360] width 246 height 58
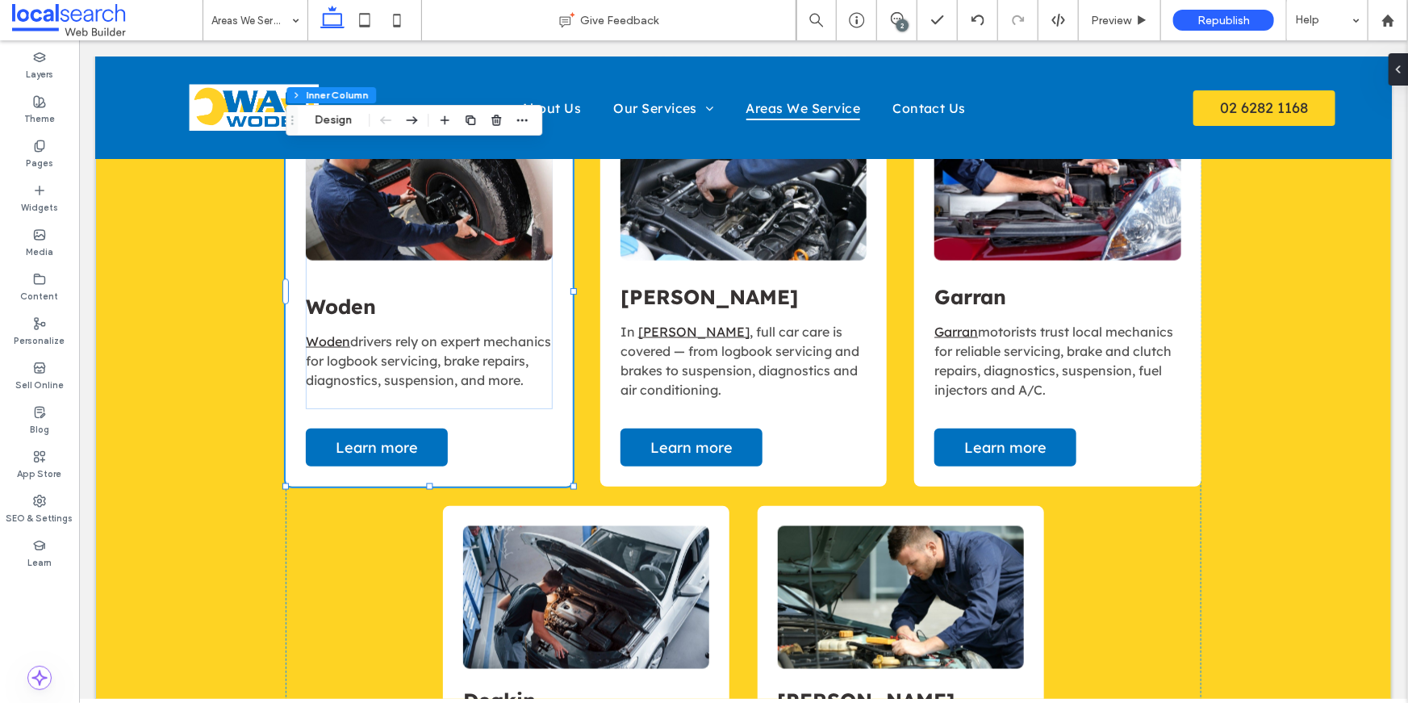
click at [520, 387] on p "Woden drivers rely on expert mechanics for logbook servicing, brake repairs, di…" at bounding box center [428, 360] width 246 height 58
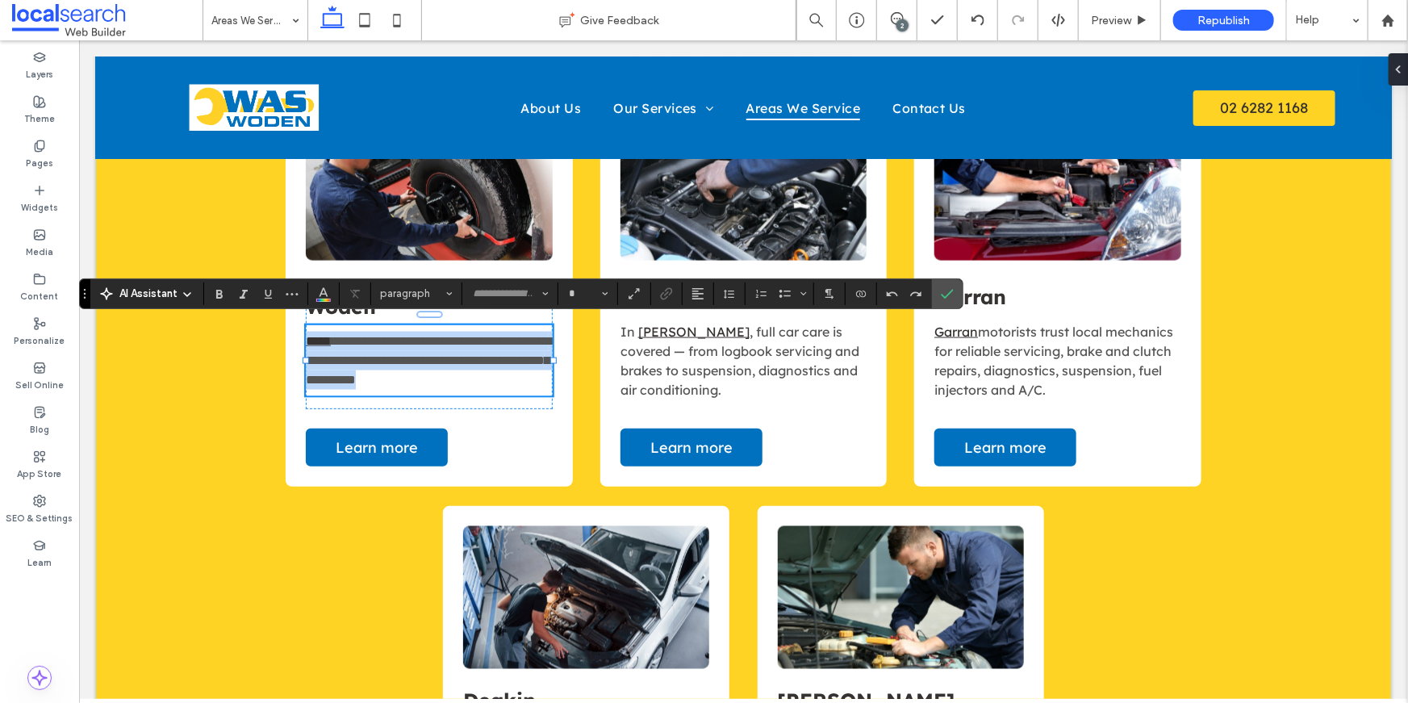
type input "**********"
type input "**"
click at [500, 372] on span "**********" at bounding box center [429, 359] width 248 height 51
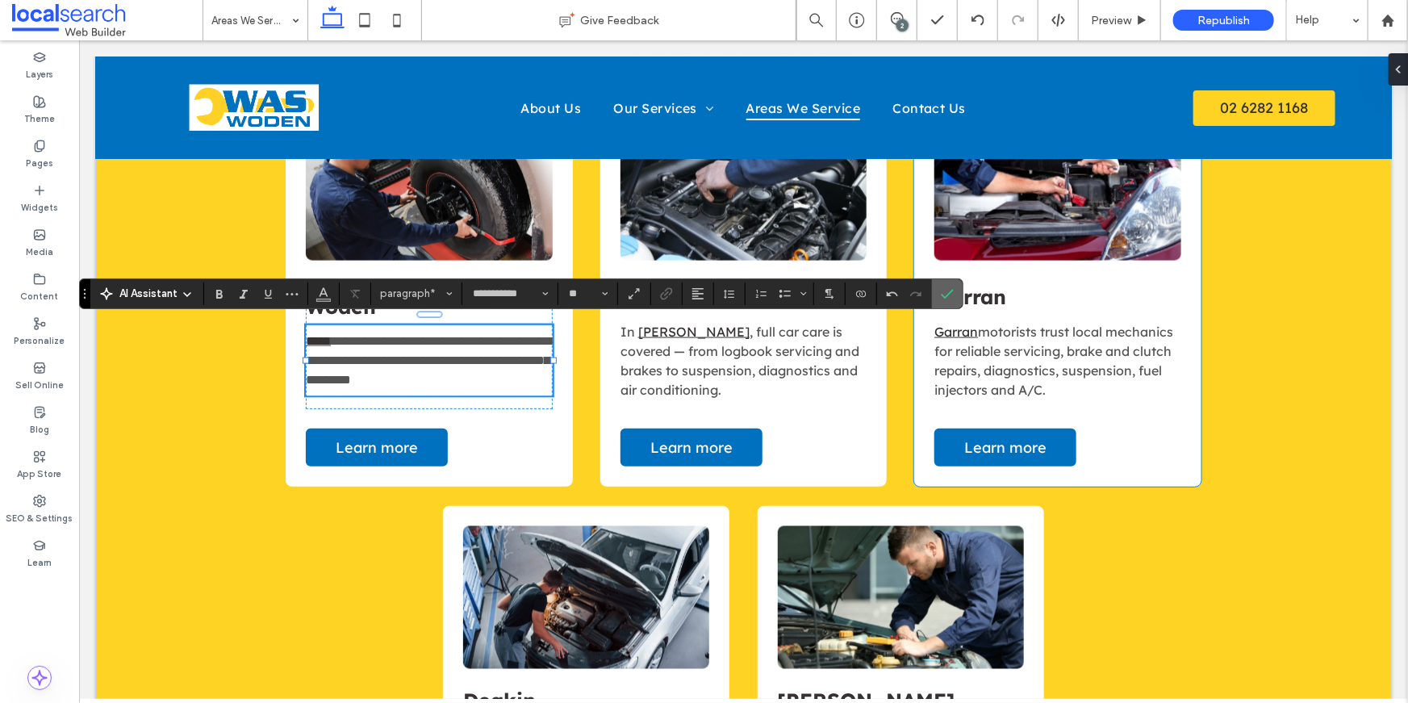
click at [948, 293] on icon "Confirm" at bounding box center [947, 293] width 13 height 13
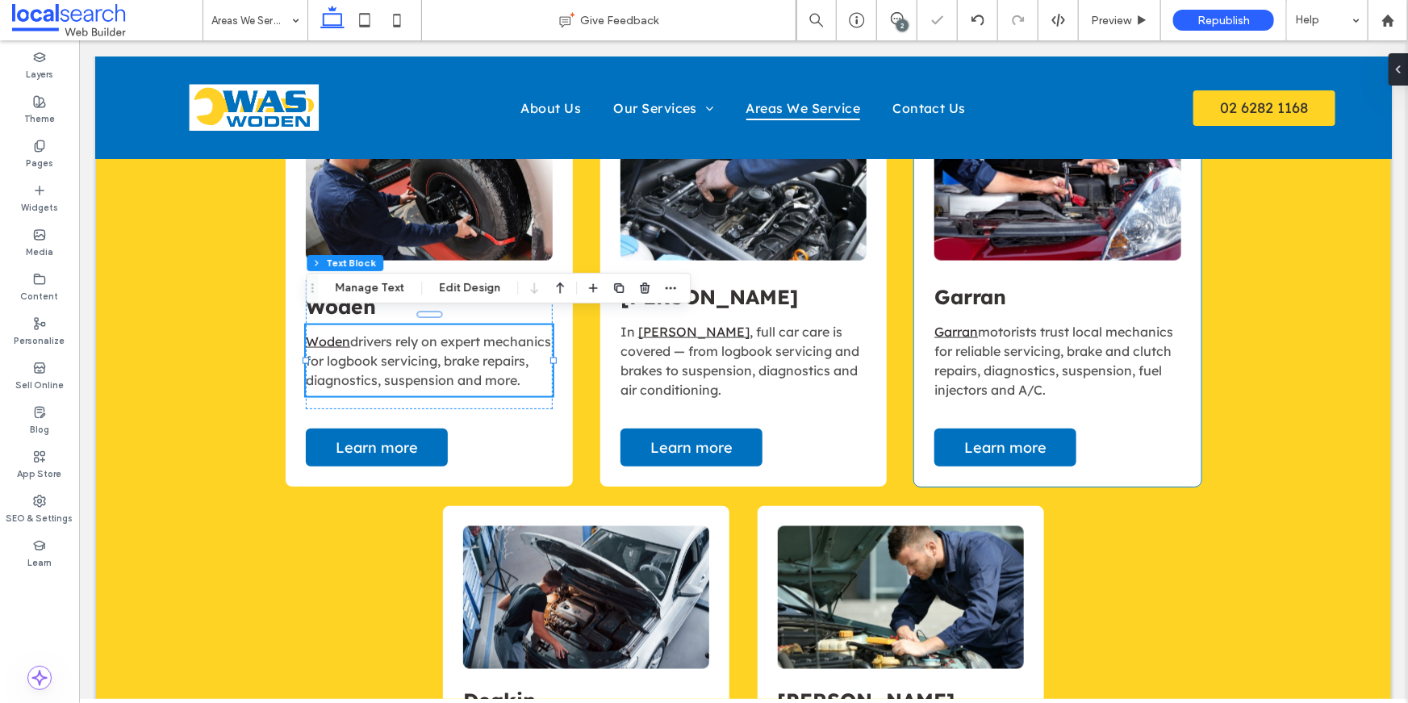
click at [1113, 379] on p "Garran motorists trust local mechanics for reliable servicing, brake and clutch…" at bounding box center [1056, 359] width 246 height 77
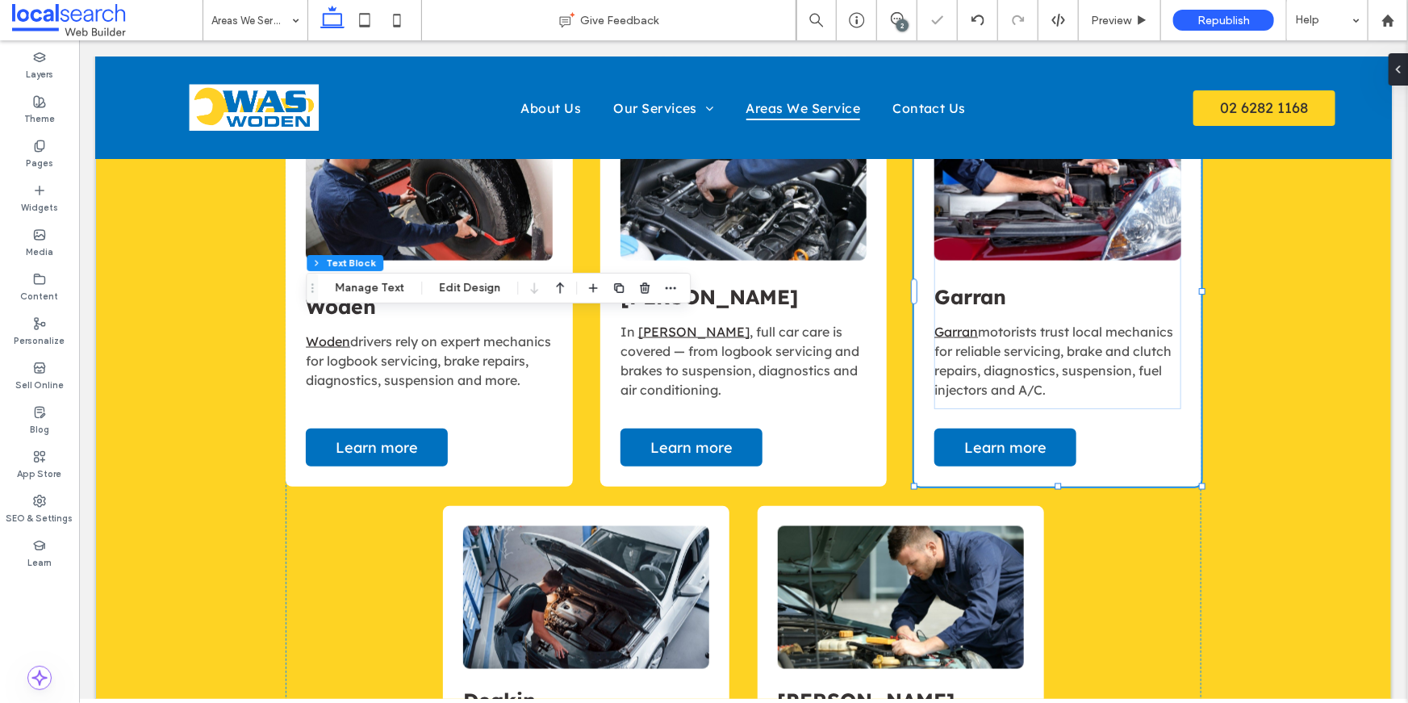
click at [1113, 379] on p "Garran motorists trust local mechanics for reliable servicing, brake and clutch…" at bounding box center [1056, 359] width 246 height 77
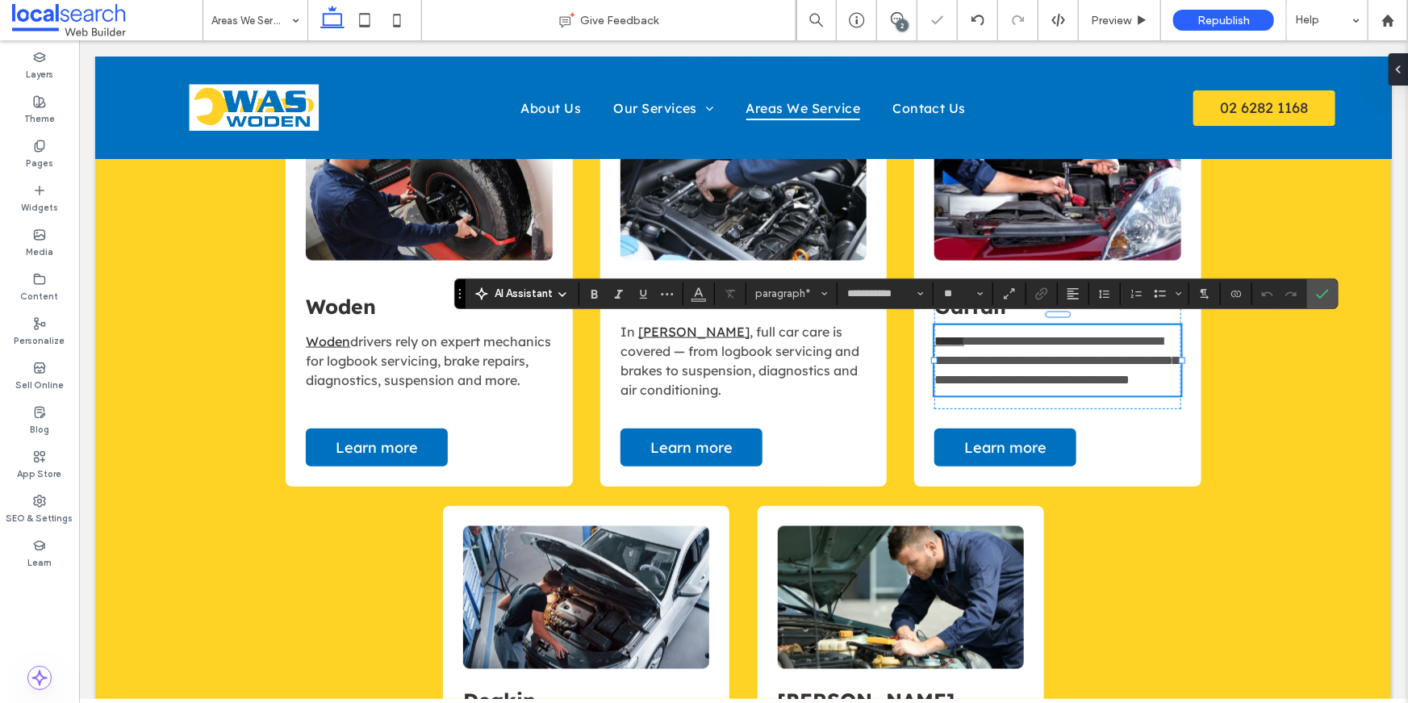
click at [1049, 367] on span "**********" at bounding box center [1055, 359] width 244 height 51
drag, startPoint x: 992, startPoint y: 387, endPoint x: 929, endPoint y: 387, distance: 62.9
click at [929, 387] on div "**********" at bounding box center [1056, 291] width 286 height 389
click at [993, 358] on p "**********" at bounding box center [1056, 360] width 246 height 58
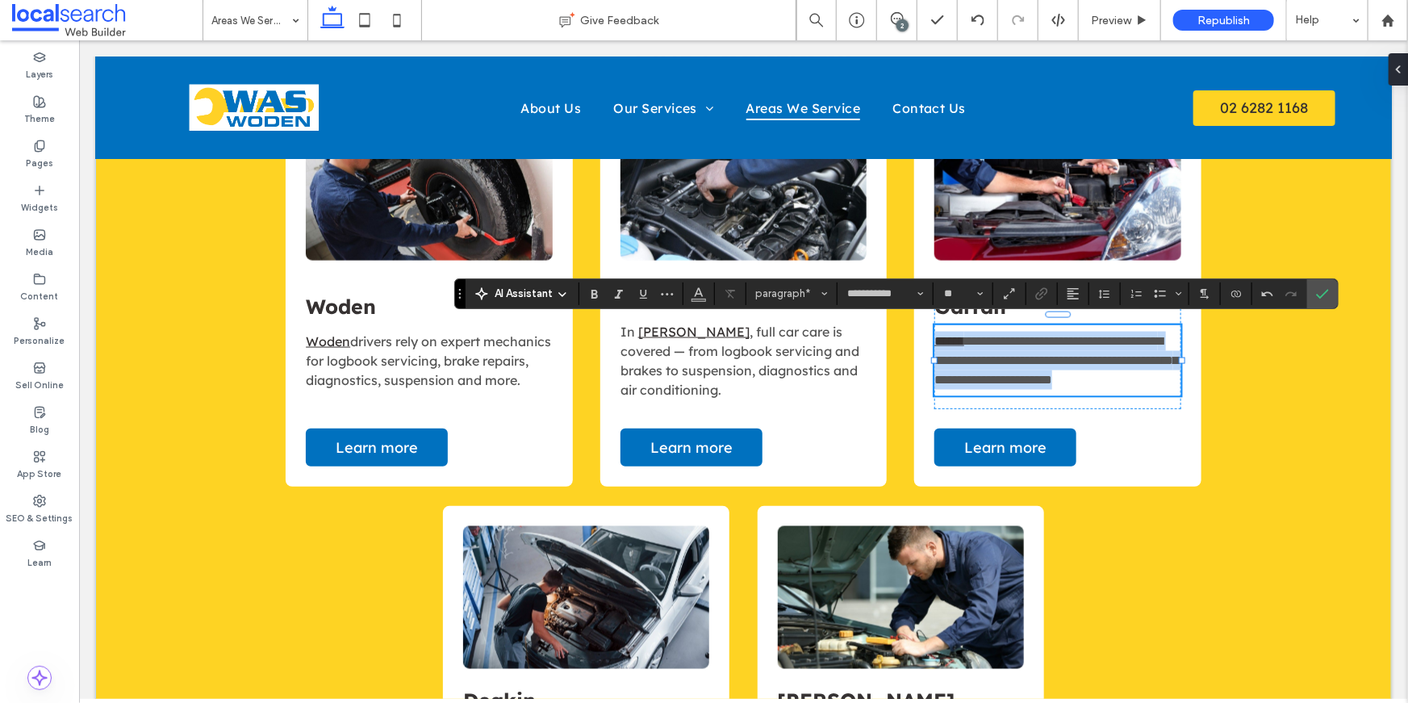
click at [993, 358] on p "**********" at bounding box center [1056, 360] width 246 height 58
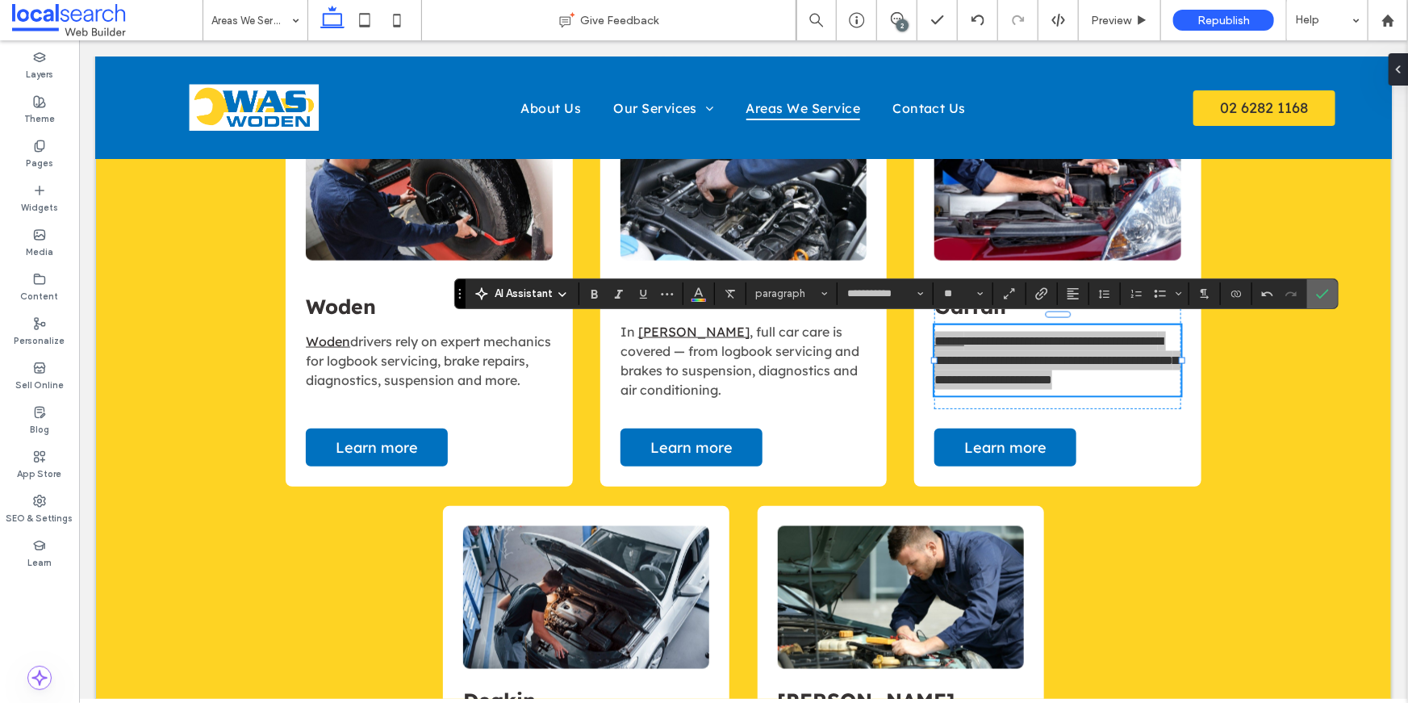
click at [1316, 283] on span "Confirm" at bounding box center [1319, 293] width 7 height 29
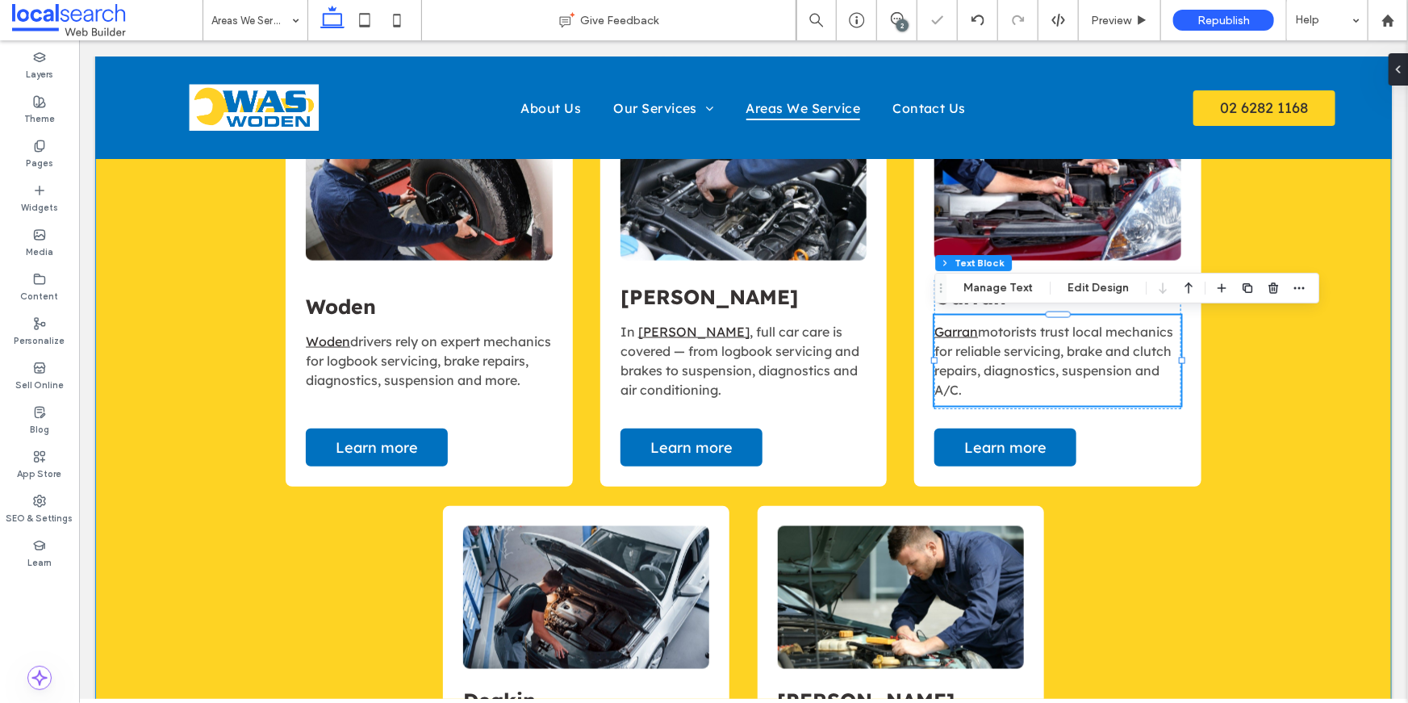
click at [1315, 346] on div "Our Locations Woden Woden drivers rely on expert mechanics for logbook servicin…" at bounding box center [742, 472] width 1296 height 1024
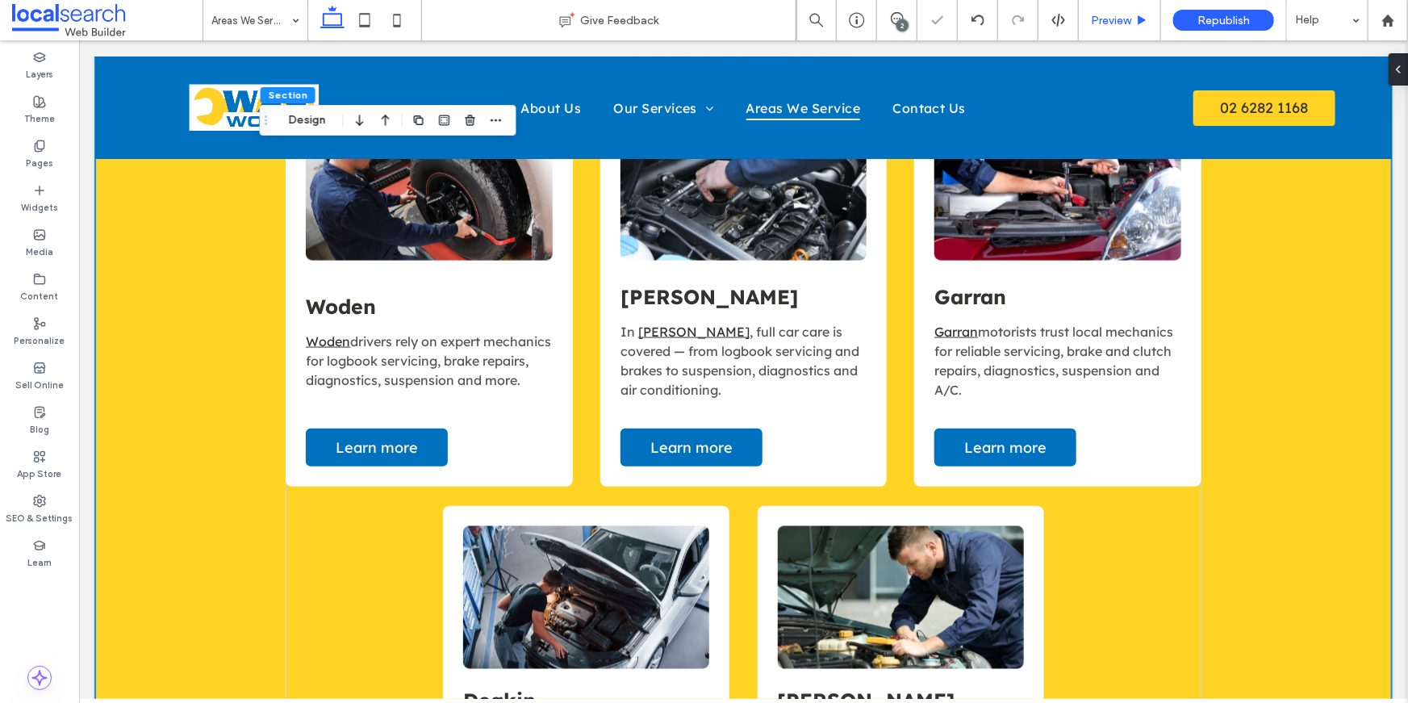
scroll to position [1512, 0]
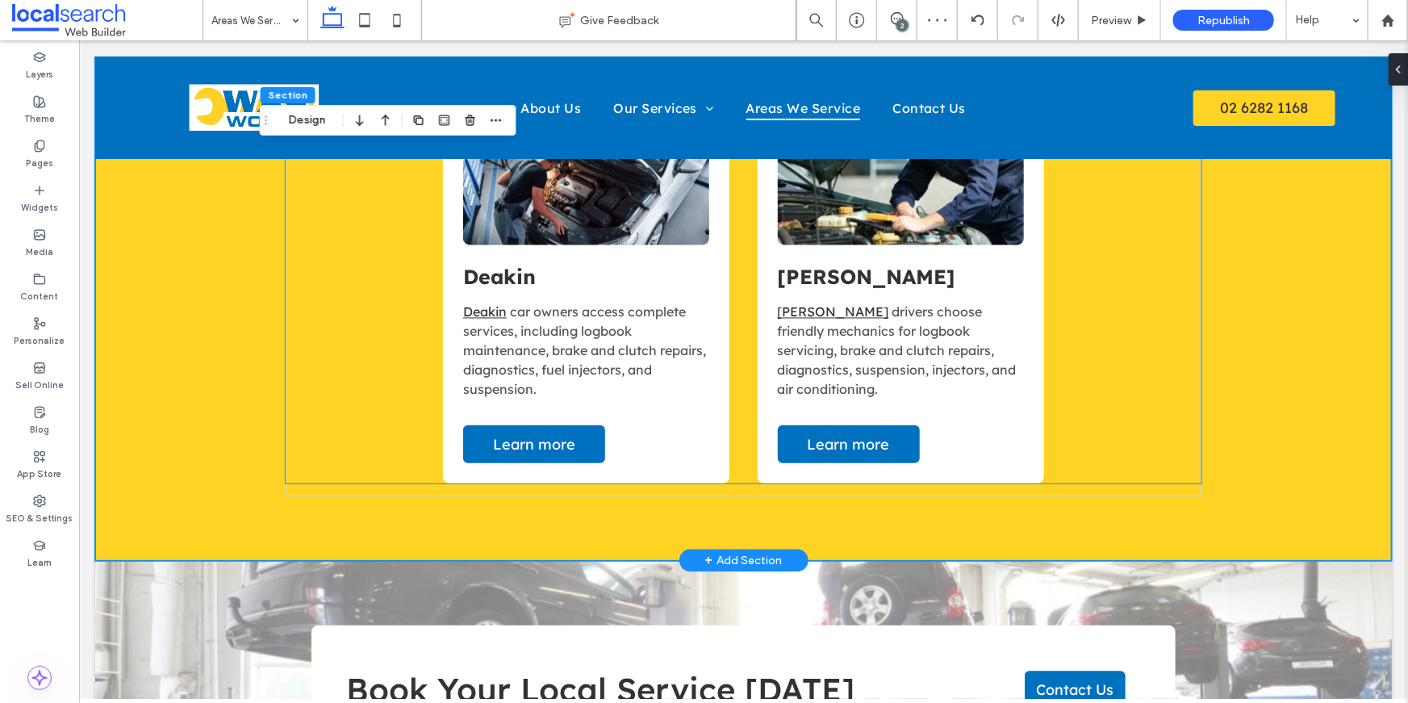
click at [590, 353] on span "car owners access complete services, including logbook maintenance, brake and c…" at bounding box center [583, 350] width 243 height 94
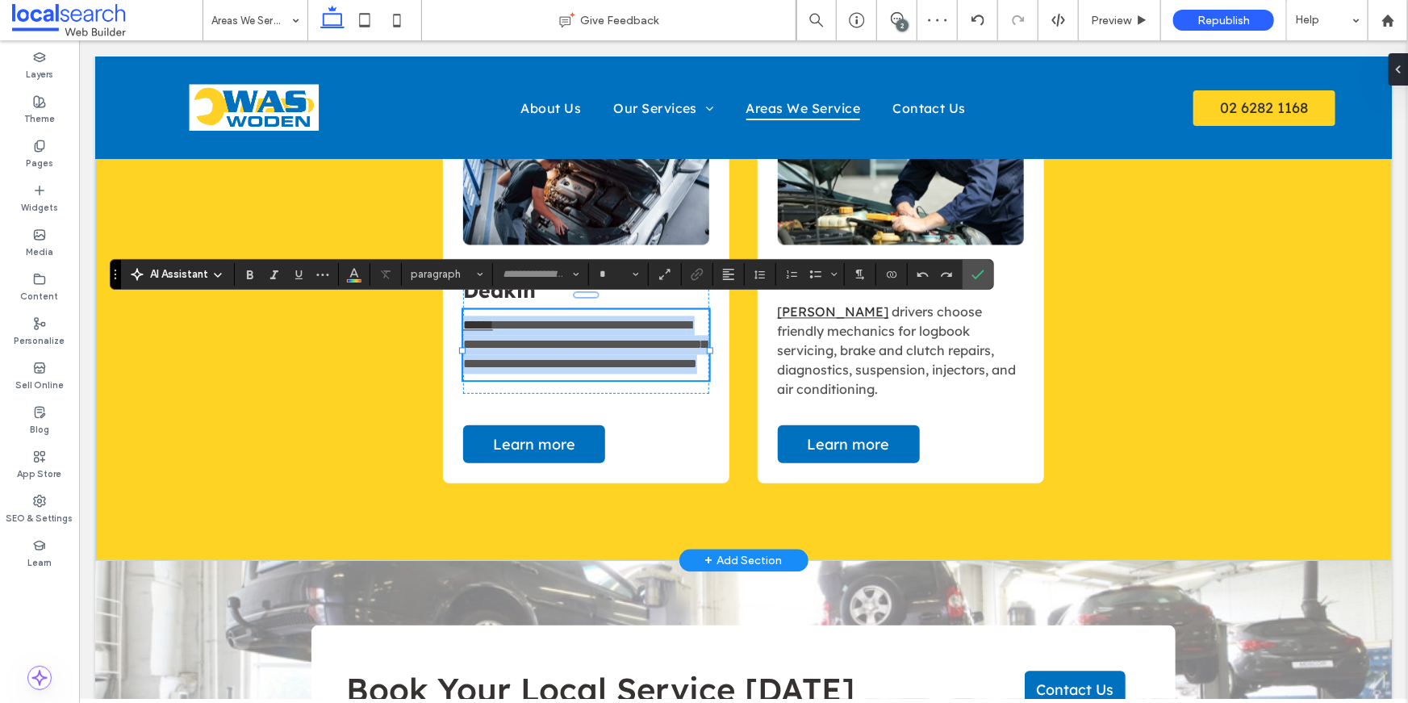
type input "**********"
type input "**"
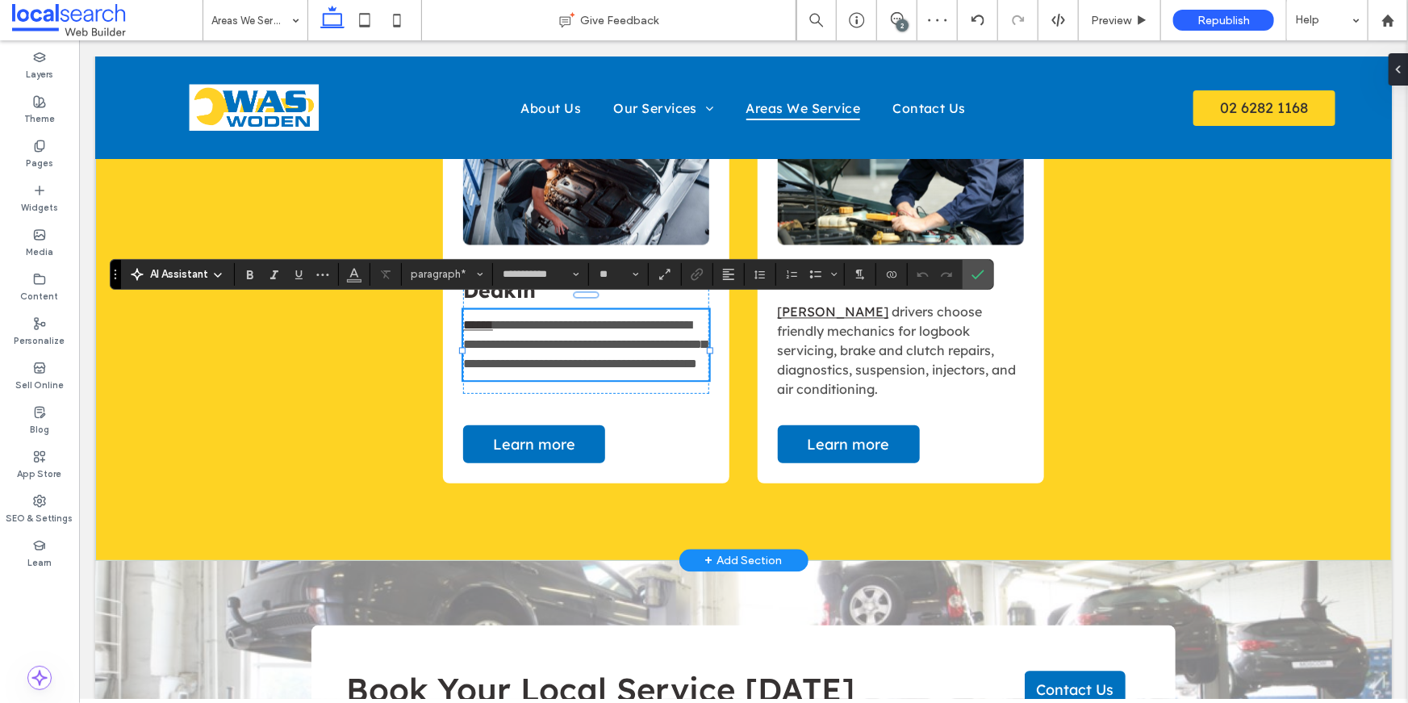
click at [631, 363] on span "**********" at bounding box center [584, 344] width 244 height 51
click at [585, 362] on p "**********" at bounding box center [585, 344] width 246 height 58
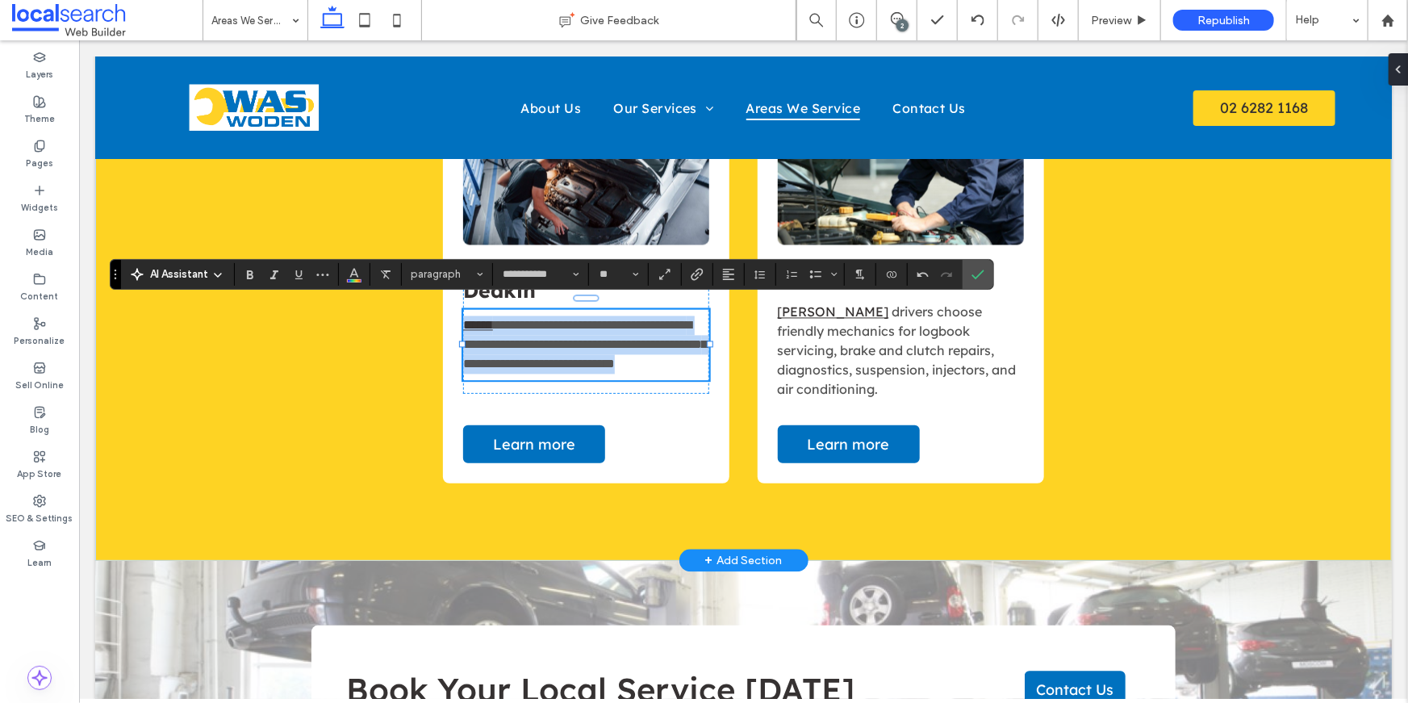
click at [585, 362] on p "**********" at bounding box center [585, 344] width 246 height 58
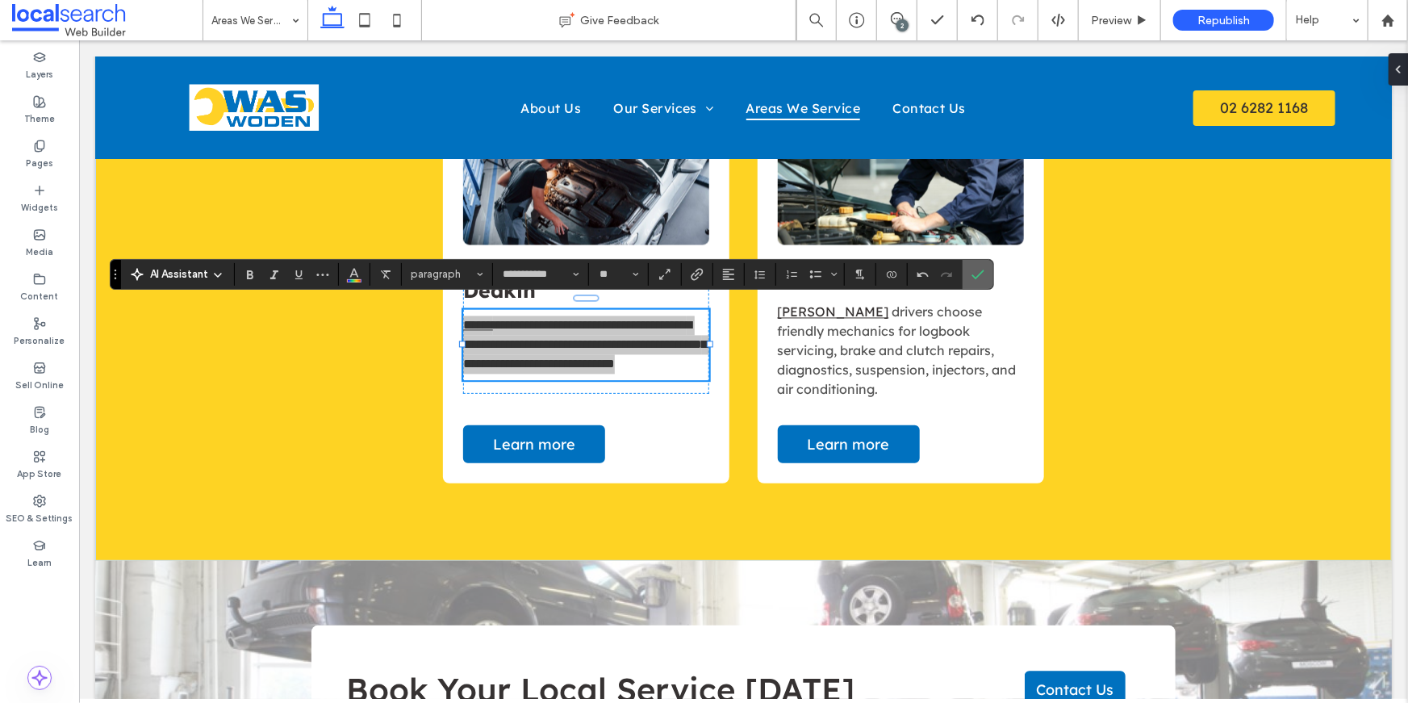
click at [974, 277] on use "Confirm" at bounding box center [977, 274] width 13 height 10
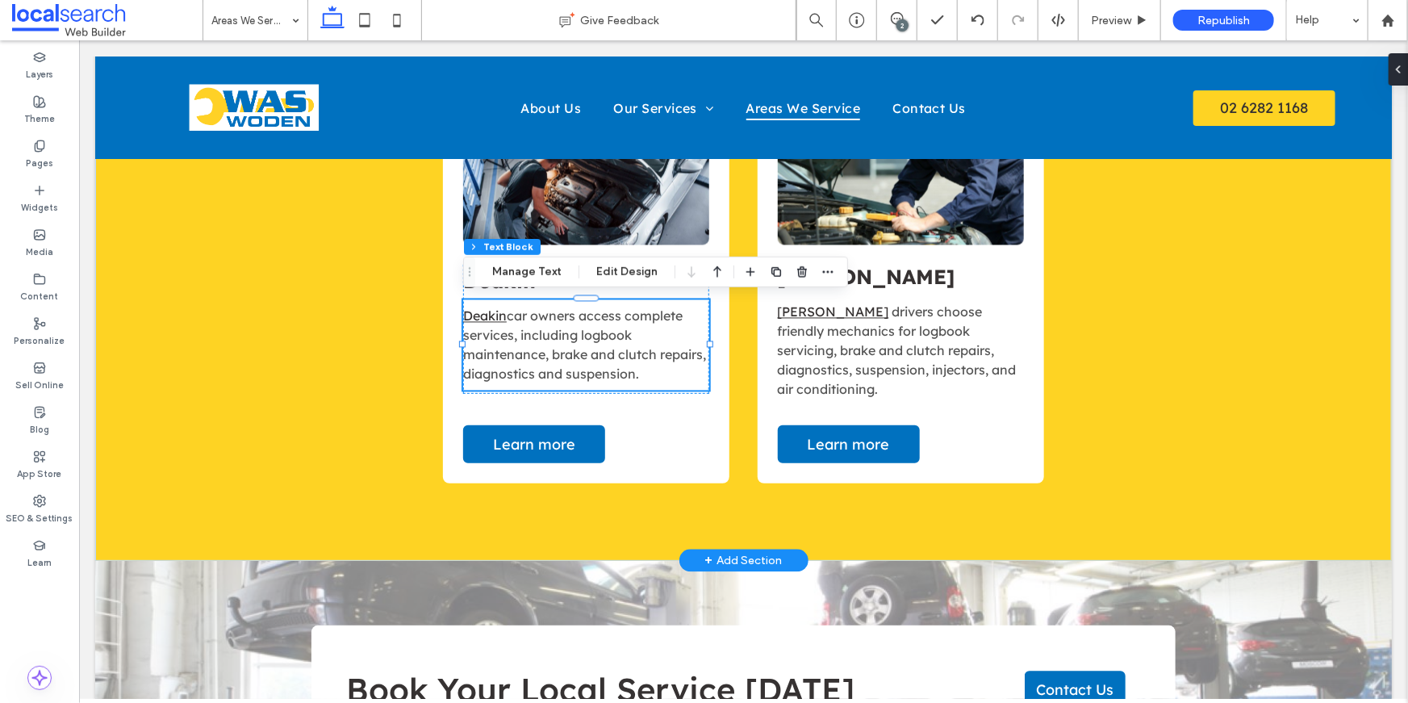
click at [584, 348] on span "car owners access complete services, including logbook maintenance, brake and c…" at bounding box center [583, 344] width 243 height 74
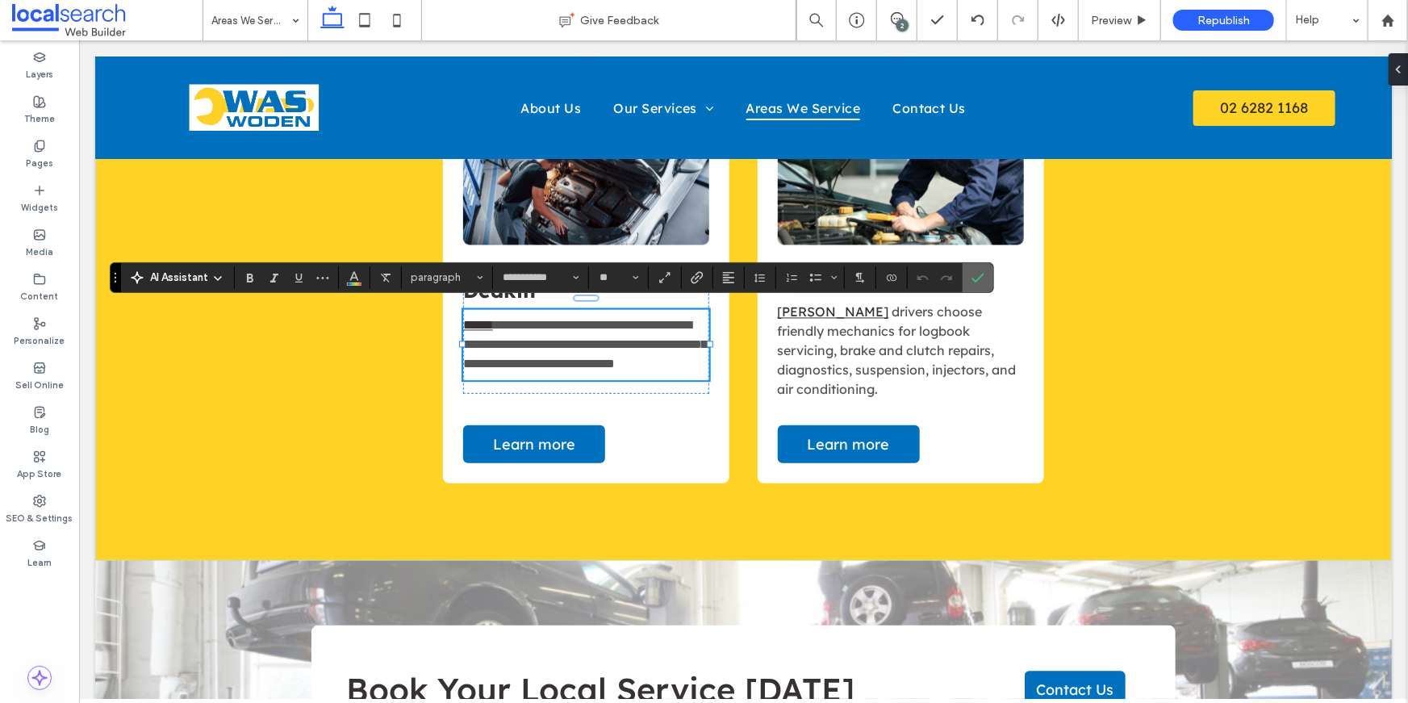
click at [977, 288] on span "Confirm" at bounding box center [977, 277] width 13 height 27
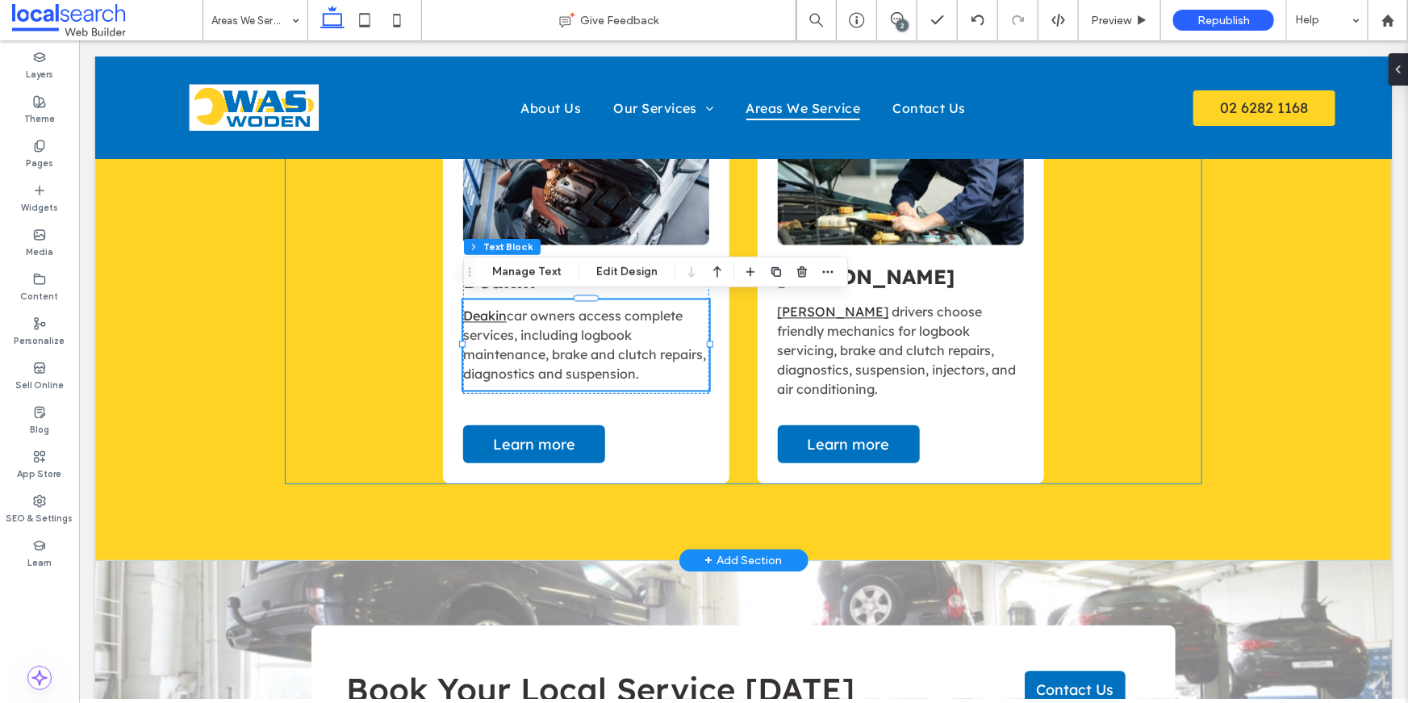
click at [1144, 350] on div "Woden Woden drivers rely on expert mechanics for logbook servicing, brake repai…" at bounding box center [743, 77] width 916 height 809
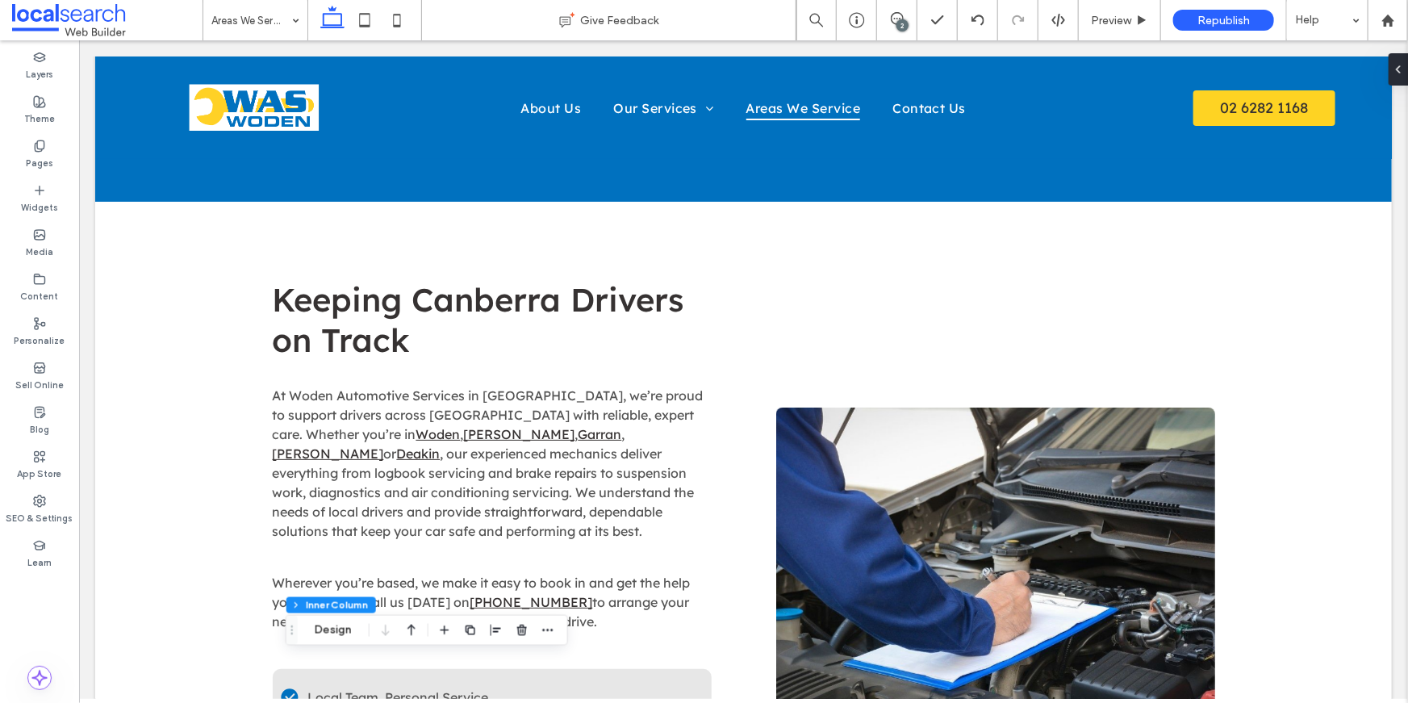
scroll to position [0, 0]
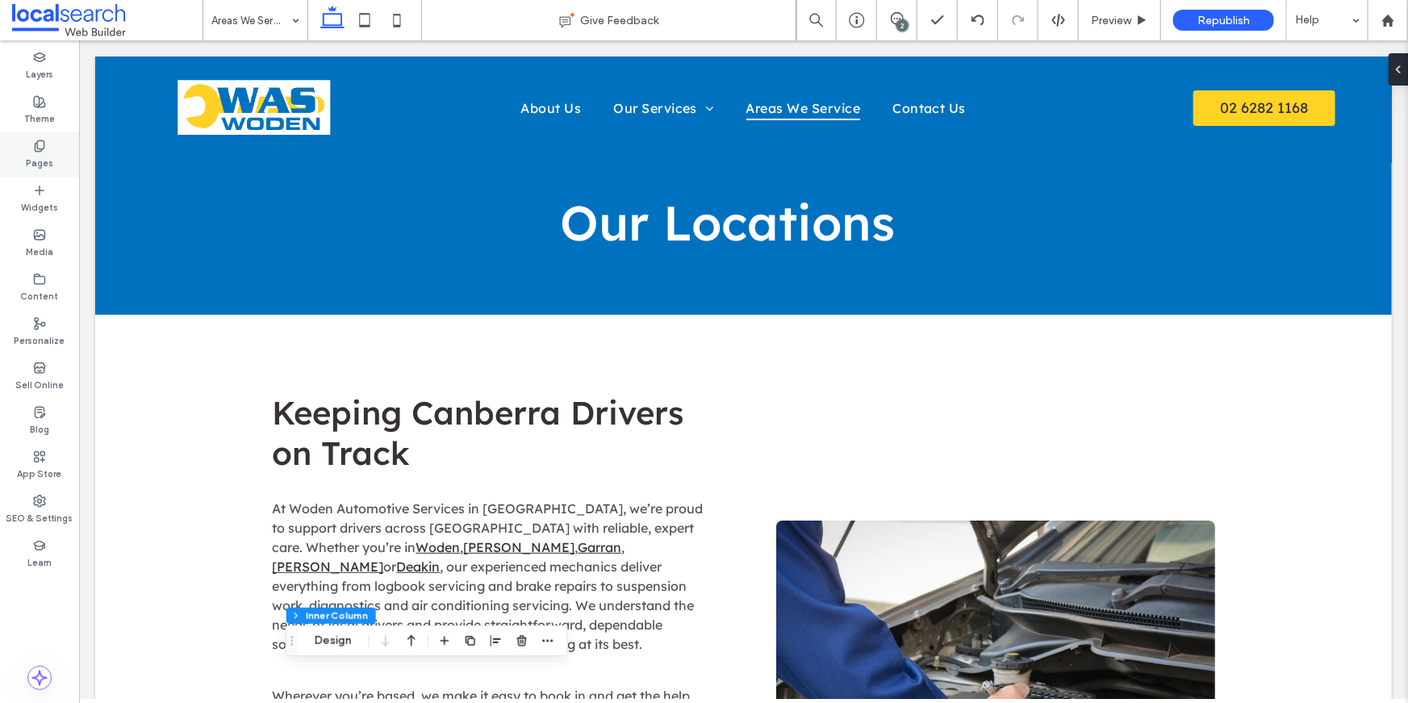
click at [28, 147] on div "Pages" at bounding box center [39, 154] width 79 height 44
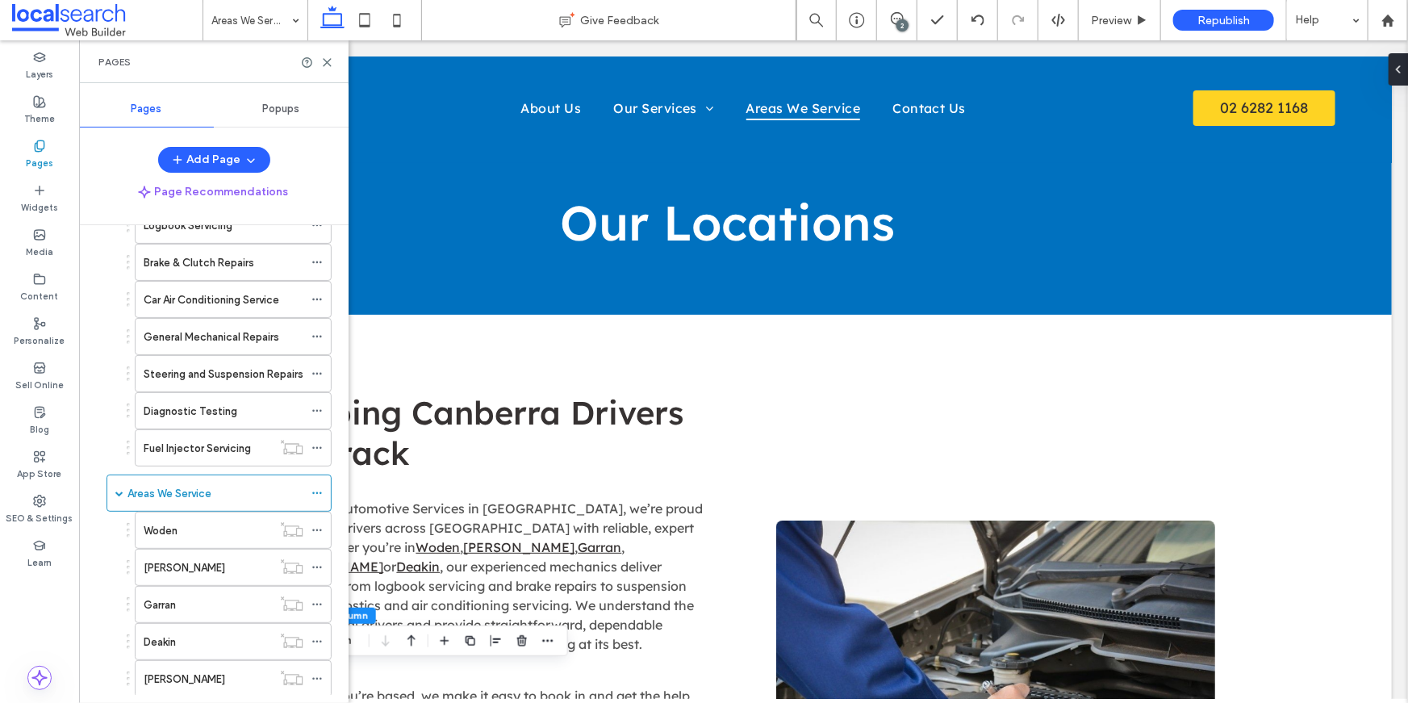
scroll to position [222, 0]
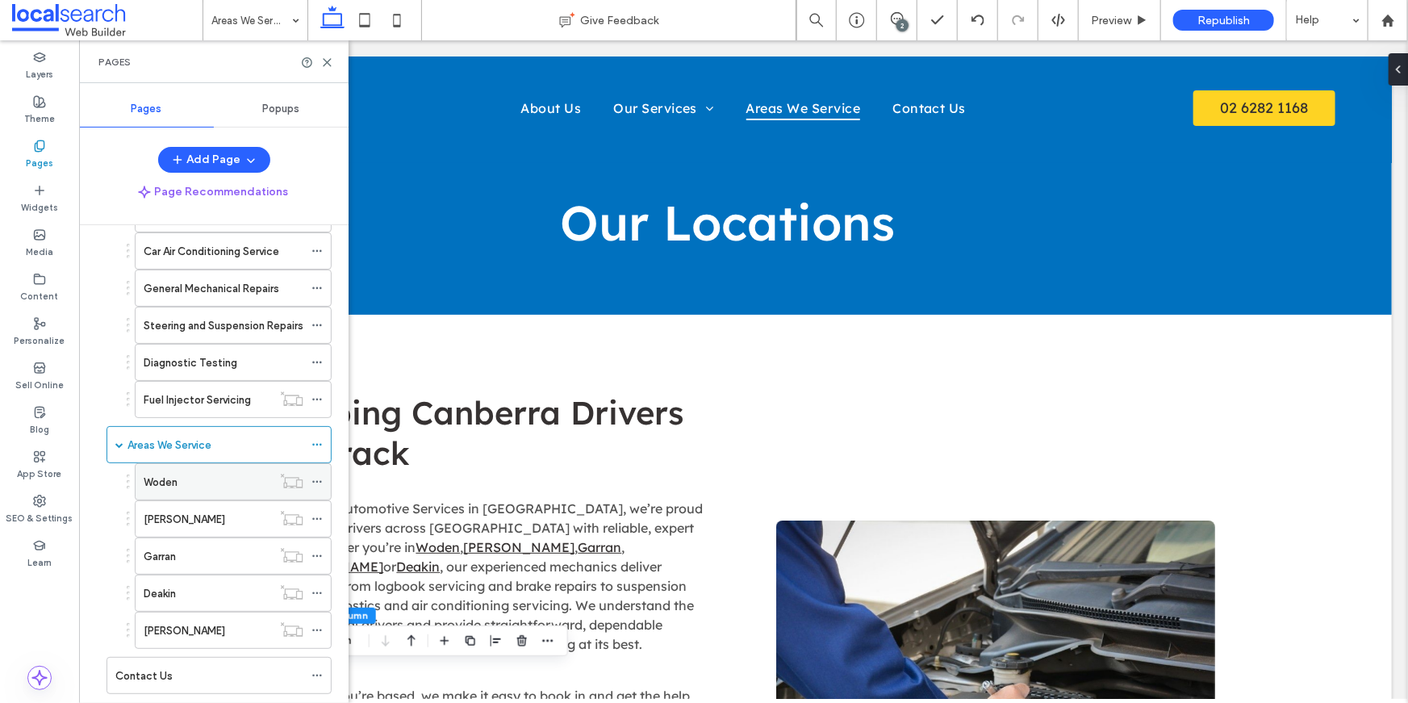
click at [246, 480] on div "Woden" at bounding box center [208, 482] width 128 height 17
click at [330, 63] on icon at bounding box center [327, 62] width 12 height 12
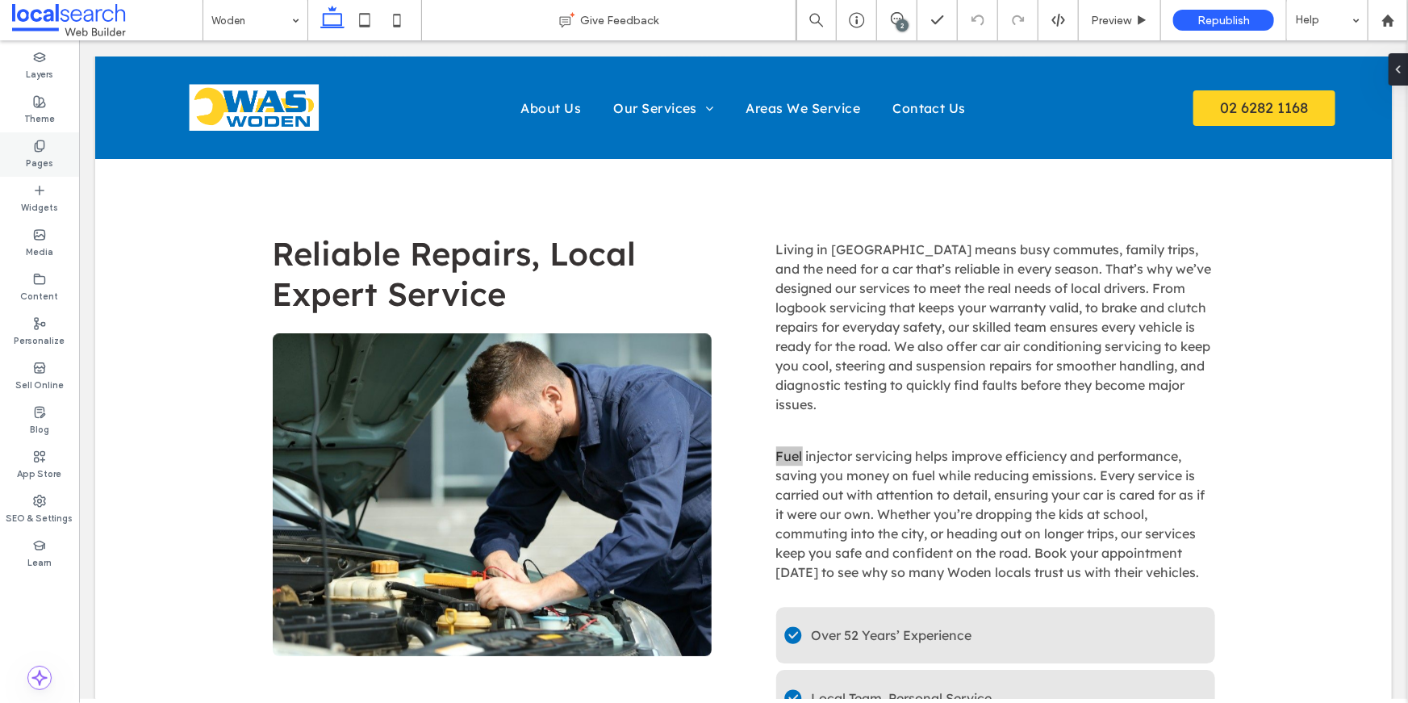
click at [43, 160] on label "Pages" at bounding box center [39, 161] width 27 height 18
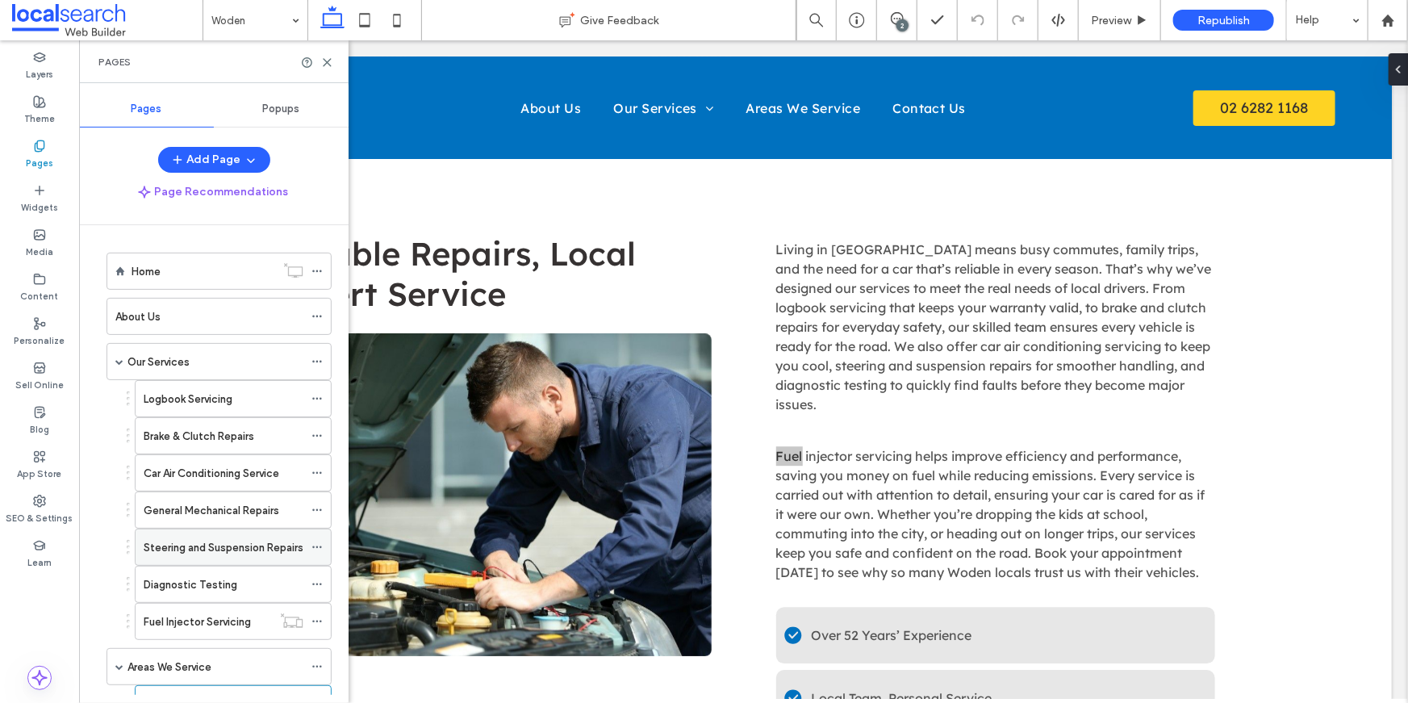
scroll to position [207, 0]
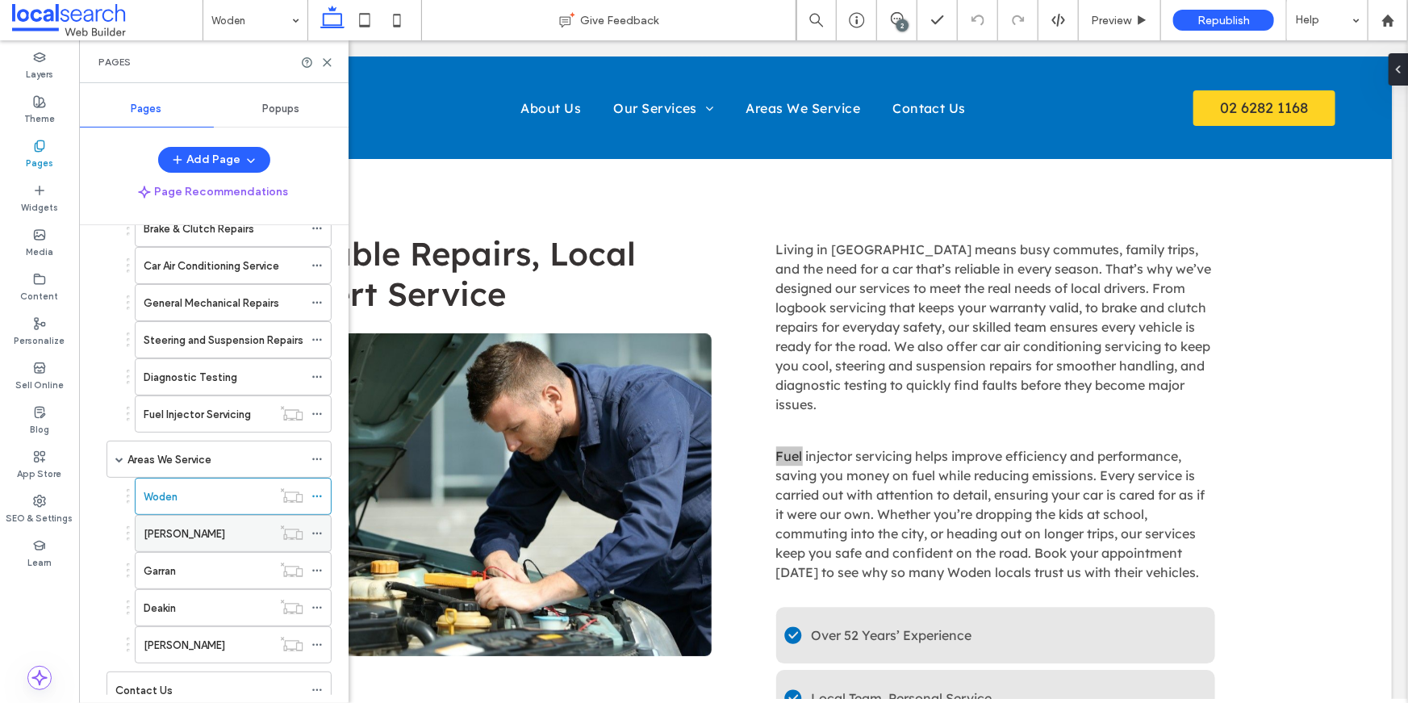
click at [226, 537] on div "Mawson" at bounding box center [208, 533] width 128 height 17
click at [328, 69] on div "Pages" at bounding box center [213, 61] width 269 height 43
click at [328, 63] on use at bounding box center [326, 62] width 7 height 7
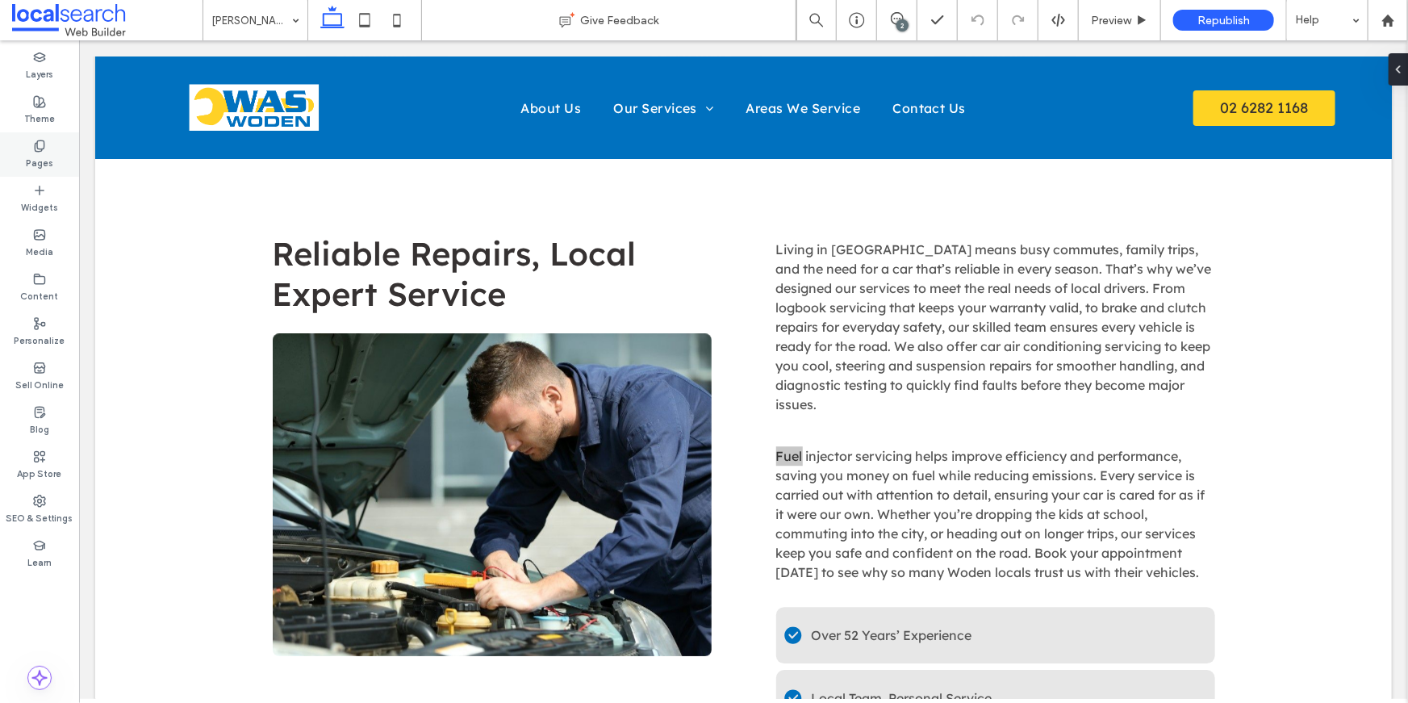
click at [27, 152] on label "Pages" at bounding box center [39, 161] width 27 height 18
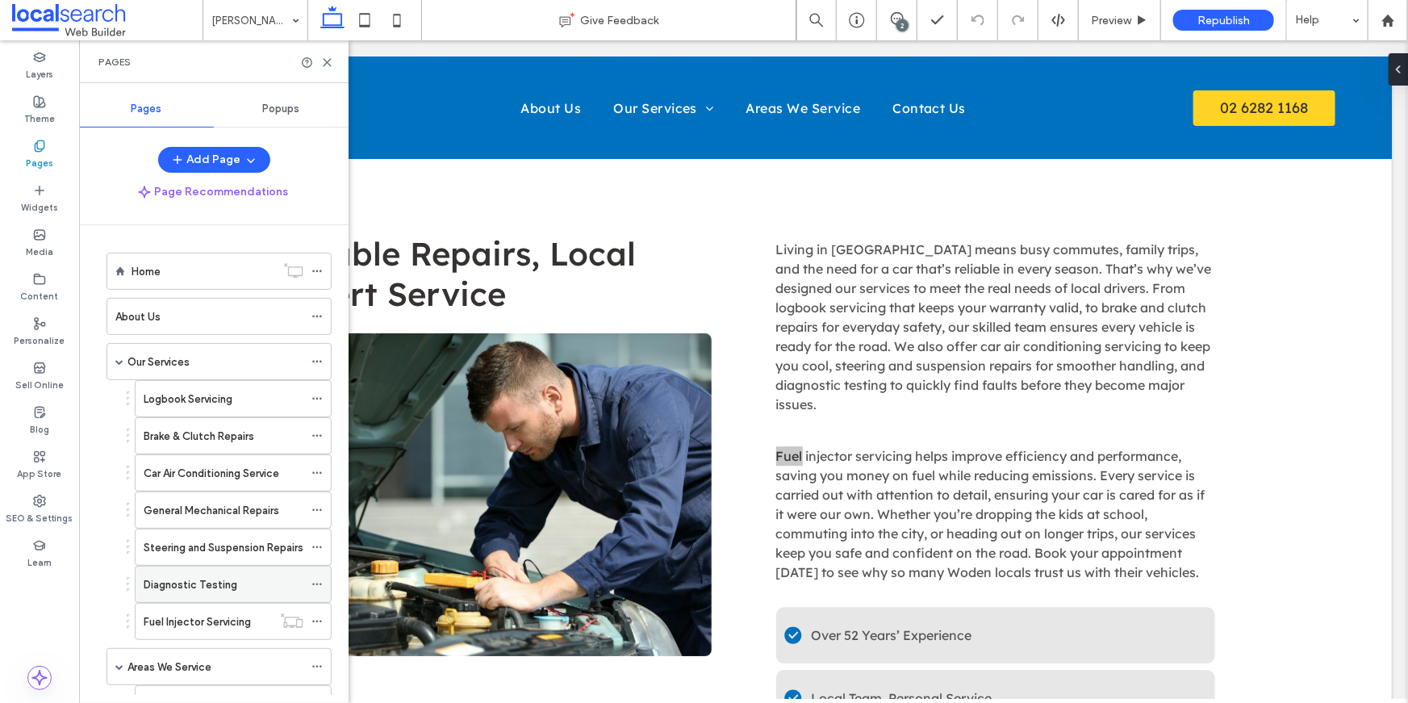
scroll to position [247, 0]
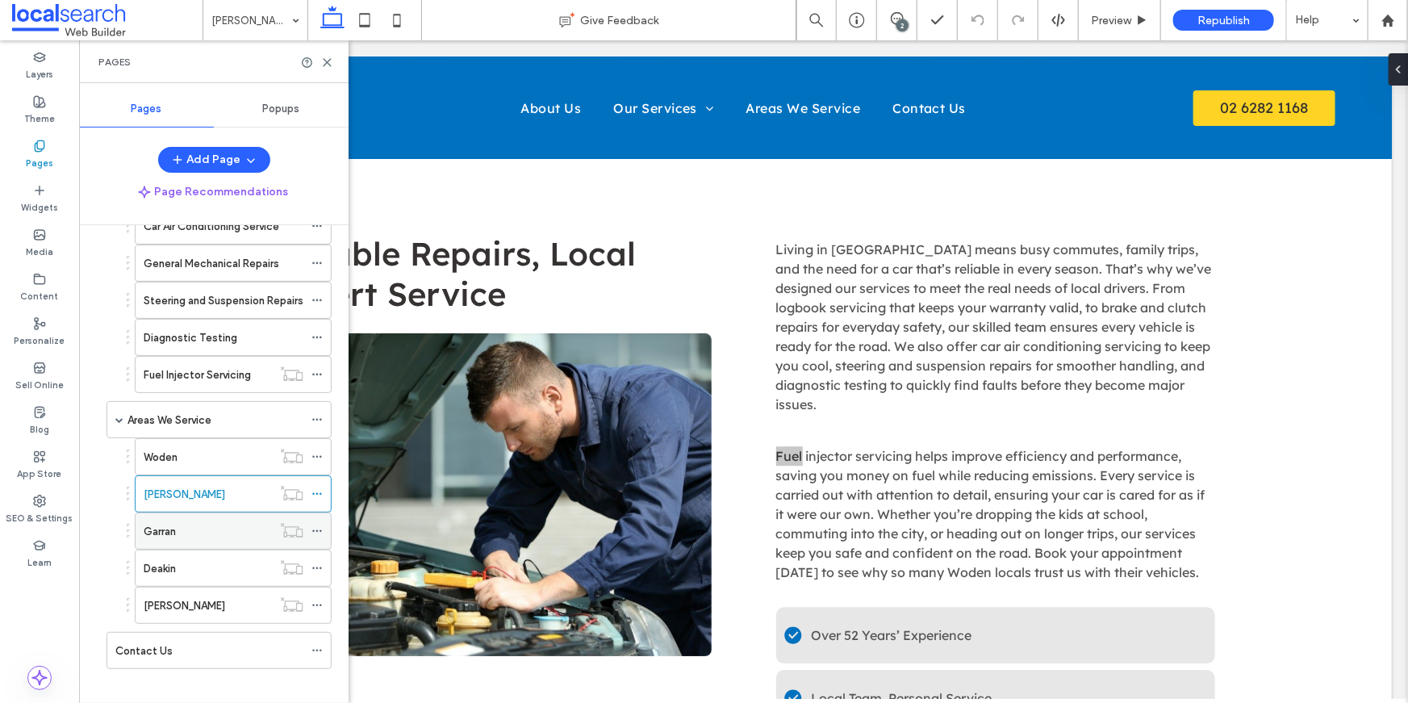
click at [192, 532] on div "Garran" at bounding box center [208, 531] width 128 height 17
click at [328, 58] on icon at bounding box center [327, 62] width 12 height 12
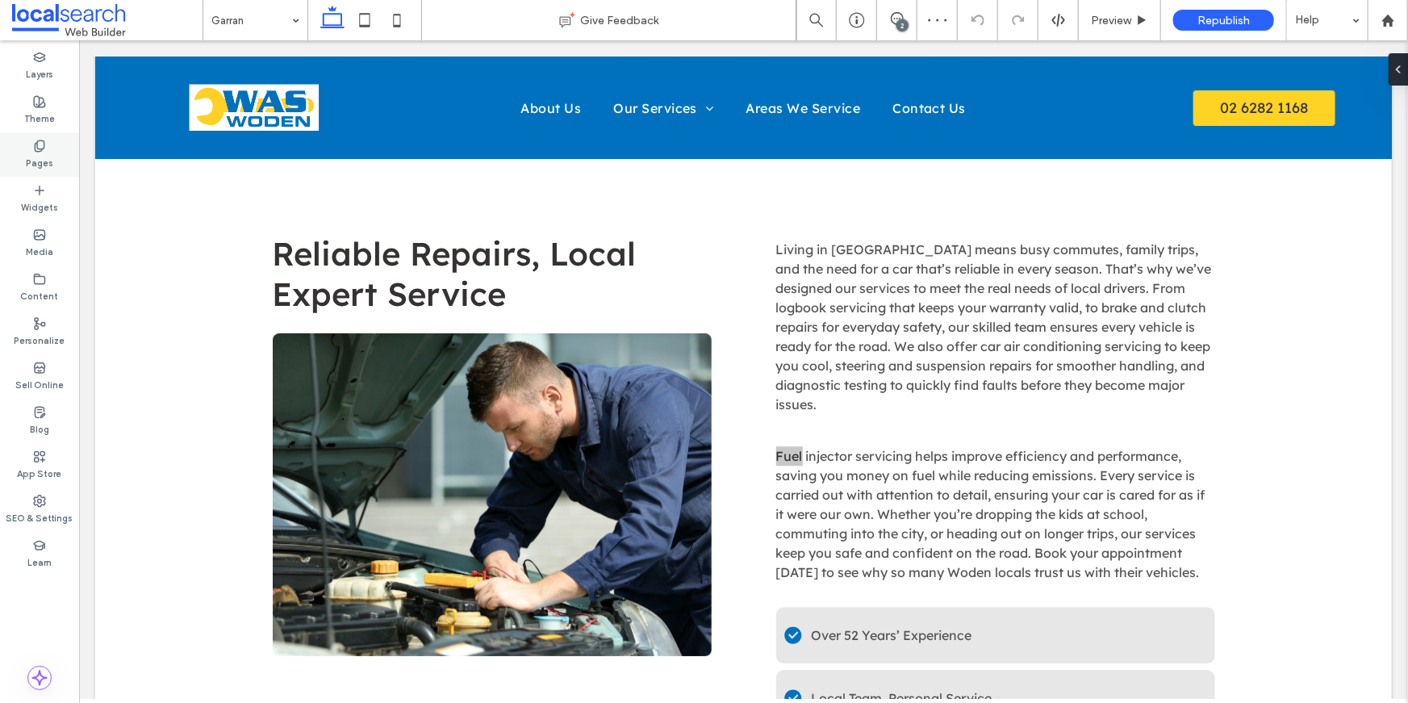
click at [42, 154] on label "Pages" at bounding box center [39, 161] width 27 height 18
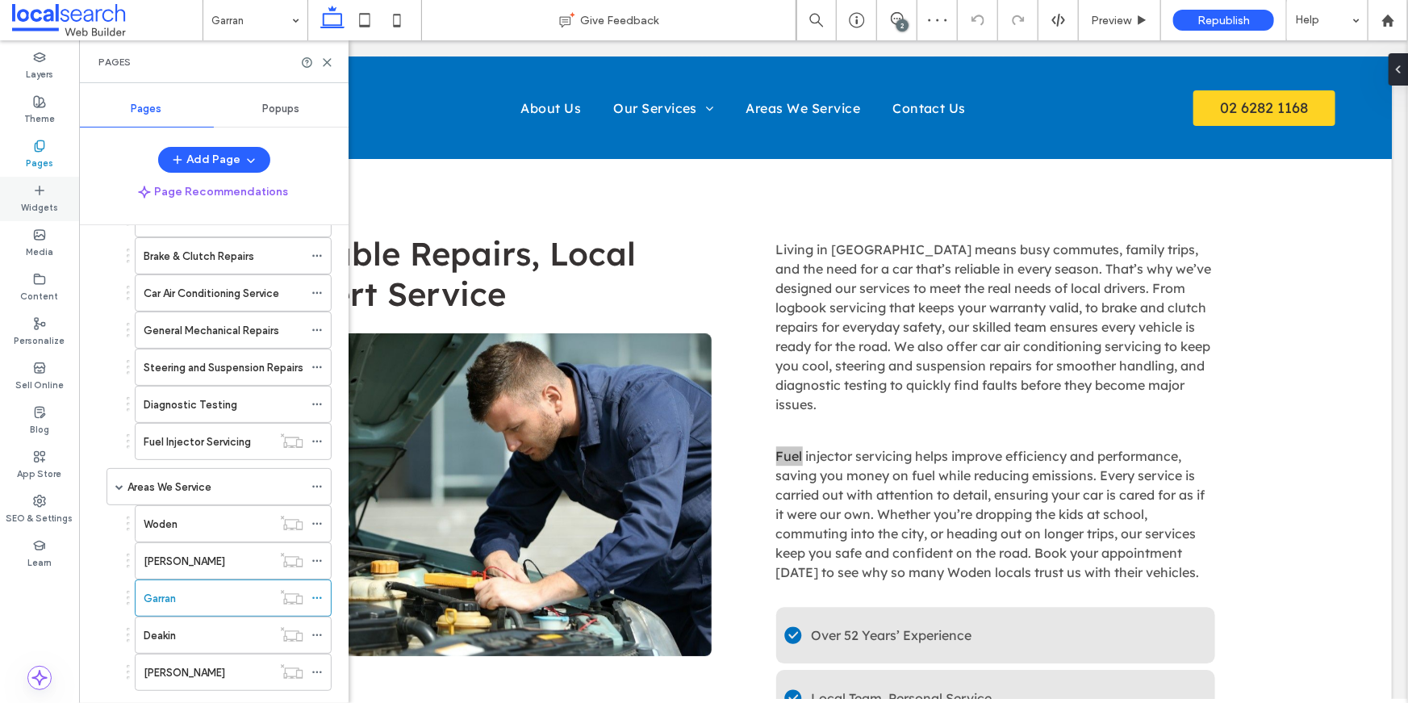
scroll to position [181, 0]
click at [183, 633] on div "Deakin" at bounding box center [208, 634] width 128 height 17
click at [328, 65] on icon at bounding box center [327, 62] width 12 height 12
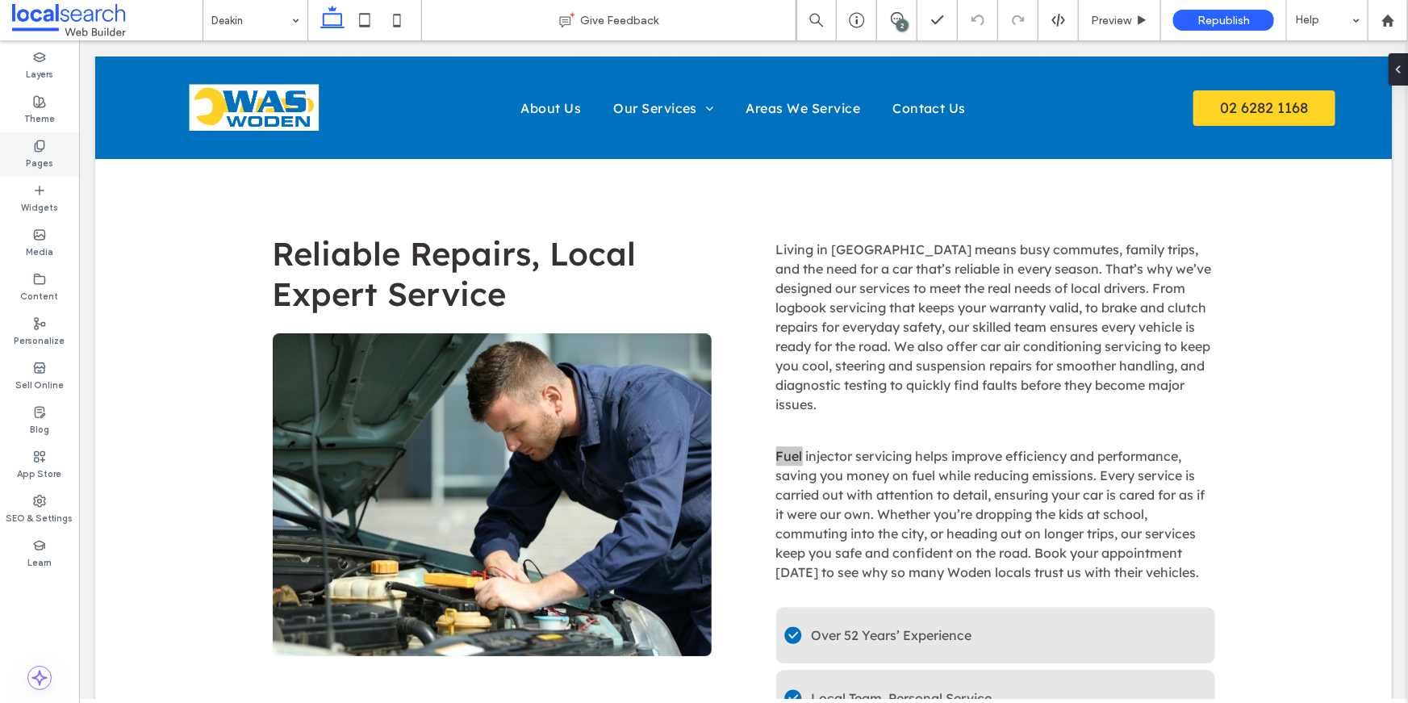
click at [24, 150] on div "Pages" at bounding box center [39, 154] width 79 height 44
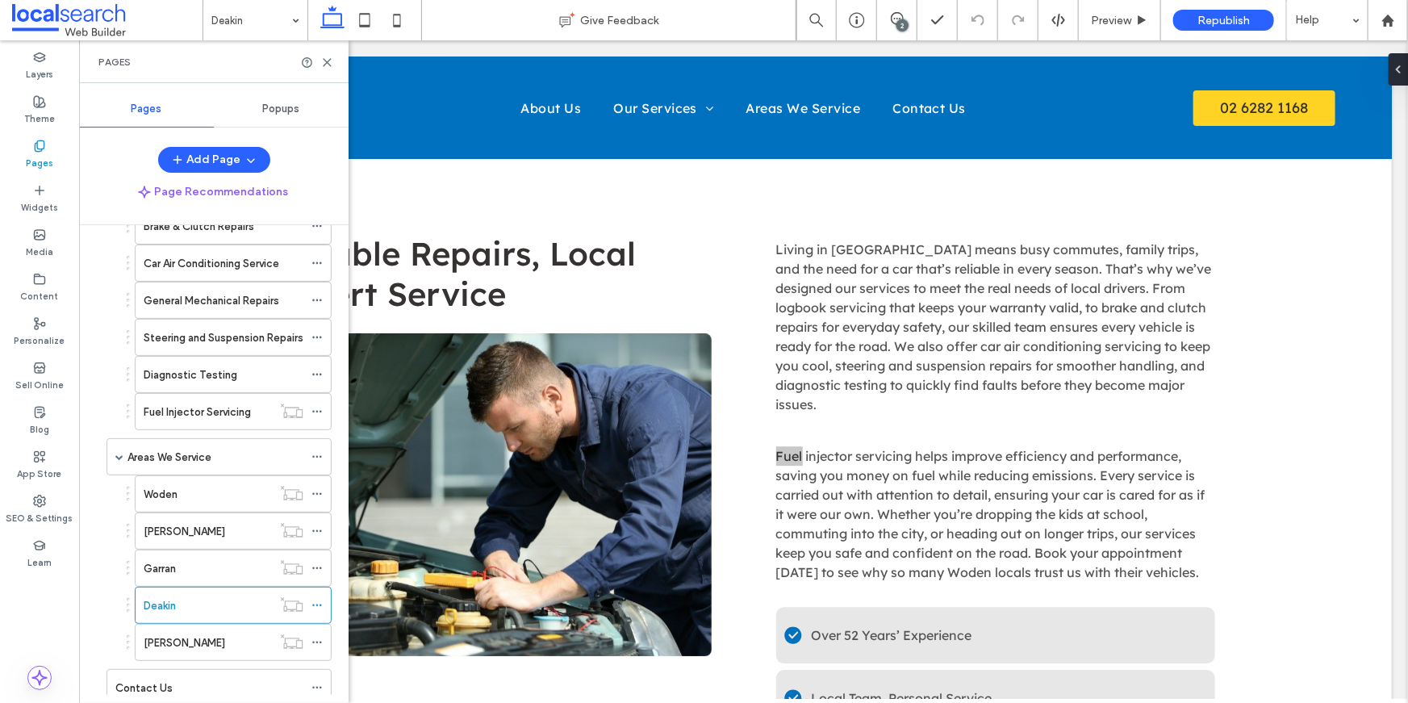
scroll to position [212, 0]
click at [178, 627] on div "Curtin" at bounding box center [208, 639] width 128 height 35
click at [136, 451] on label "Areas We Service" at bounding box center [169, 454] width 84 height 28
click at [326, 65] on icon at bounding box center [327, 62] width 12 height 12
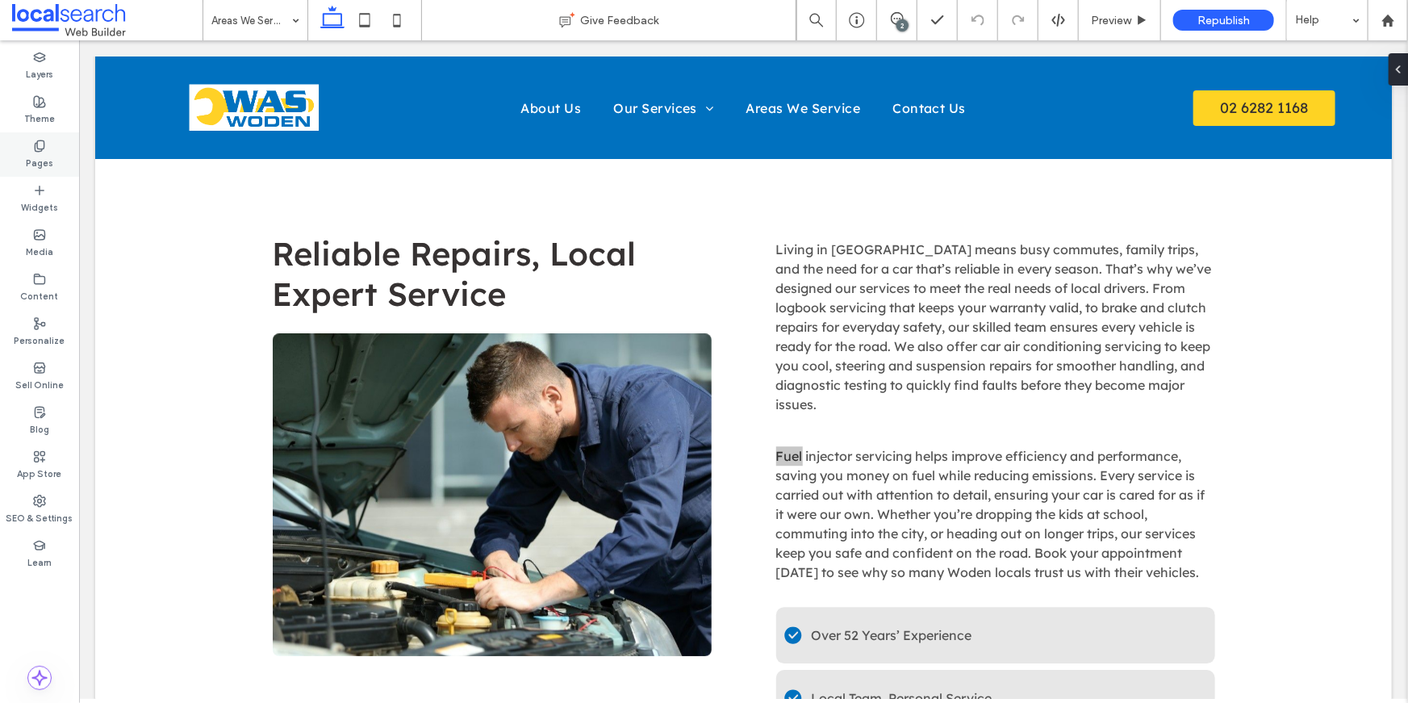
click at [51, 153] on label "Pages" at bounding box center [39, 161] width 27 height 18
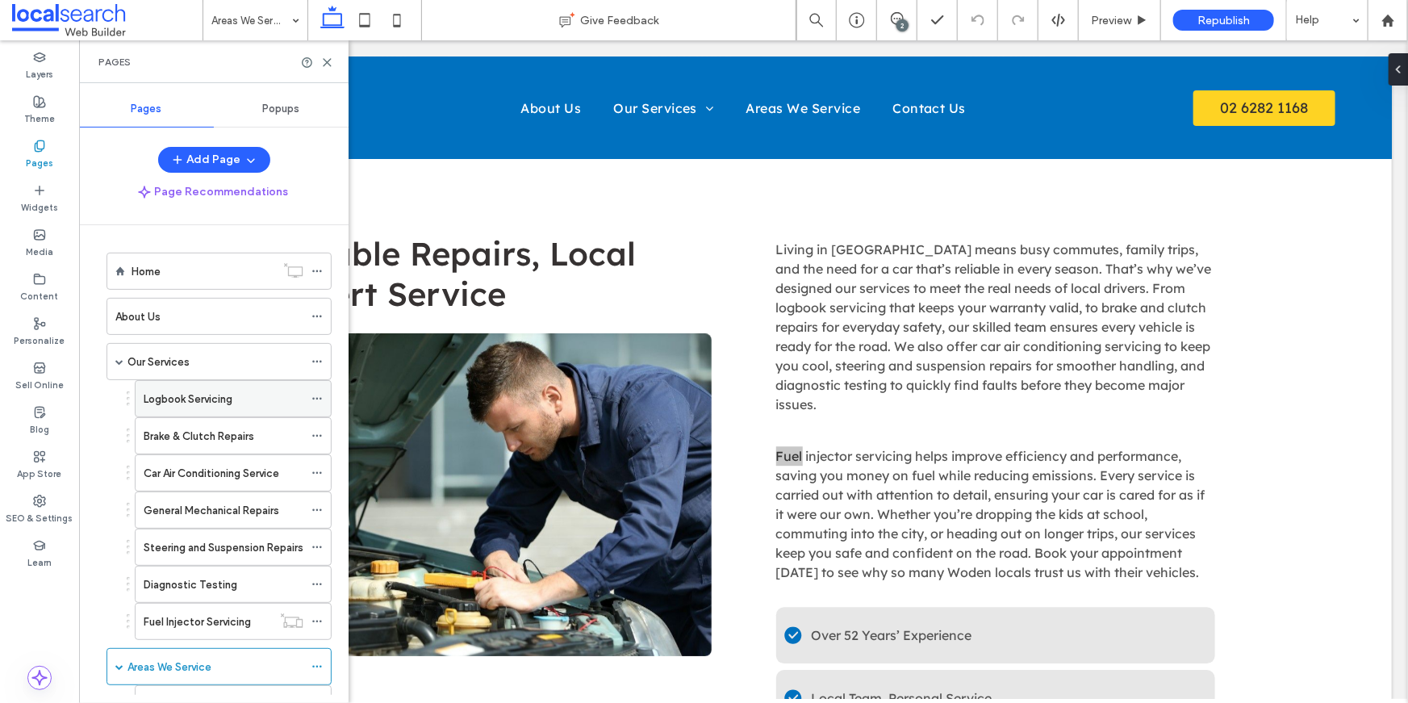
scroll to position [258, 0]
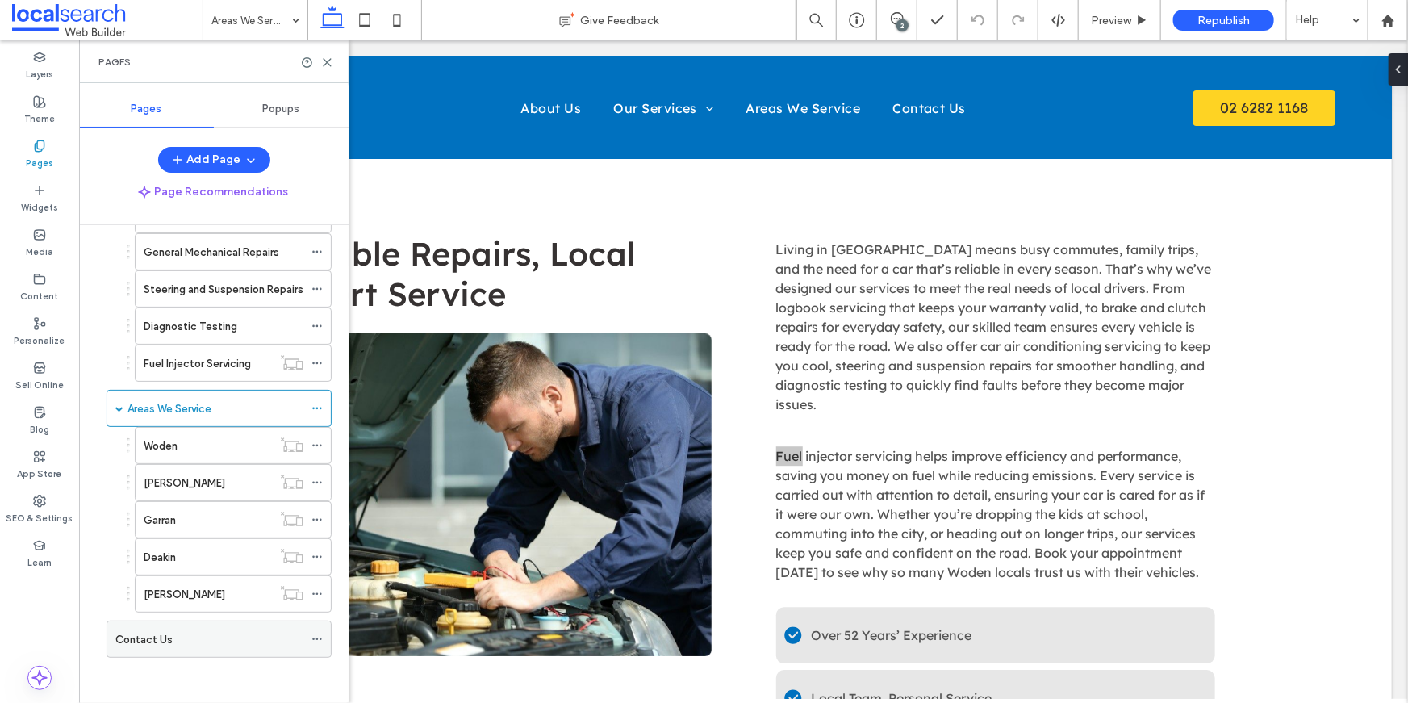
click at [173, 632] on div "Contact Us" at bounding box center [209, 639] width 188 height 17
click at [330, 65] on use at bounding box center [326, 62] width 7 height 7
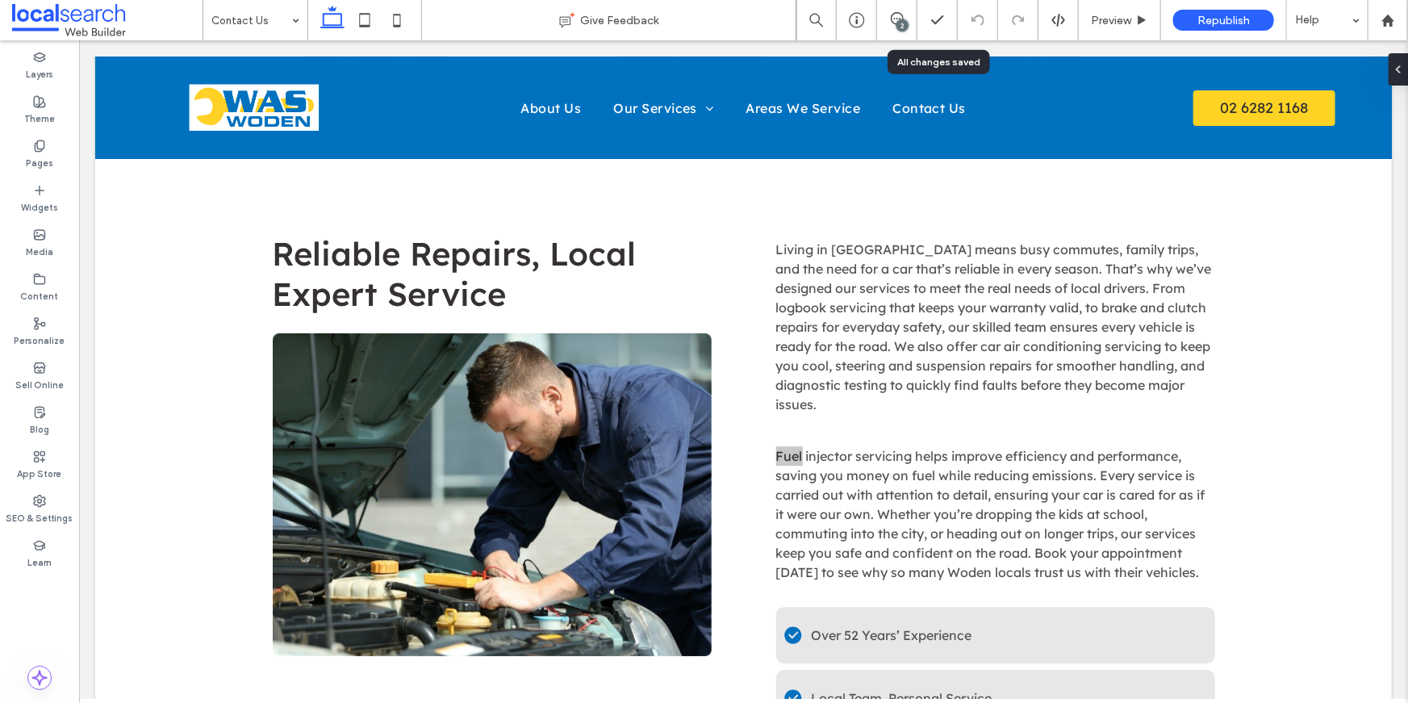
click at [898, 27] on div "2" at bounding box center [902, 25] width 12 height 12
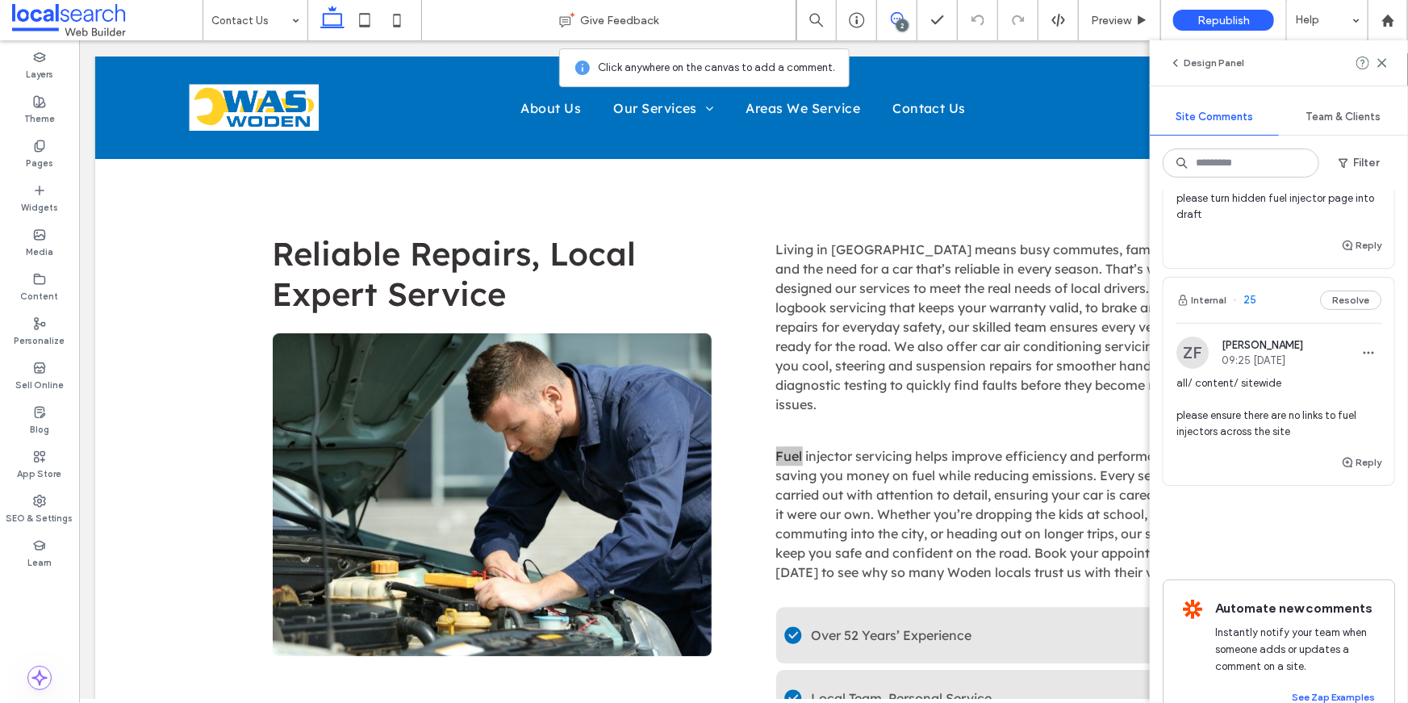
scroll to position [137, 0]
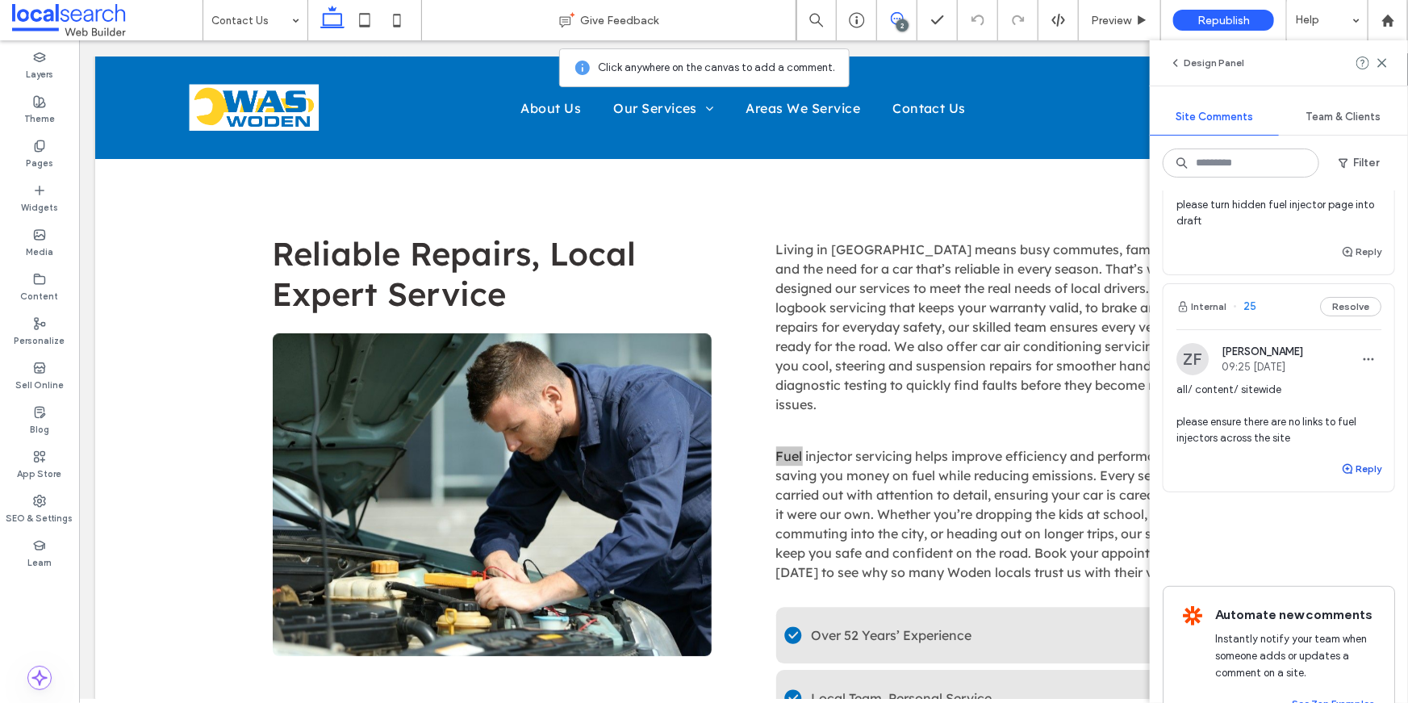
click at [1355, 465] on button "Reply" at bounding box center [1361, 468] width 40 height 19
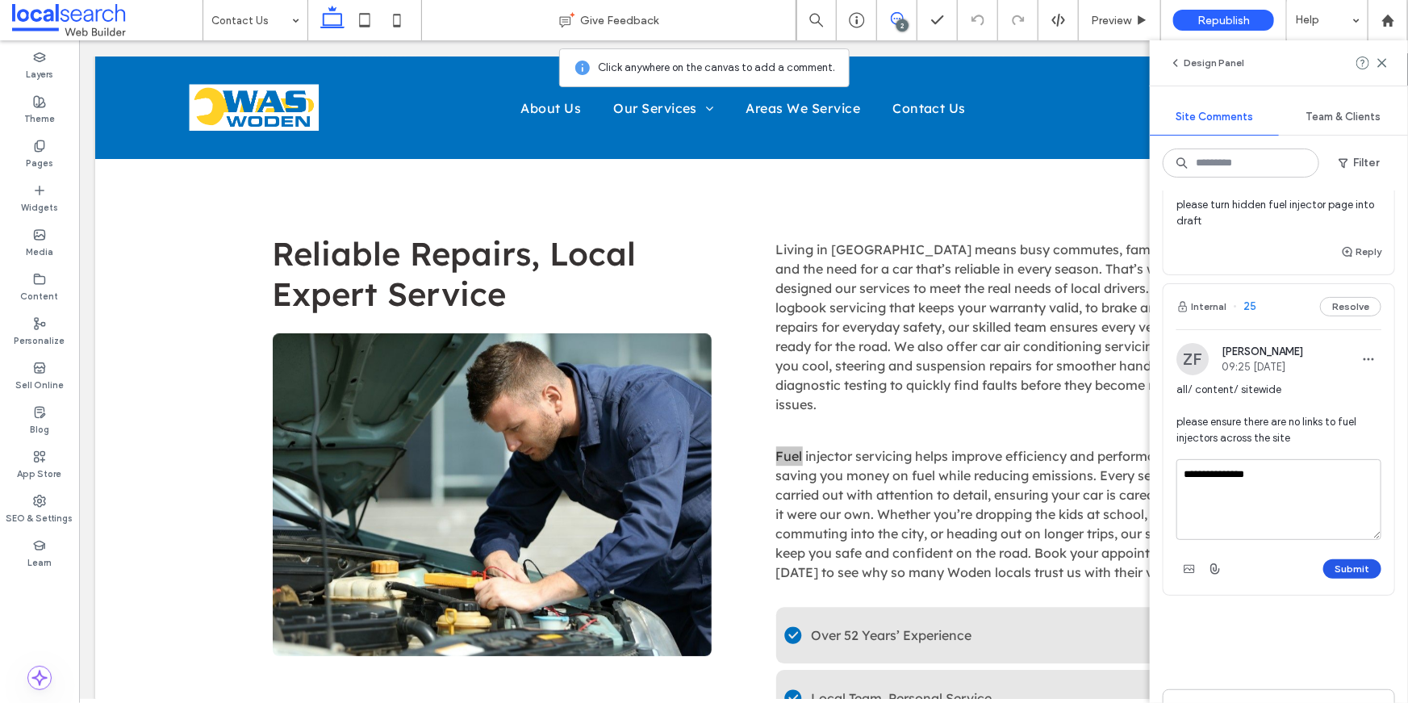
type textarea "**********"
click at [1362, 565] on button "Submit" at bounding box center [1352, 568] width 58 height 19
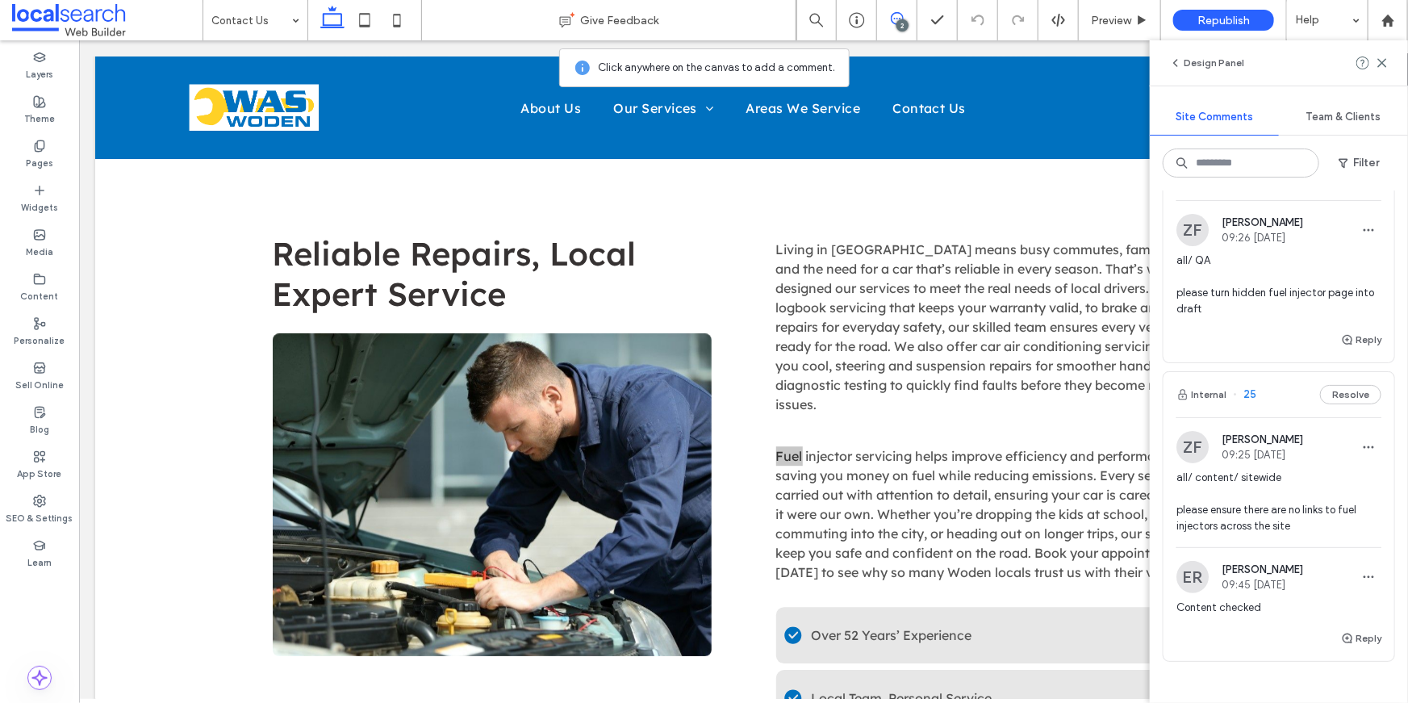
scroll to position [51, 0]
click at [1364, 565] on span "button" at bounding box center [1368, 575] width 26 height 26
click at [1329, 603] on div "Edit" at bounding box center [1309, 615] width 144 height 31
click at [1282, 622] on textarea "**********" at bounding box center [1278, 655] width 205 height 81
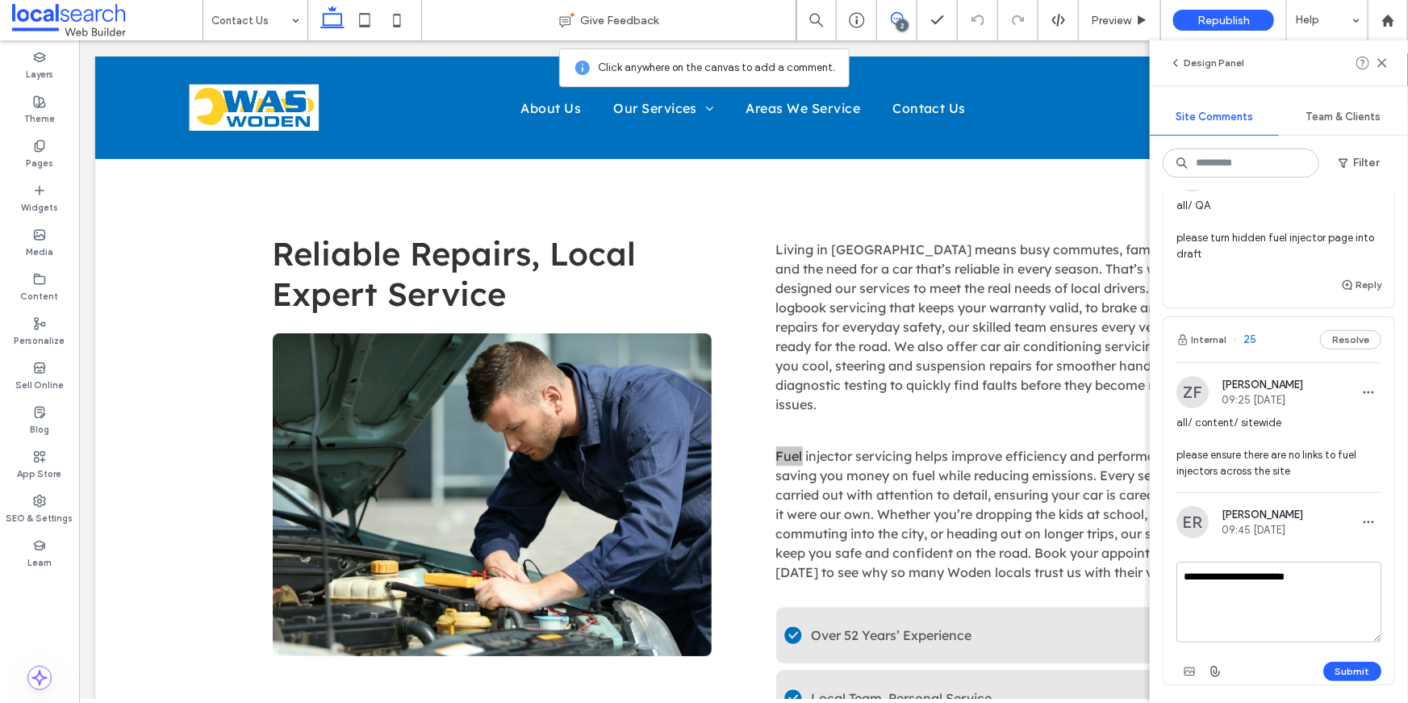
scroll to position [164, 0]
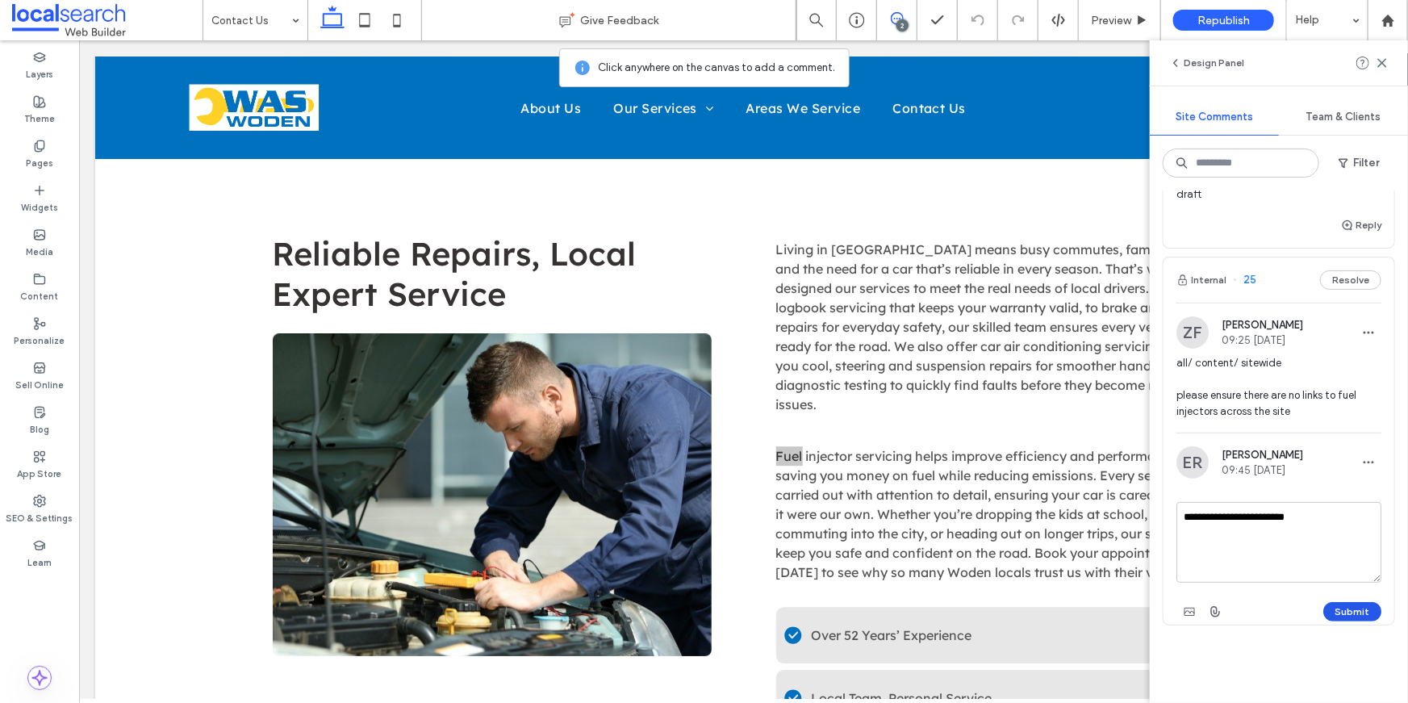
type textarea "**********"
click at [1344, 607] on button "Submit" at bounding box center [1352, 611] width 58 height 19
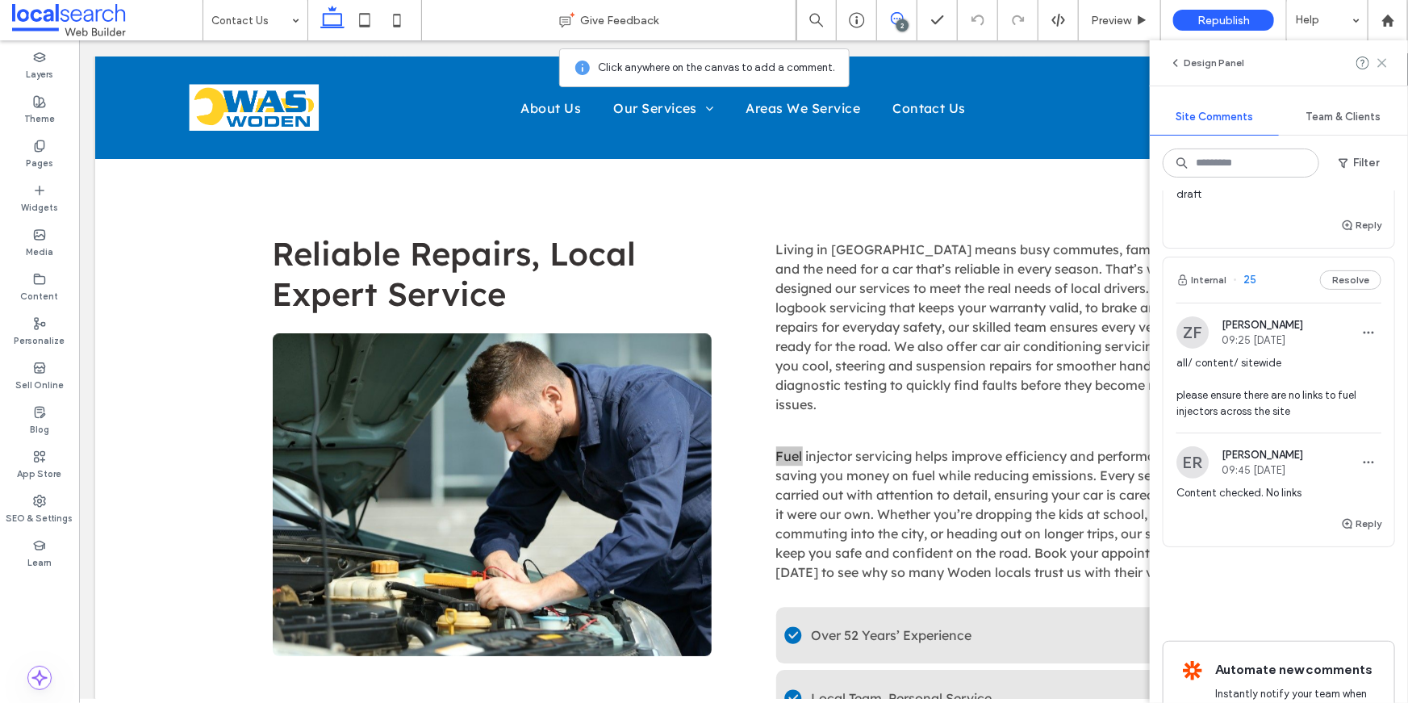
click at [1384, 58] on icon at bounding box center [1381, 62] width 13 height 13
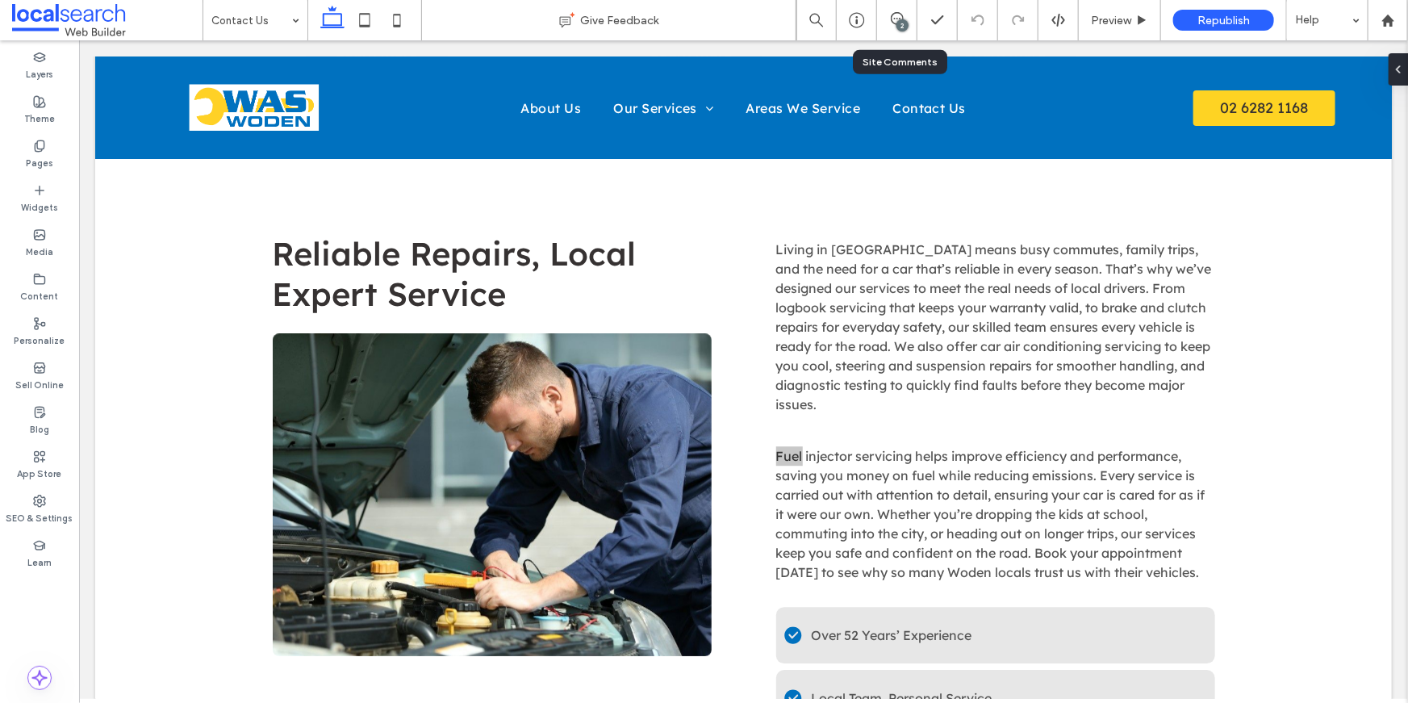
click at [891, 25] on div "2" at bounding box center [897, 20] width 40 height 16
click at [899, 19] on use at bounding box center [897, 18] width 13 height 13
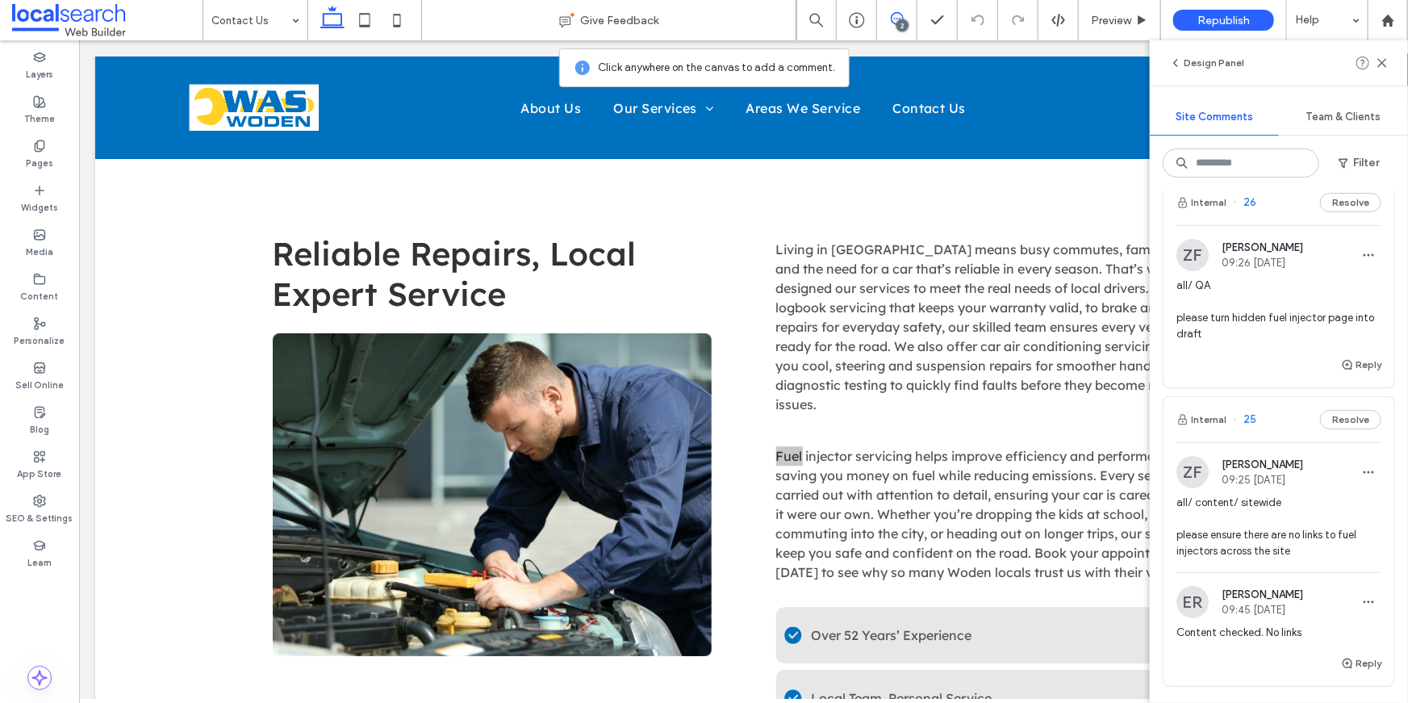
scroll to position [24, 0]
click at [1376, 74] on div "Design Panel" at bounding box center [1278, 62] width 258 height 45
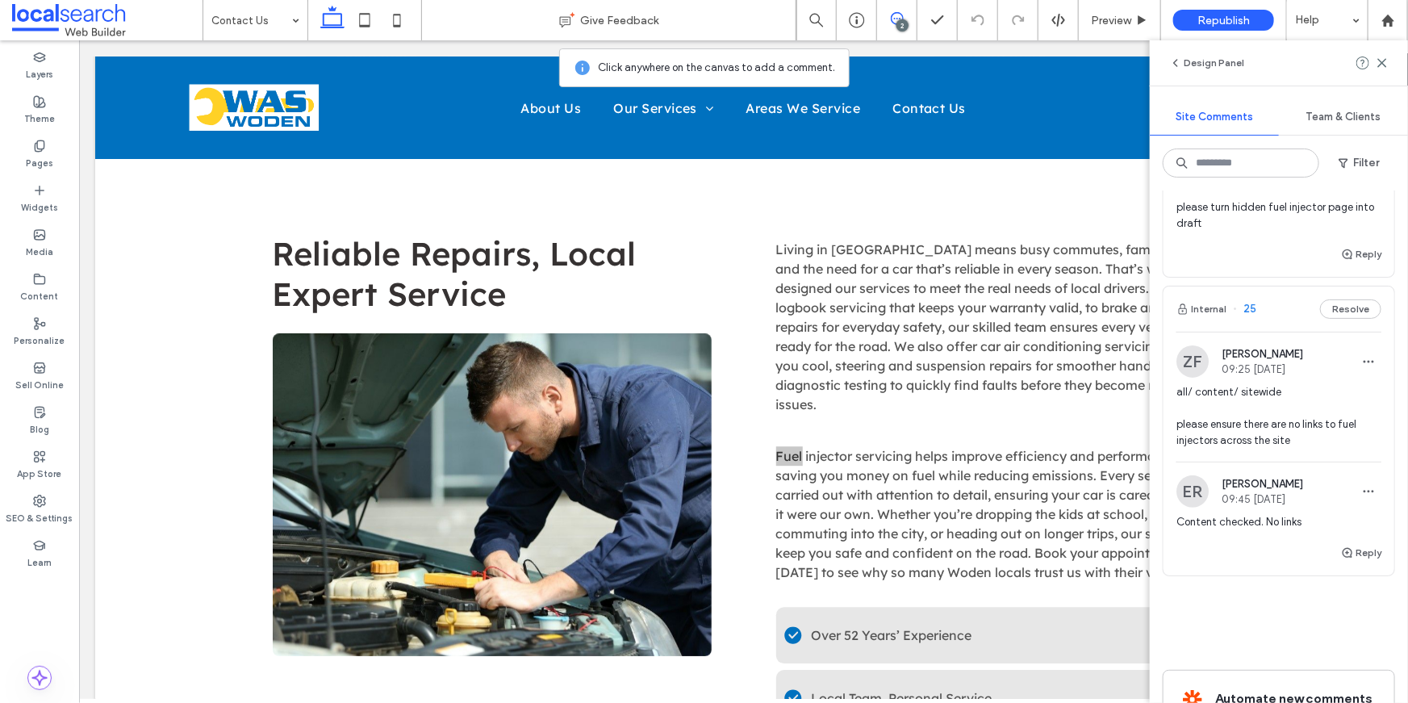
scroll to position [29, 0]
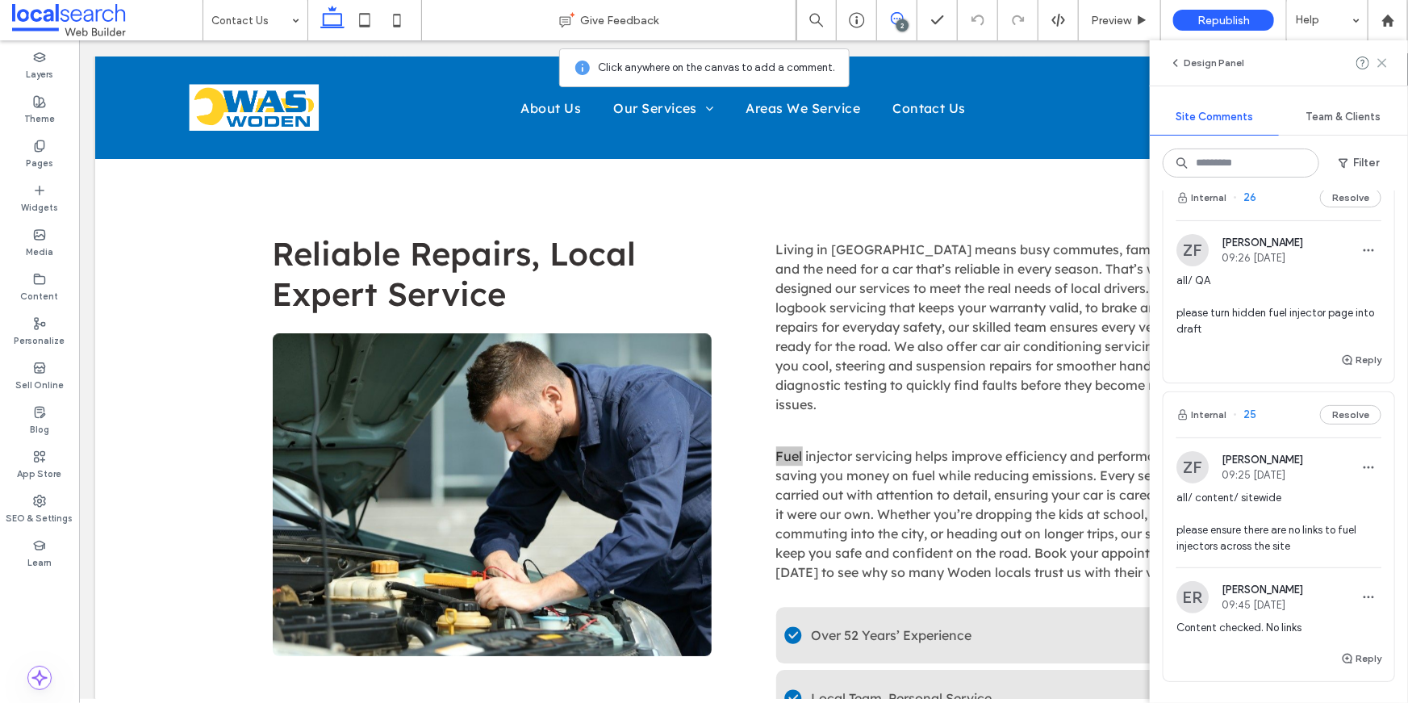
click at [1380, 61] on use at bounding box center [1381, 62] width 7 height 7
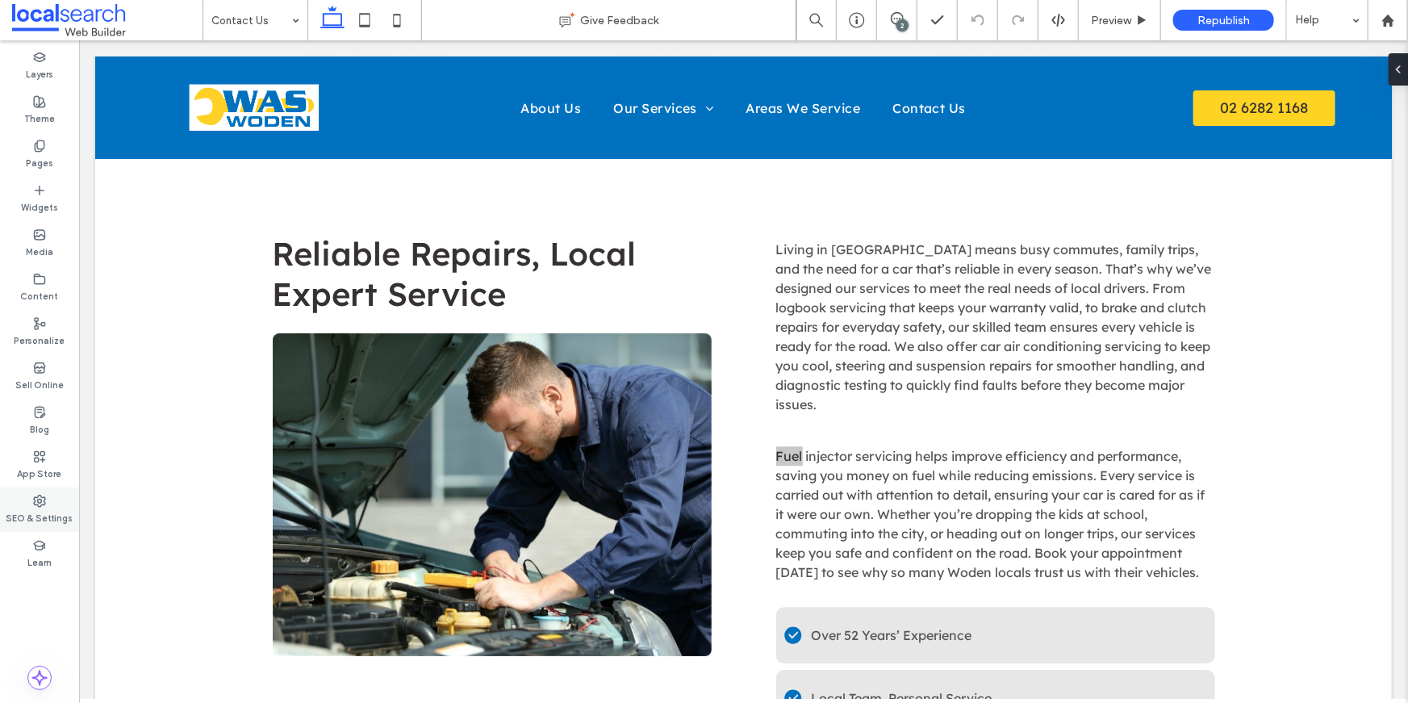
click at [54, 505] on div "SEO & Settings" at bounding box center [39, 509] width 79 height 44
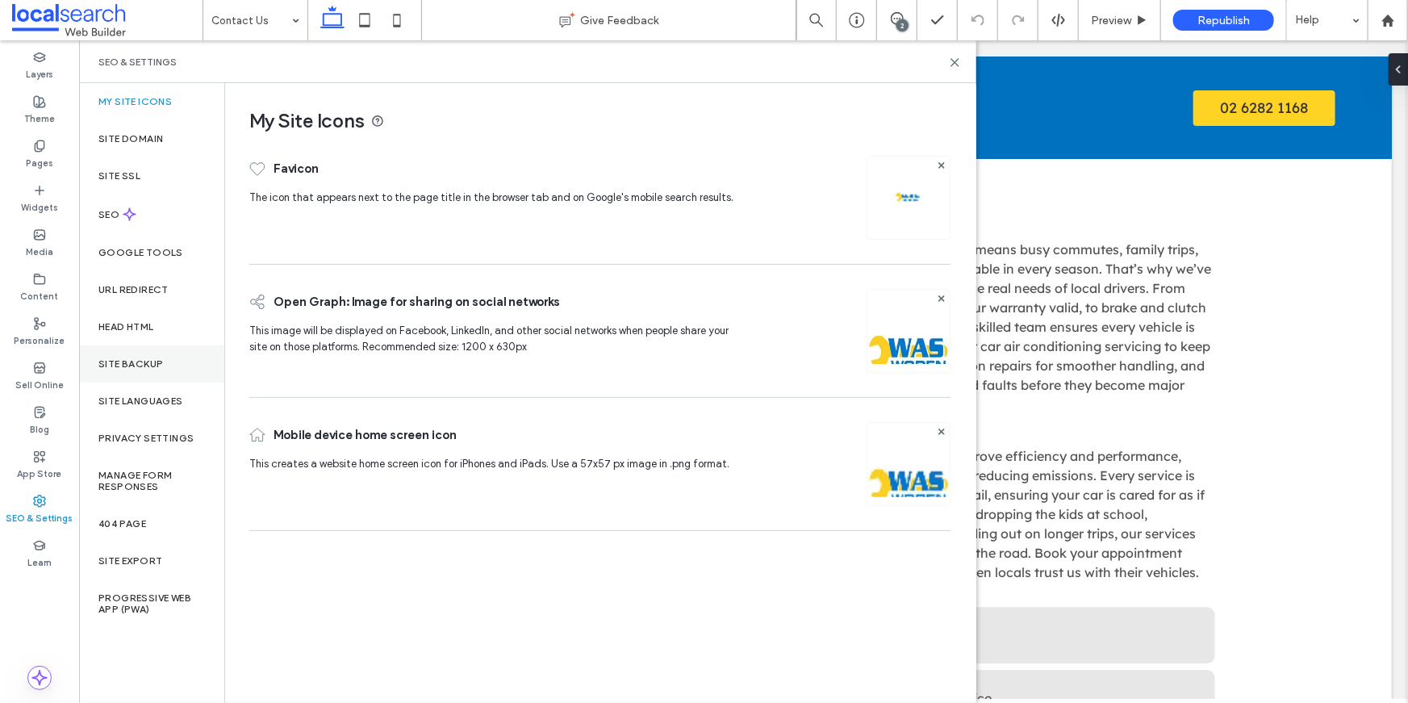
click at [148, 365] on label "Site Backup" at bounding box center [130, 363] width 65 height 11
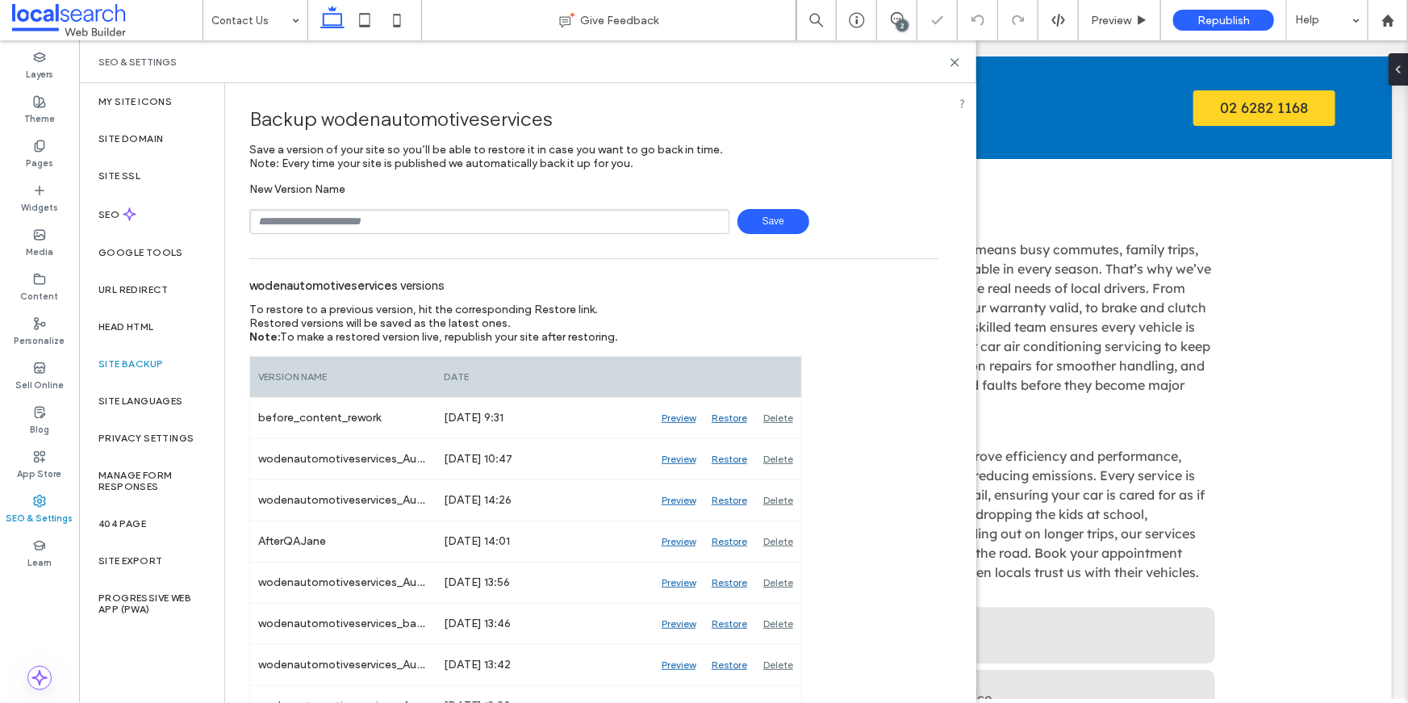
click at [422, 215] on input "text" at bounding box center [489, 221] width 480 height 25
type input "**********"
click at [756, 219] on span "Save" at bounding box center [773, 221] width 72 height 25
click at [960, 64] on icon at bounding box center [955, 62] width 12 height 12
